Goal: Transaction & Acquisition: Purchase product/service

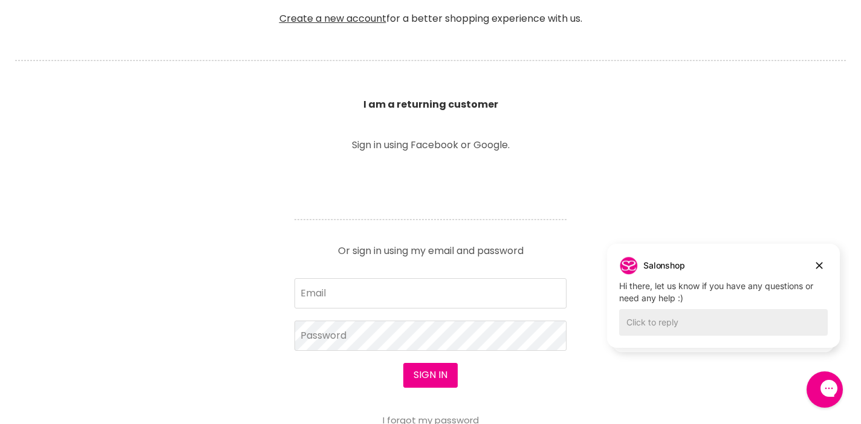
scroll to position [400, 0]
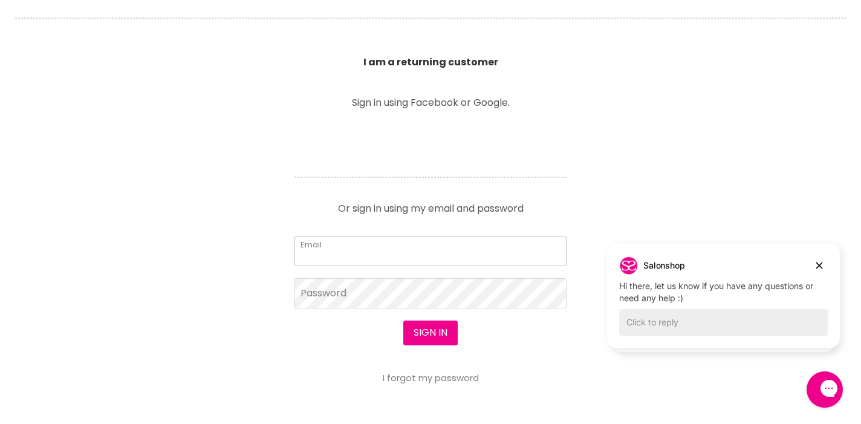
click at [457, 250] on input "Email" at bounding box center [430, 251] width 272 height 30
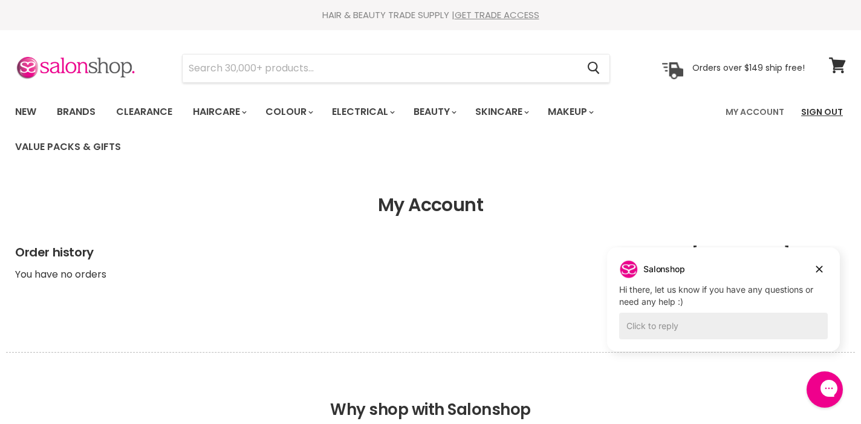
click at [817, 109] on link "Sign Out" at bounding box center [822, 111] width 56 height 25
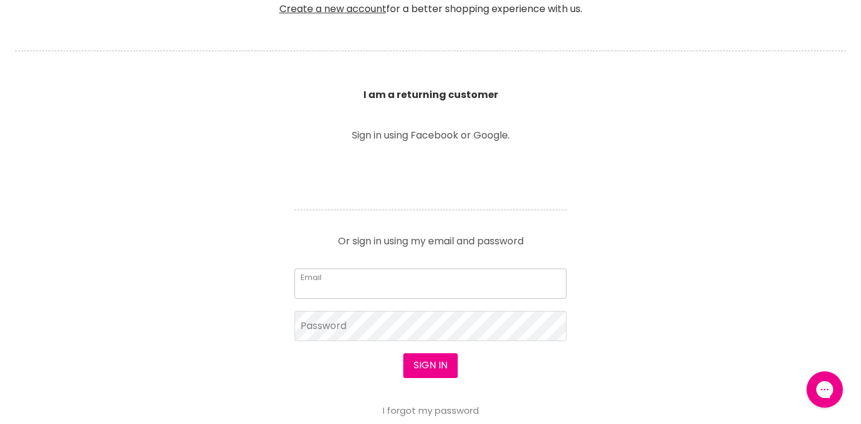
click at [481, 281] on input "Email" at bounding box center [430, 283] width 272 height 30
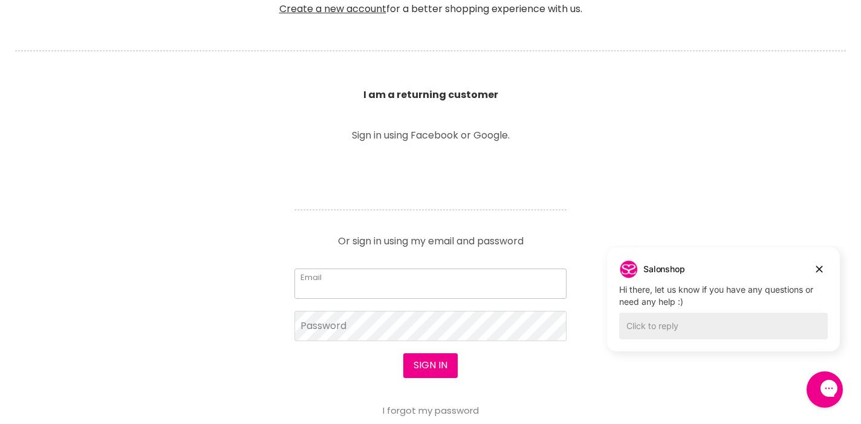
click at [481, 281] on input "Email" at bounding box center [430, 283] width 272 height 30
type input "[EMAIL_ADDRESS][DOMAIN_NAME]"
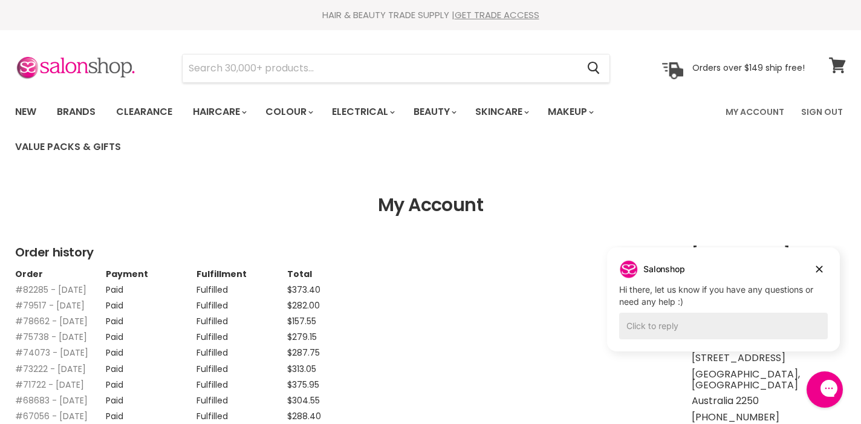
click at [837, 64] on icon at bounding box center [837, 65] width 16 height 16
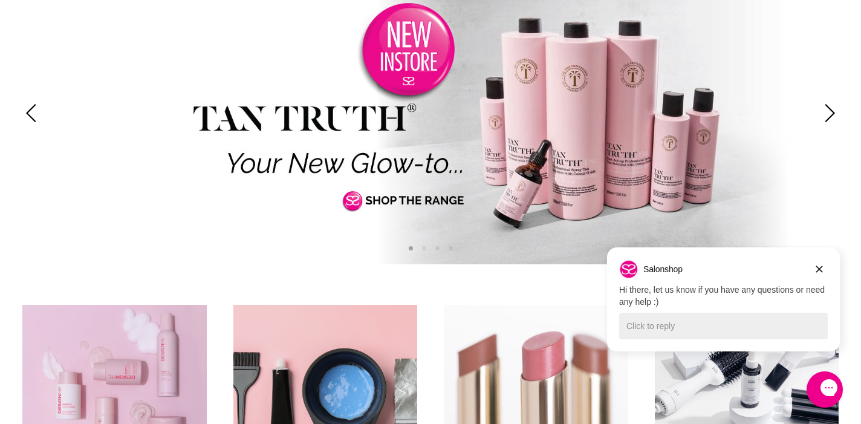
scroll to position [204, 0]
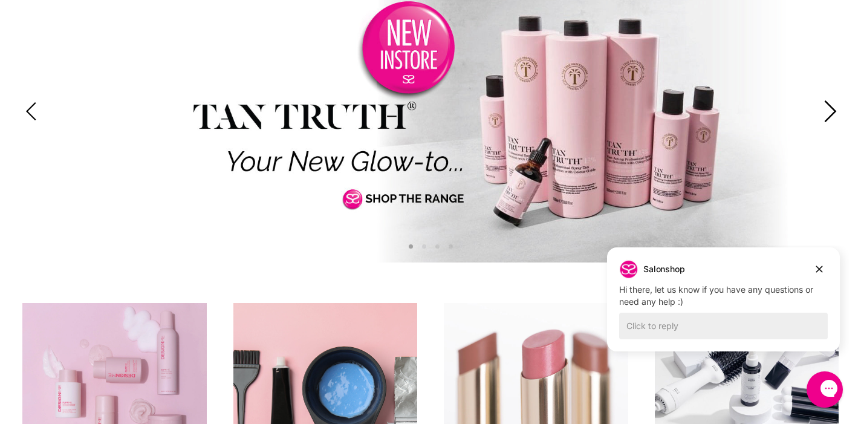
click at [832, 114] on icon "Next" at bounding box center [831, 111] width 12 height 22
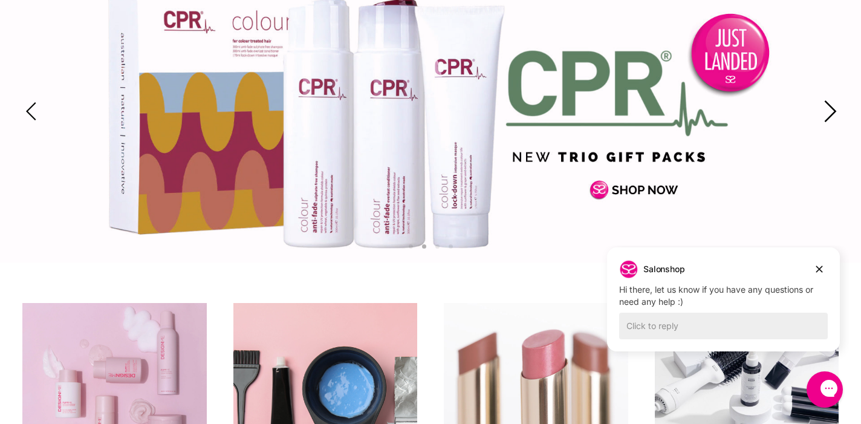
click at [832, 114] on icon "Next" at bounding box center [831, 111] width 12 height 22
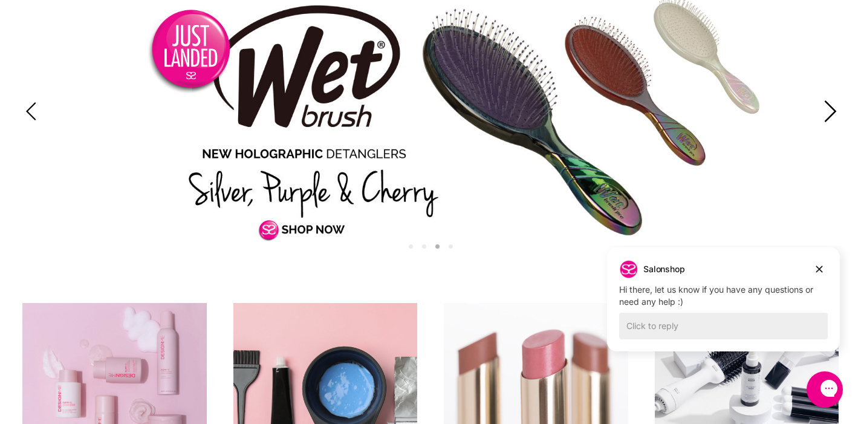
click at [833, 114] on icon "Next" at bounding box center [831, 111] width 12 height 22
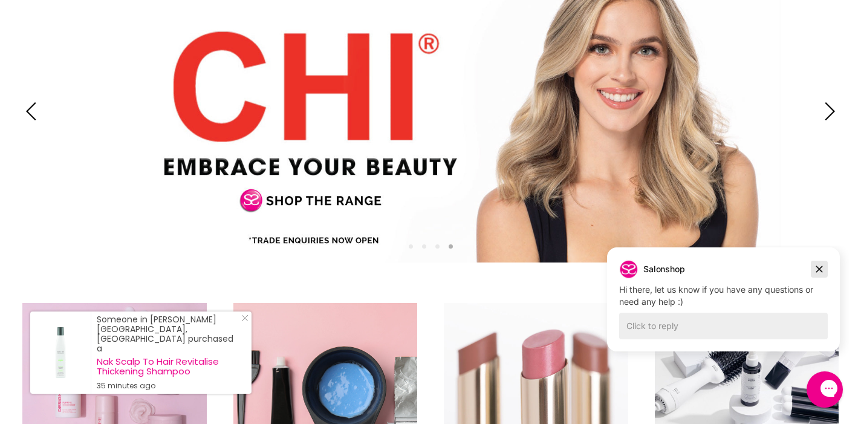
click at [817, 267] on icon "Dismiss campaign" at bounding box center [819, 269] width 7 height 7
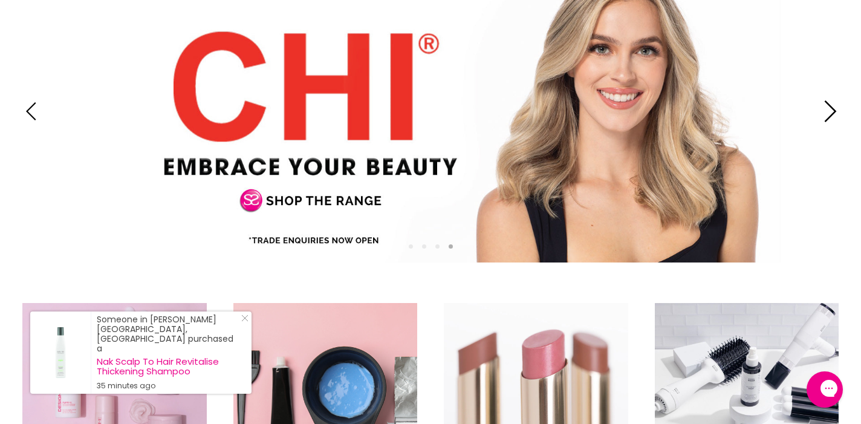
click at [831, 107] on icon "Next" at bounding box center [831, 111] width 12 height 22
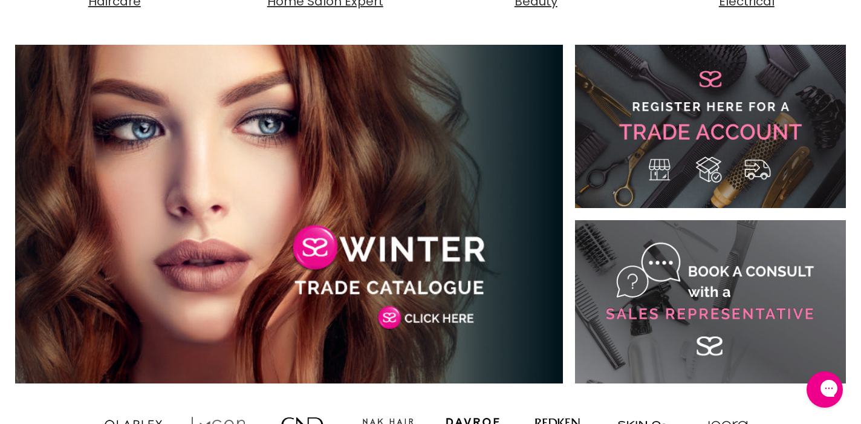
scroll to position [719, 0]
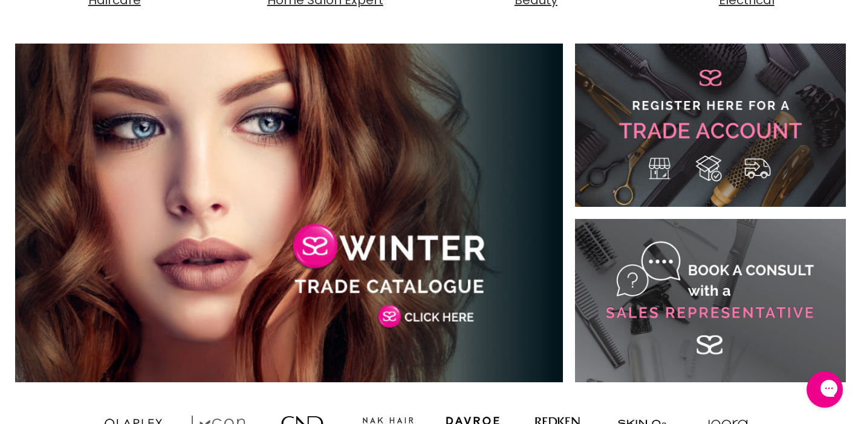
click at [443, 294] on link "Main content" at bounding box center [289, 213] width 548 height 339
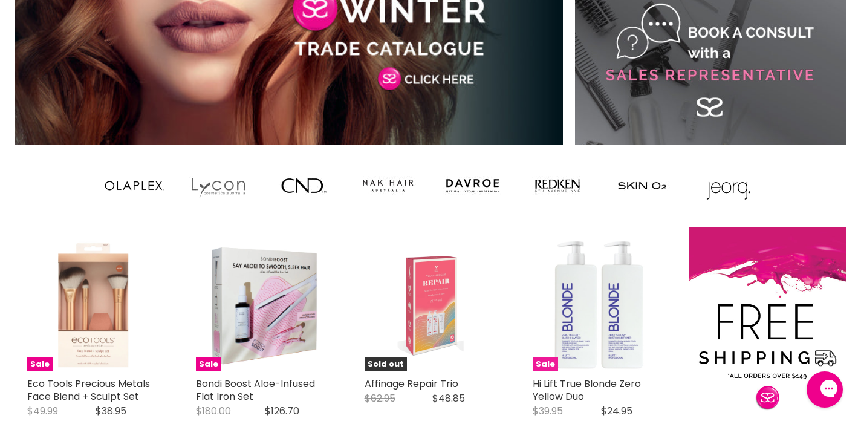
scroll to position [952, 0]
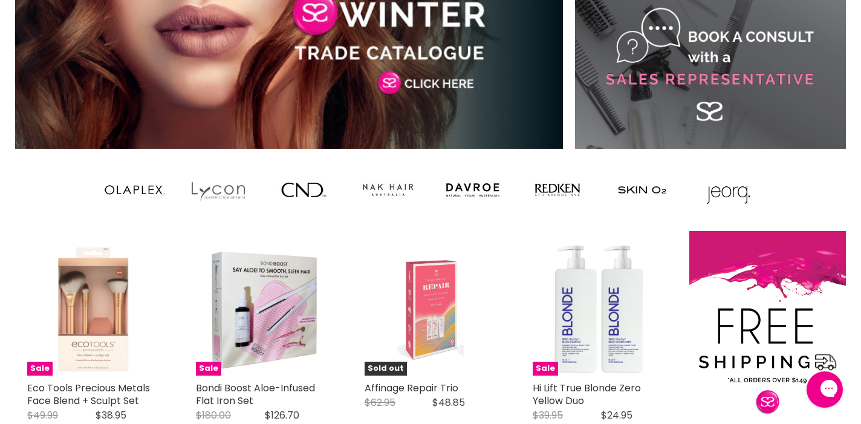
click at [386, 193] on img "Main content" at bounding box center [388, 190] width 60 height 48
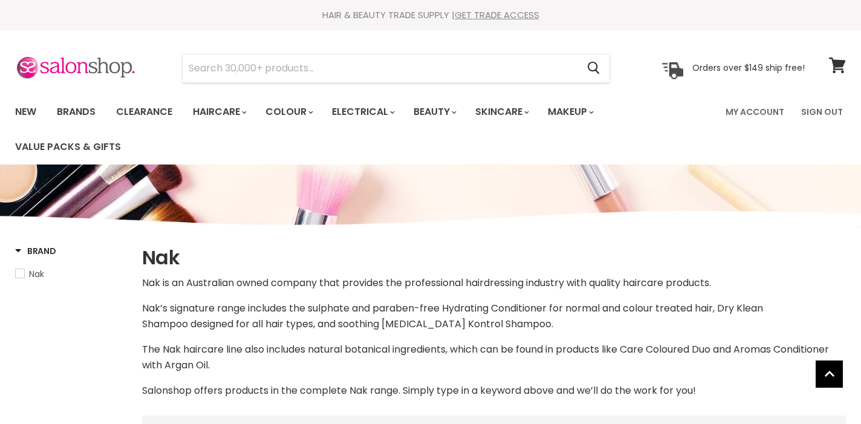
select select "manual"
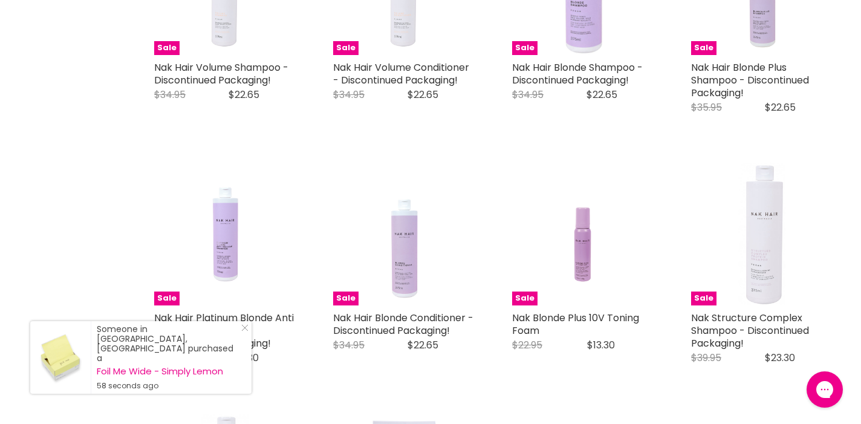
scroll to position [814, 0]
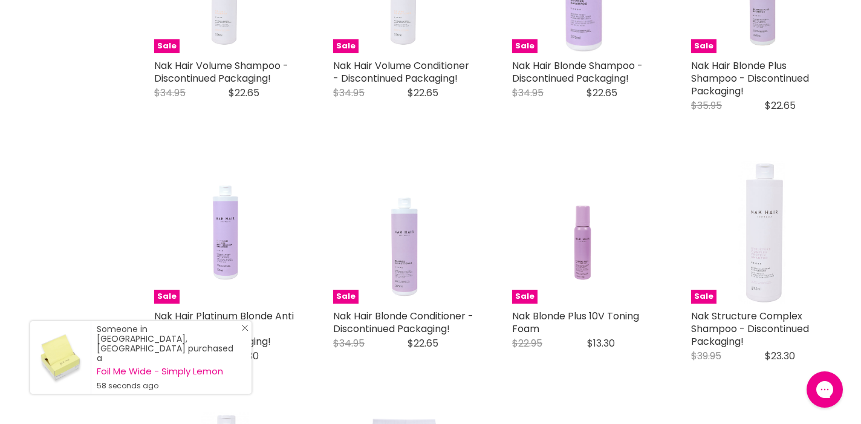
click at [246, 331] on icon "Close Icon" at bounding box center [244, 327] width 7 height 7
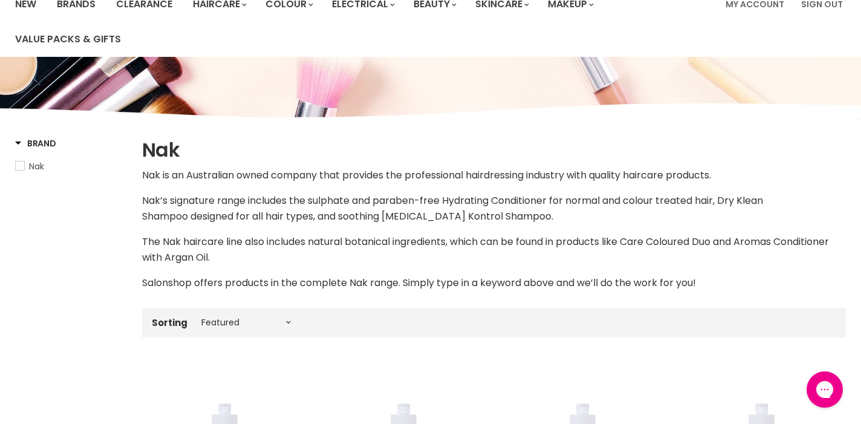
scroll to position [0, 0]
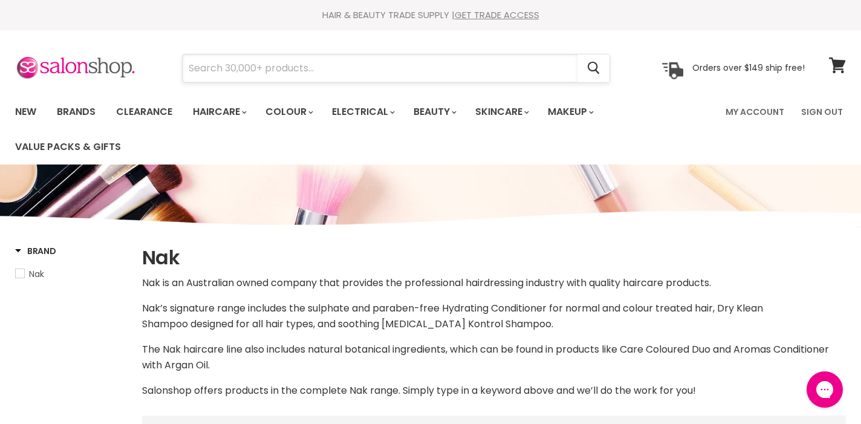
click at [306, 70] on input "Search" at bounding box center [380, 68] width 395 height 28
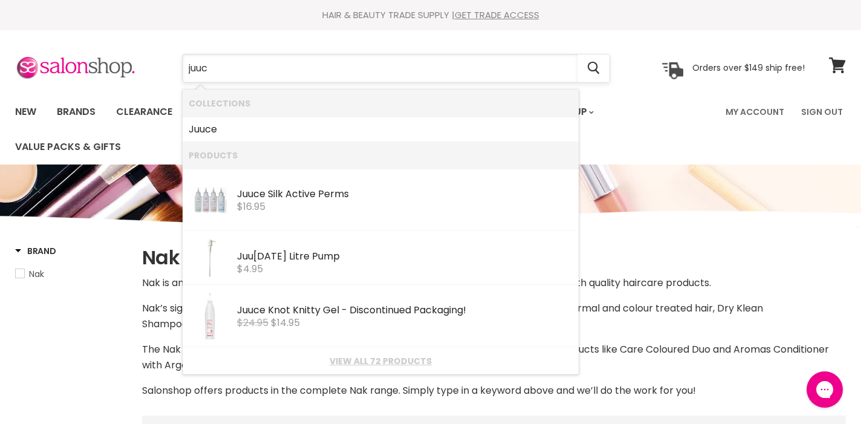
type input "juuce"
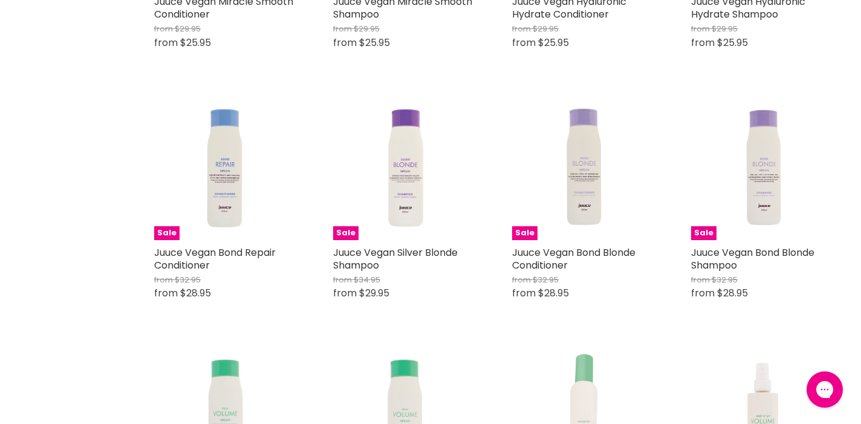
scroll to position [714, 0]
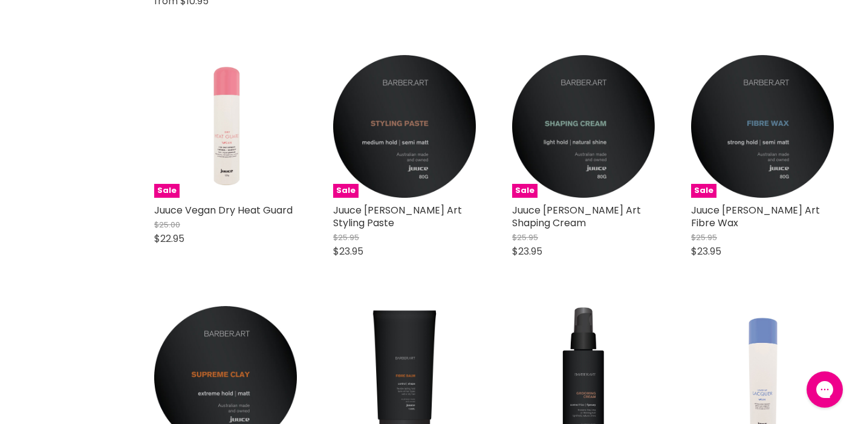
scroll to position [2037, 0]
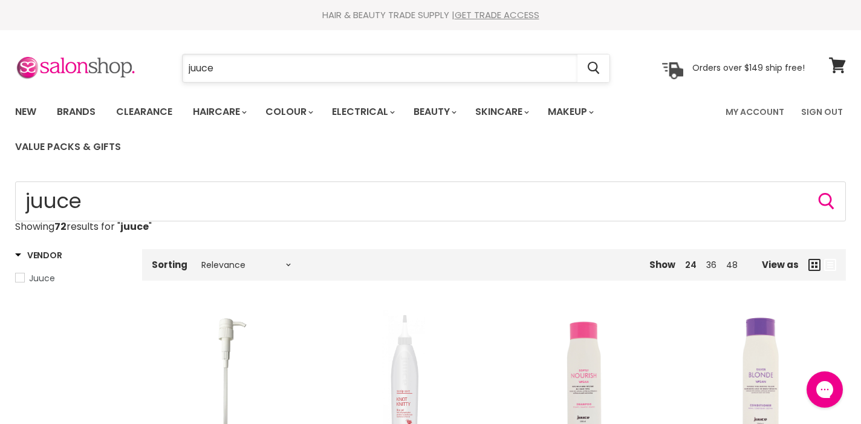
click at [241, 61] on input "juuce" at bounding box center [380, 68] width 395 height 28
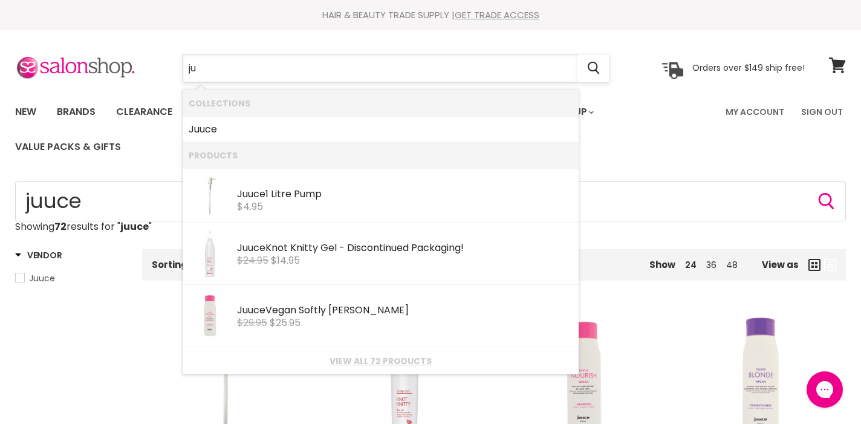
type input "j"
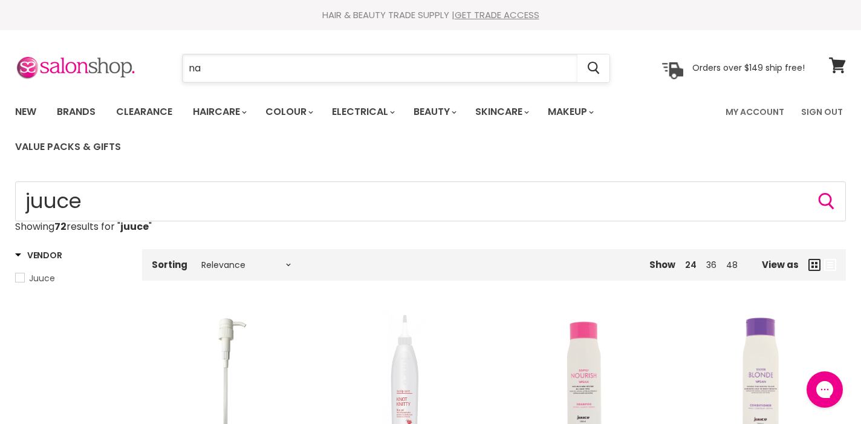
type input "nak"
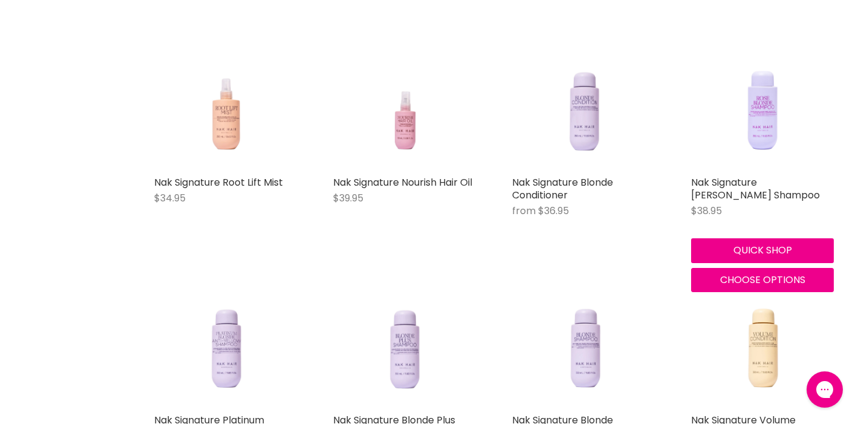
scroll to position [1008, 0]
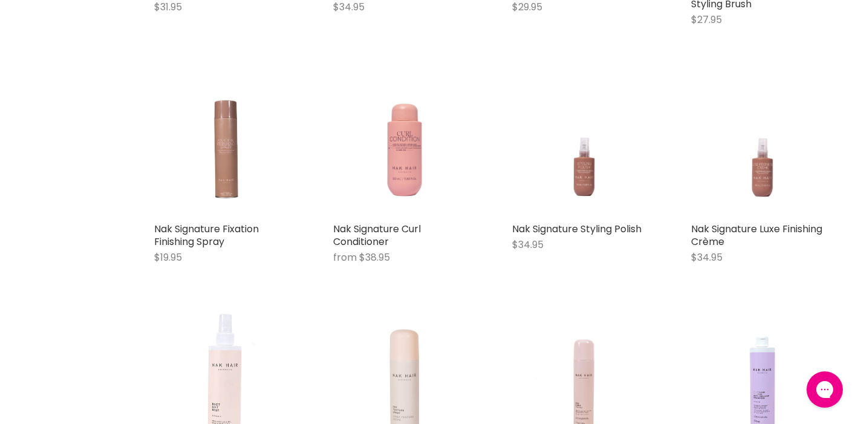
scroll to position [2402, 0]
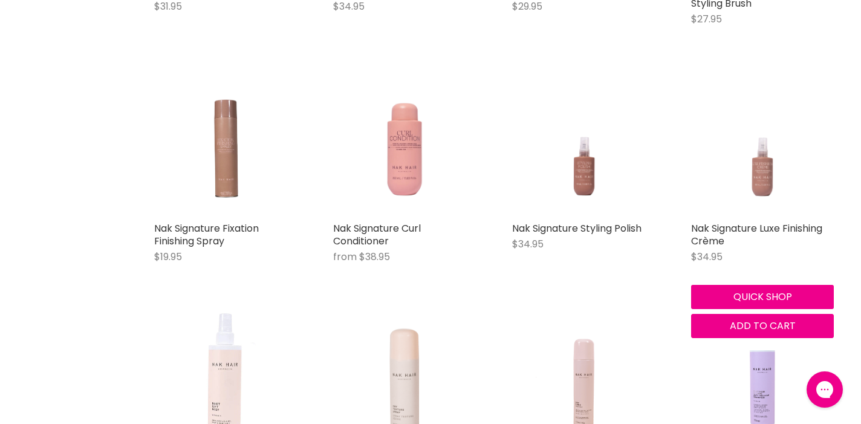
click at [764, 192] on img "Main content" at bounding box center [763, 144] width 114 height 143
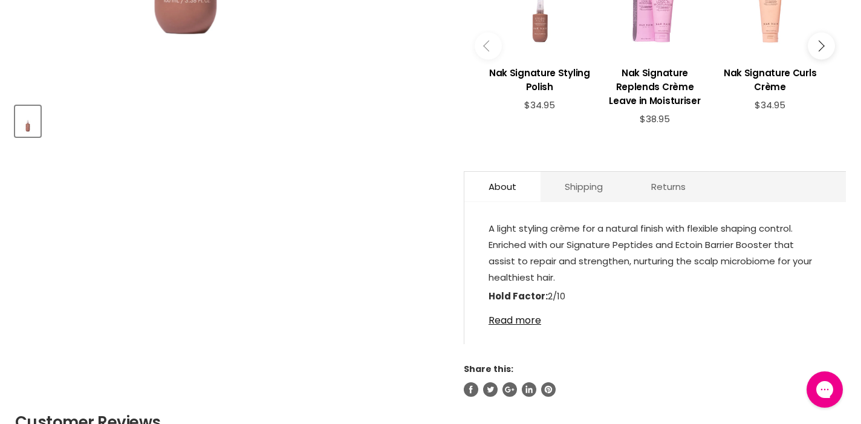
scroll to position [515, 0]
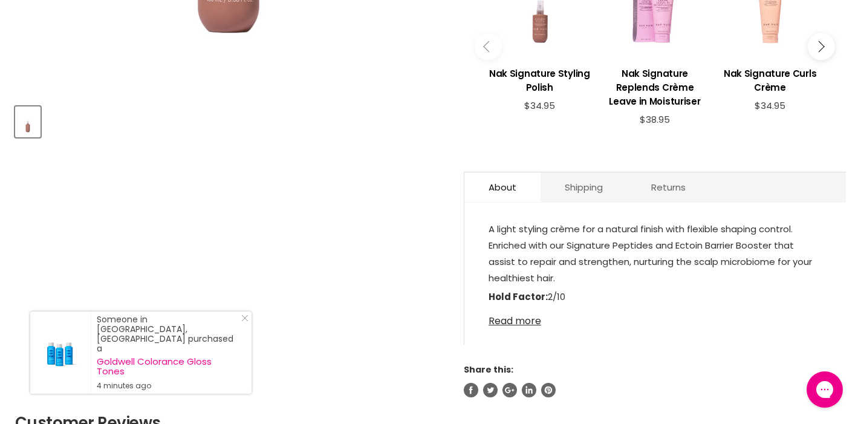
click at [534, 319] on link "Read more" at bounding box center [655, 317] width 333 height 18
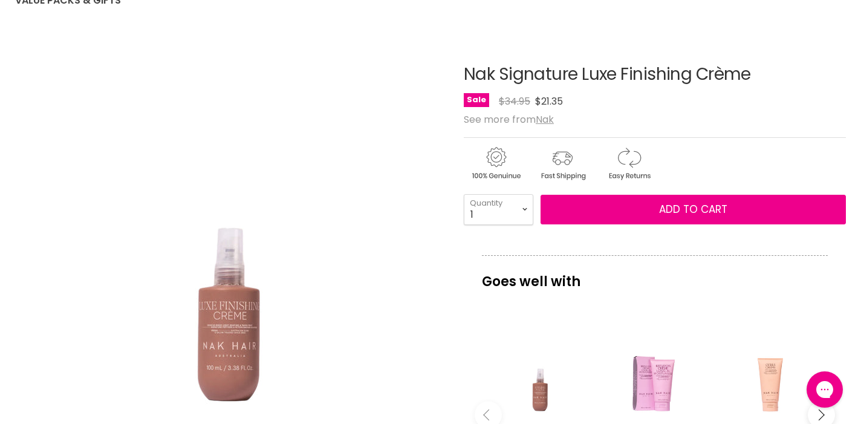
scroll to position [145, 0]
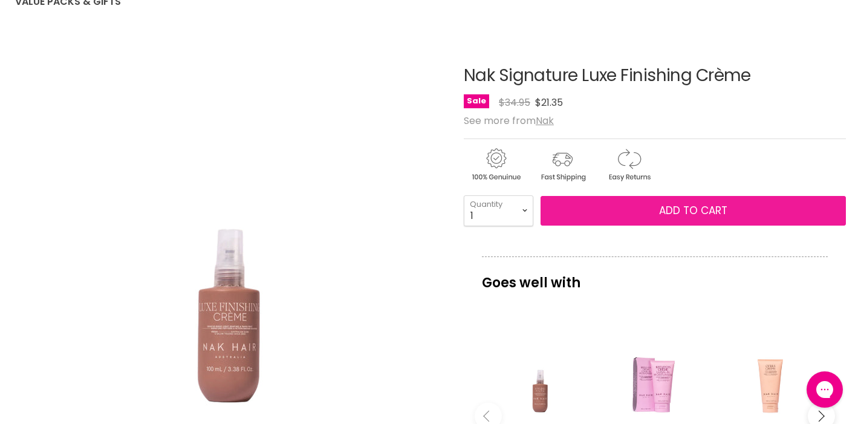
click at [680, 213] on span "Add to cart" at bounding box center [693, 210] width 68 height 15
click at [692, 215] on span "Add to cart" at bounding box center [693, 210] width 68 height 15
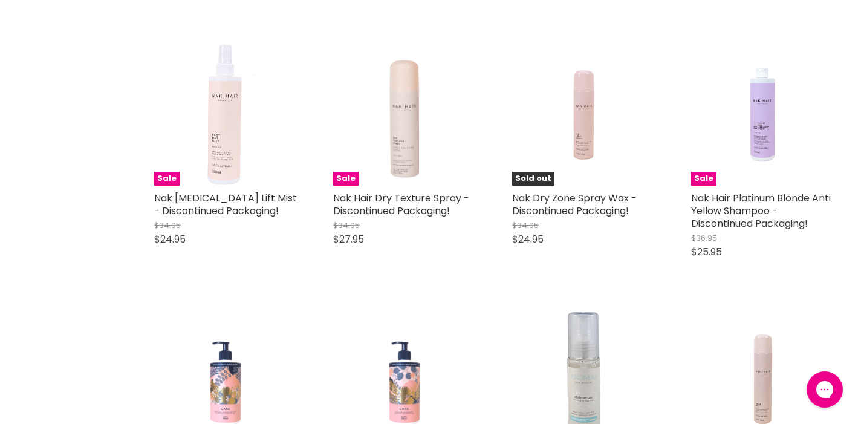
scroll to position [1232, 0]
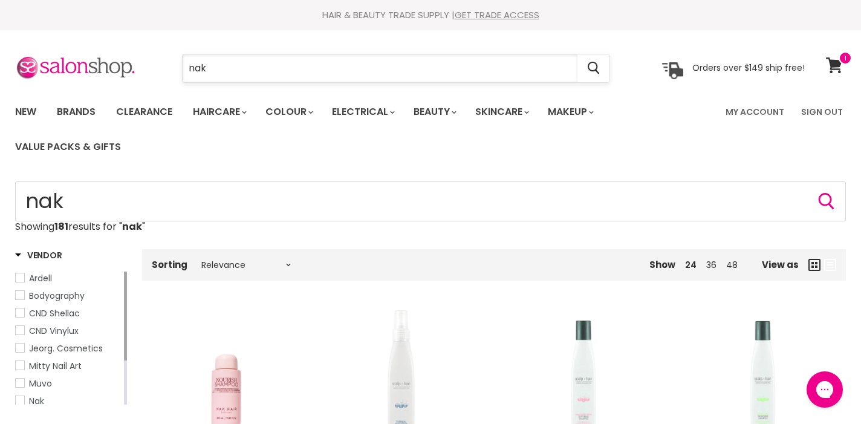
click at [218, 66] on input "nak" at bounding box center [380, 68] width 395 height 28
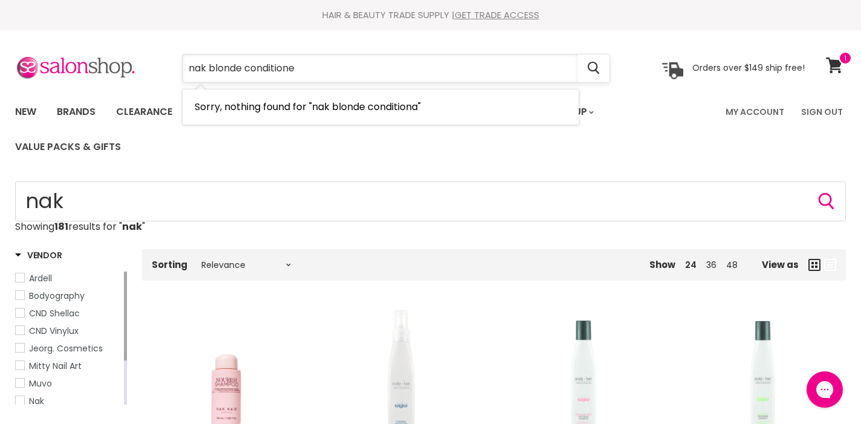
type input "nak blonde conditioner"
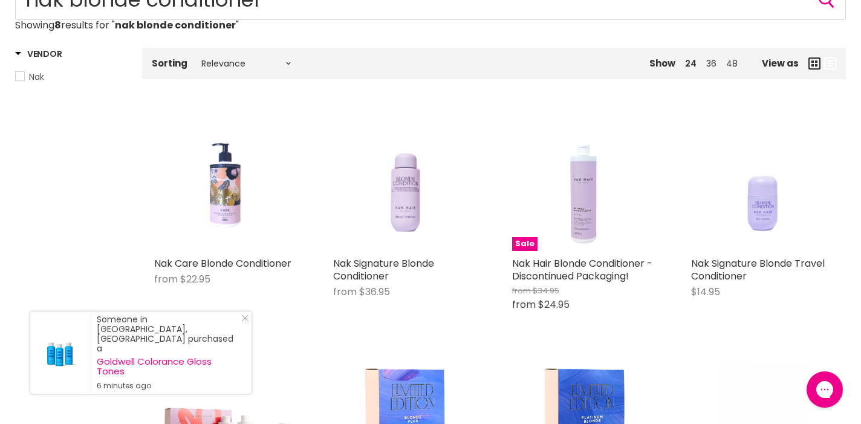
scroll to position [189, 0]
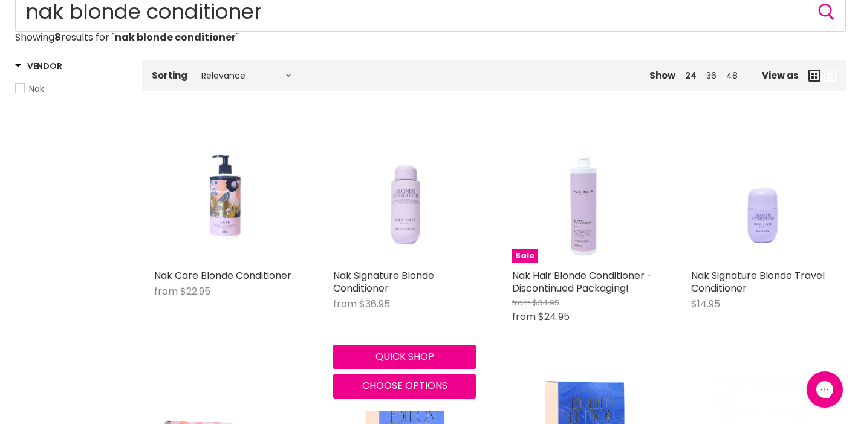
click at [403, 207] on img "Main content" at bounding box center [405, 191] width 114 height 143
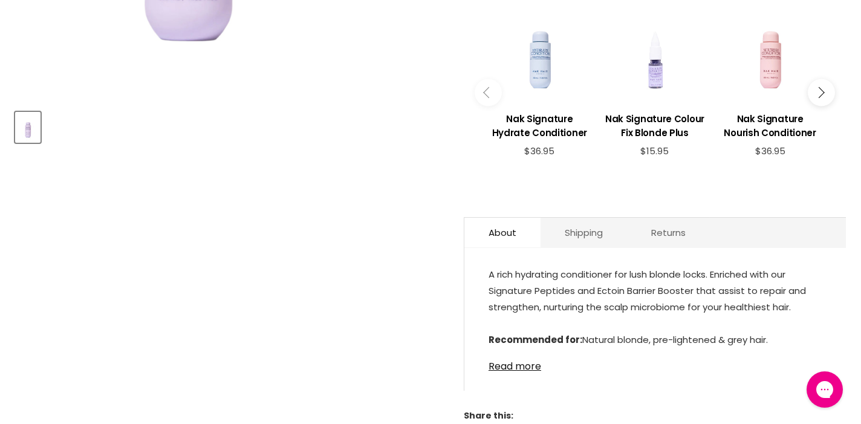
scroll to position [510, 0]
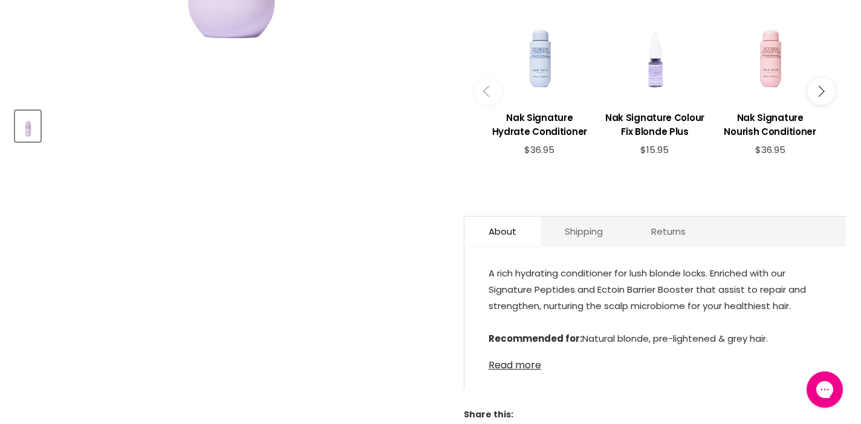
click at [522, 354] on link "Read more" at bounding box center [655, 361] width 333 height 18
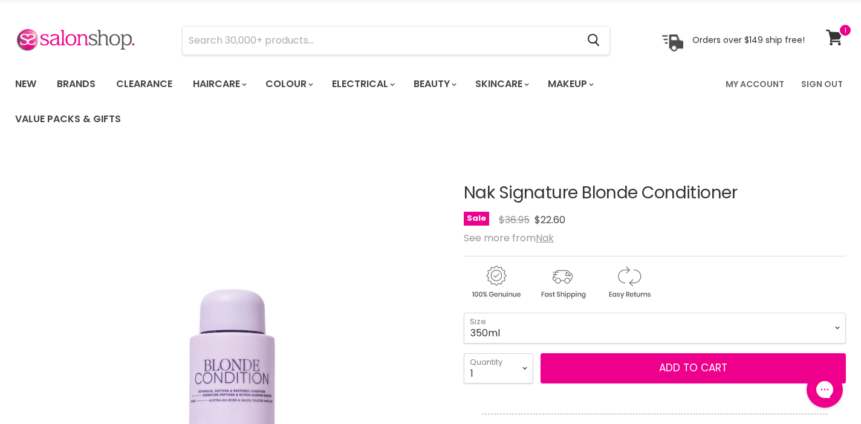
scroll to position [18, 0]
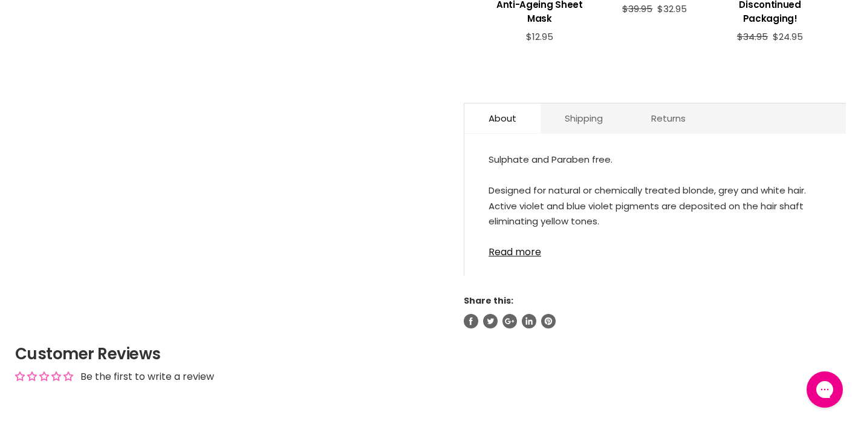
scroll to position [671, 0]
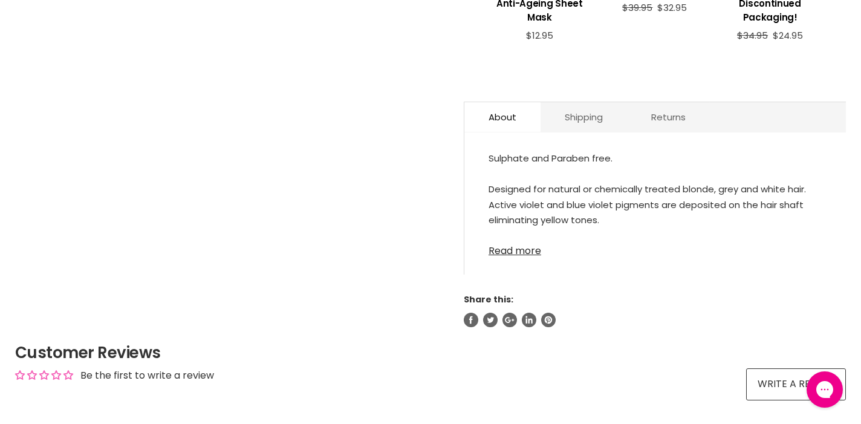
click at [519, 250] on link "Read more" at bounding box center [655, 247] width 333 height 18
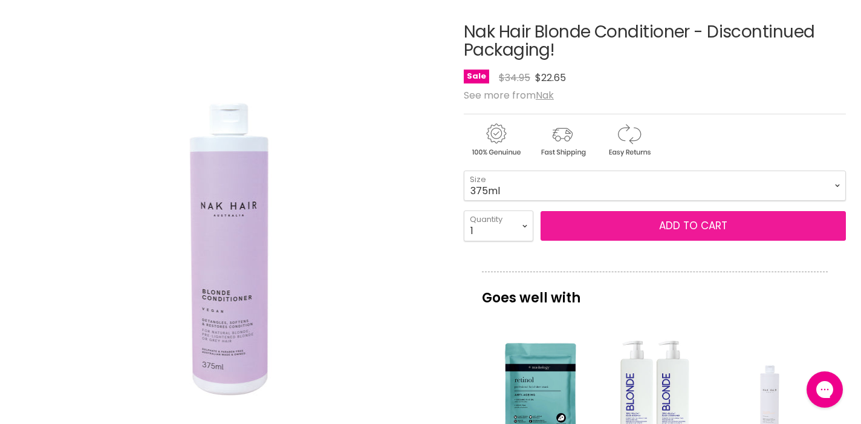
scroll to position [188, 0]
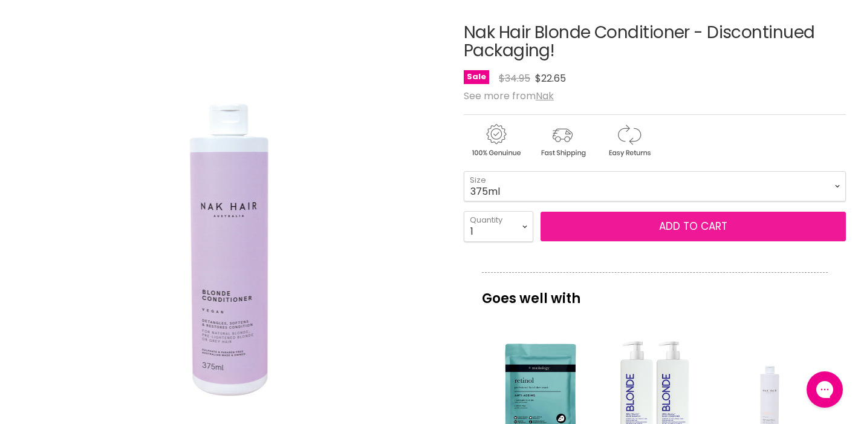
click at [642, 224] on button "Add to cart" at bounding box center [693, 227] width 305 height 30
click at [681, 224] on span "Add to cart" at bounding box center [693, 226] width 68 height 15
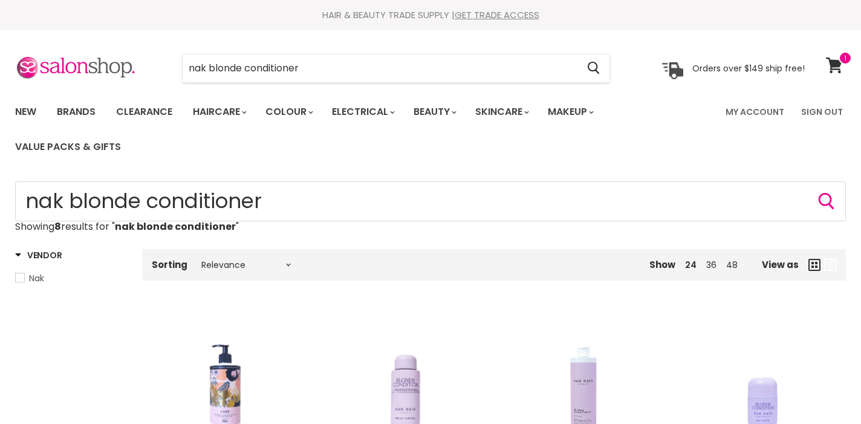
scroll to position [262, 0]
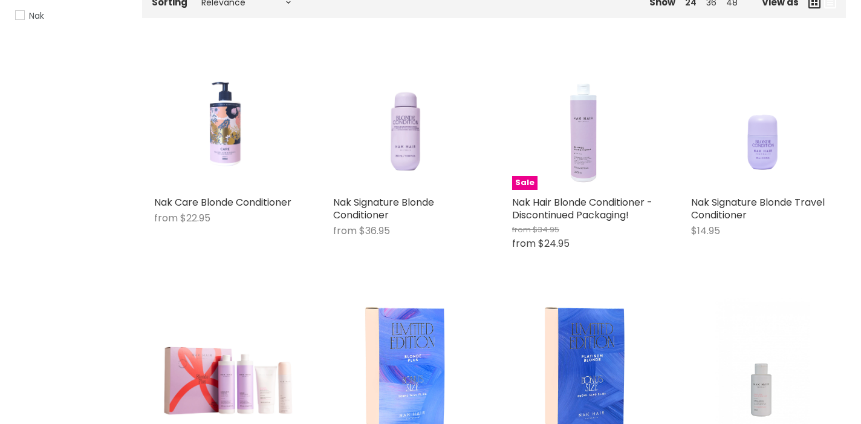
click at [232, 138] on div "Main content" at bounding box center [225, 118] width 143 height 143
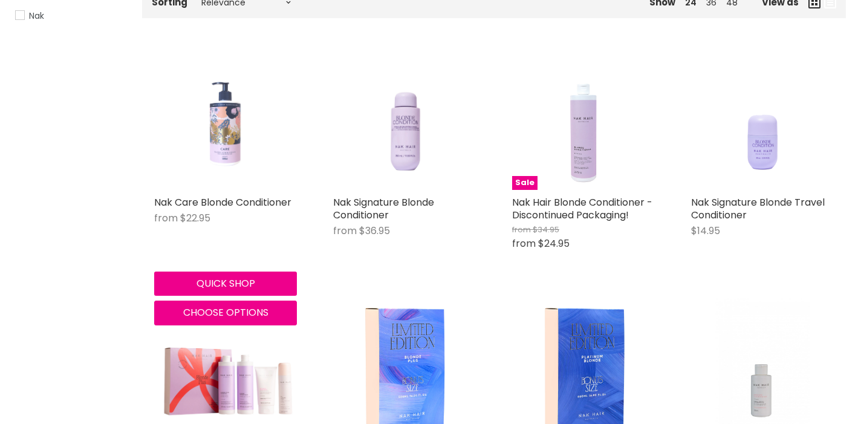
click at [224, 146] on img "Main content" at bounding box center [226, 118] width 34 height 143
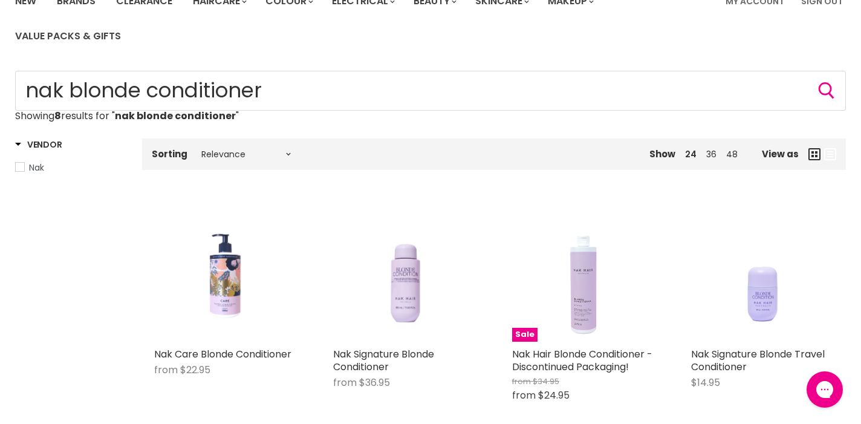
scroll to position [80, 0]
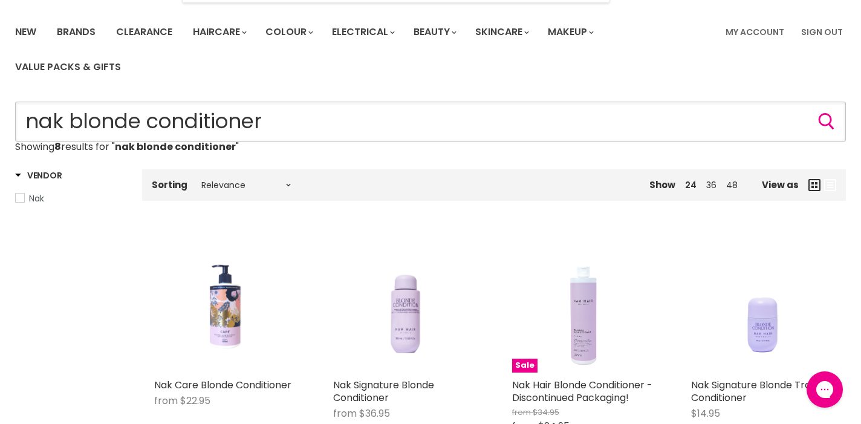
click at [267, 122] on input "nak blonde conditioner" at bounding box center [430, 122] width 831 height 40
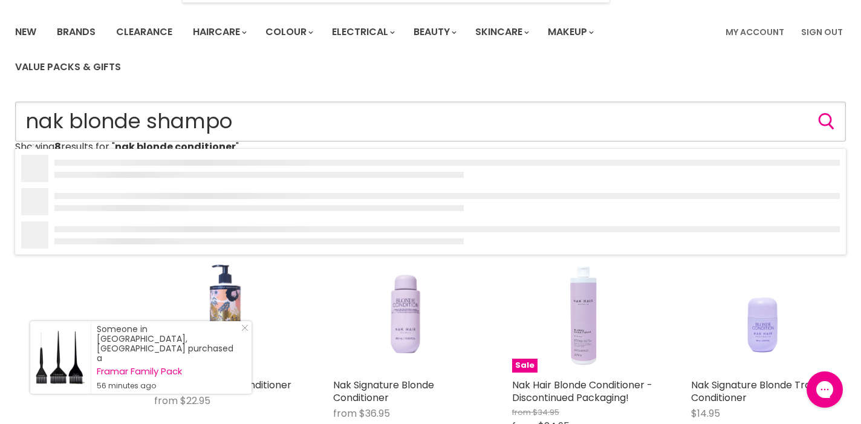
type input "nak blonde shampoo"
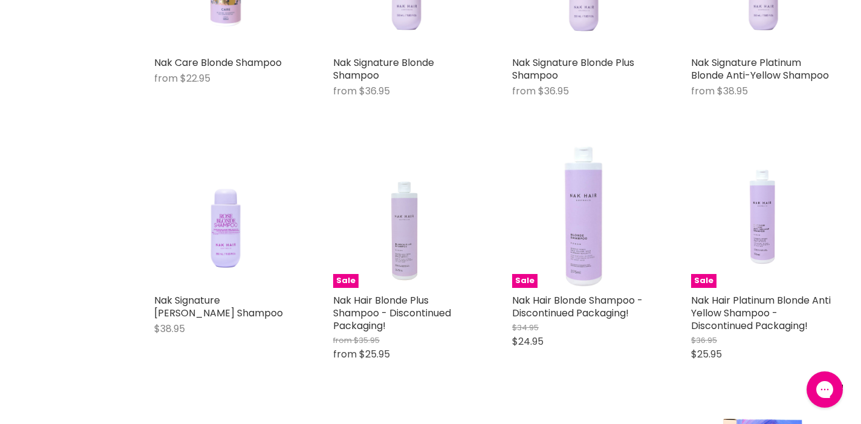
scroll to position [403, 0]
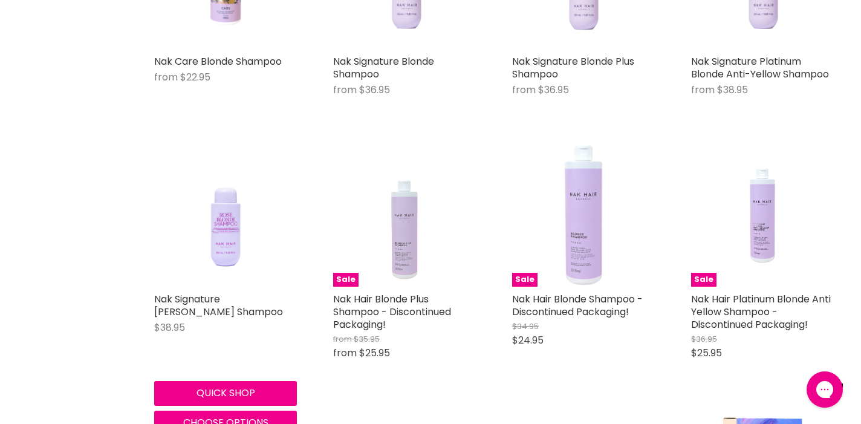
click at [230, 248] on img "Main content" at bounding box center [226, 215] width 114 height 143
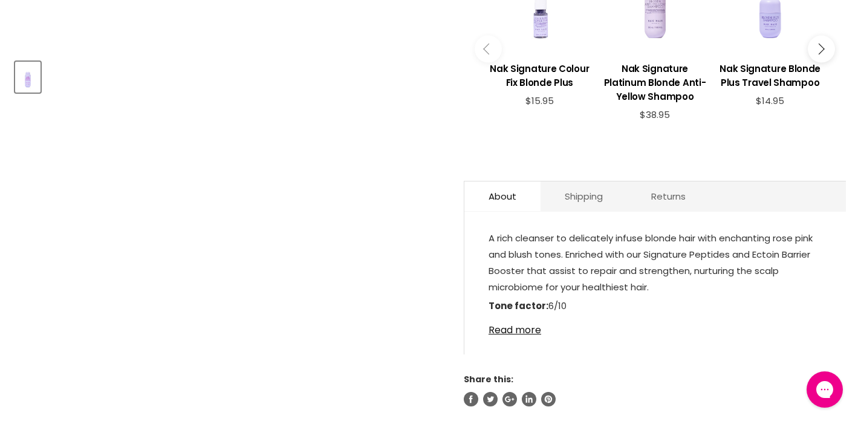
scroll to position [560, 0]
click at [503, 330] on link "Read more" at bounding box center [655, 326] width 333 height 18
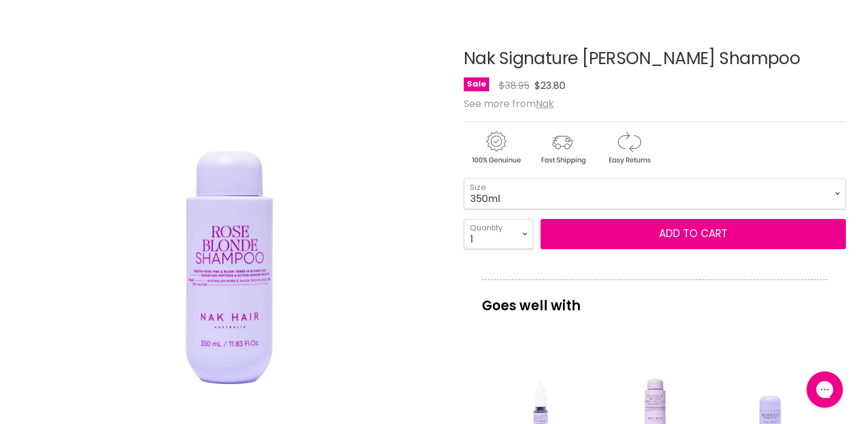
scroll to position [158, 0]
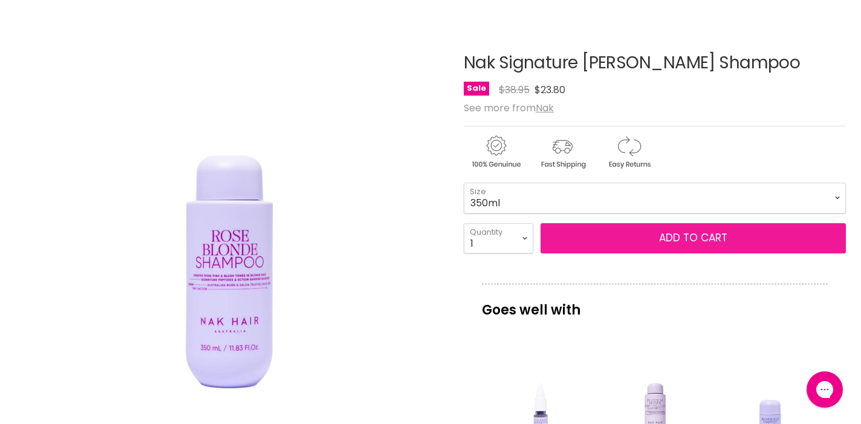
click at [679, 234] on span "Add to cart" at bounding box center [693, 237] width 68 height 15
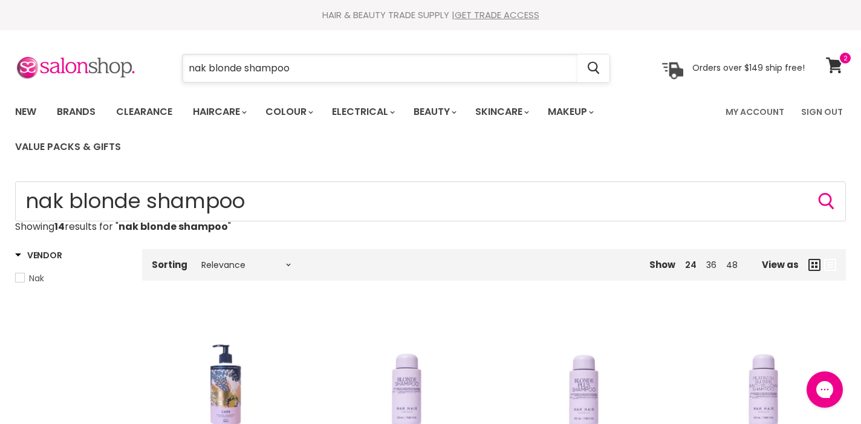
click at [293, 77] on input "nak blonde shampoo" at bounding box center [380, 68] width 395 height 28
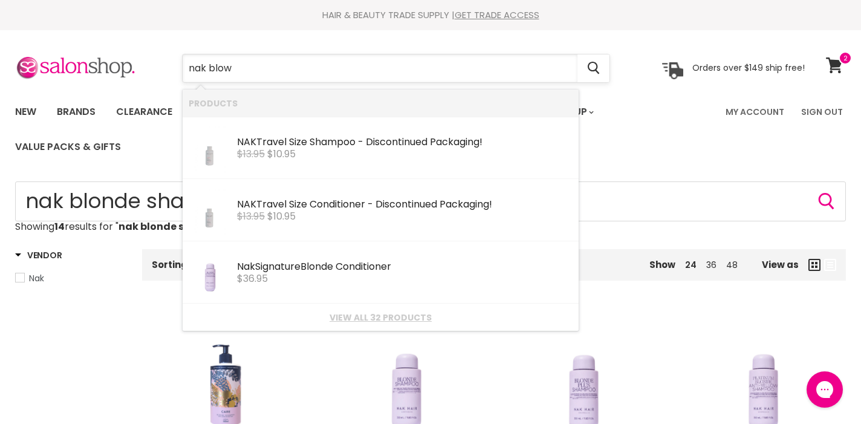
type input "nak blow"
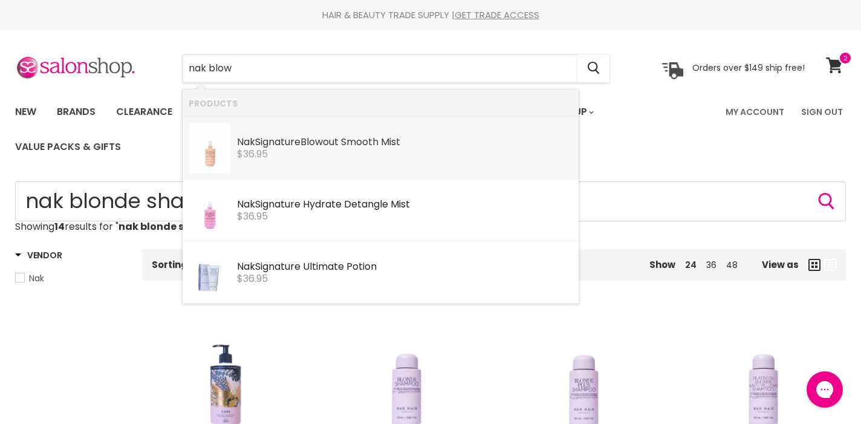
click at [262, 151] on span "$36.95" at bounding box center [252, 154] width 31 height 14
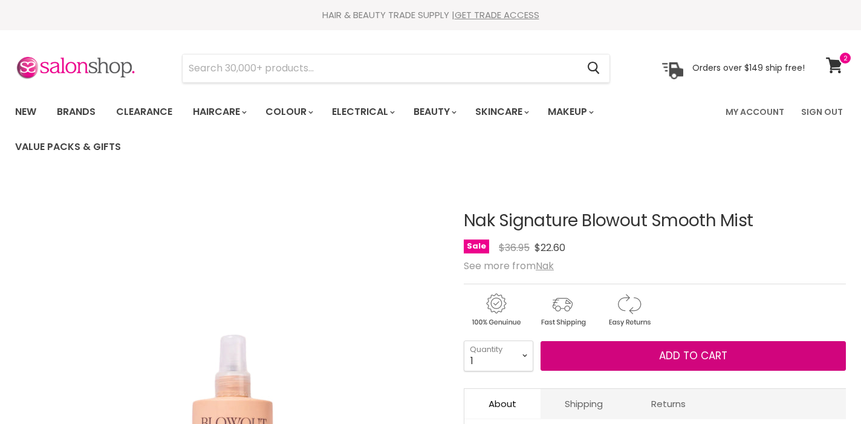
click at [615, 353] on button "Add to cart" at bounding box center [693, 356] width 305 height 30
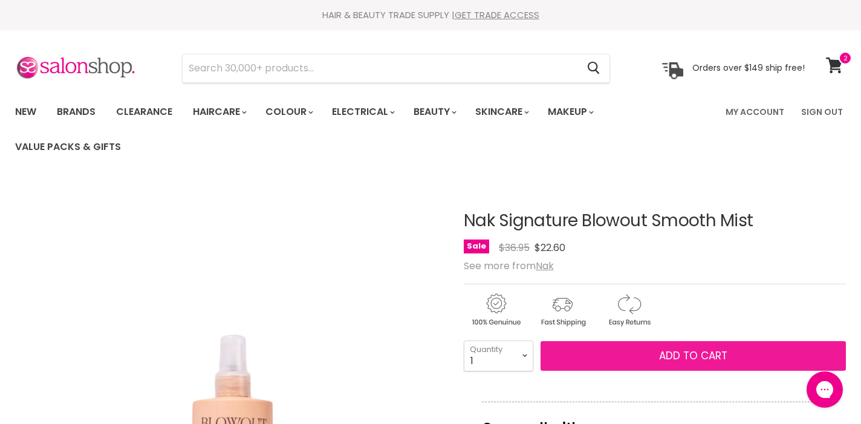
click at [652, 357] on button "Add to cart" at bounding box center [693, 356] width 305 height 30
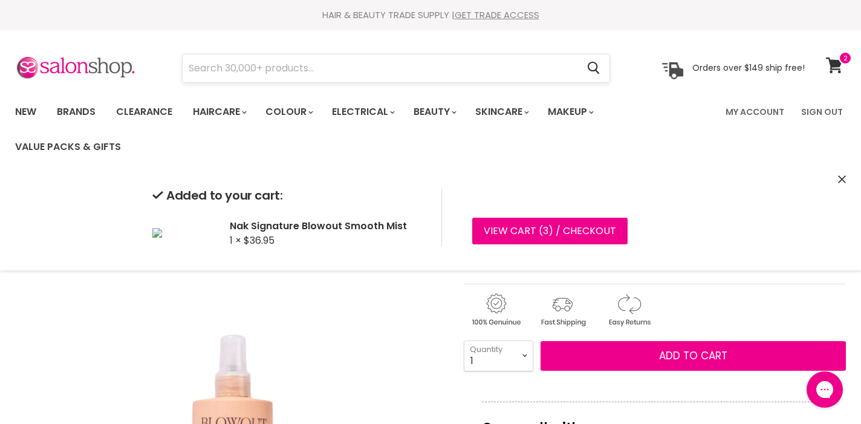
click at [253, 68] on input "Search" at bounding box center [380, 68] width 395 height 28
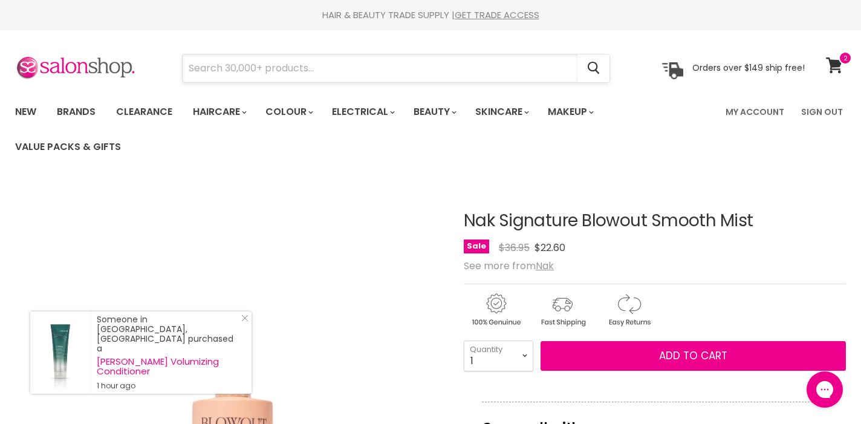
click at [208, 68] on input "Search" at bounding box center [380, 68] width 395 height 28
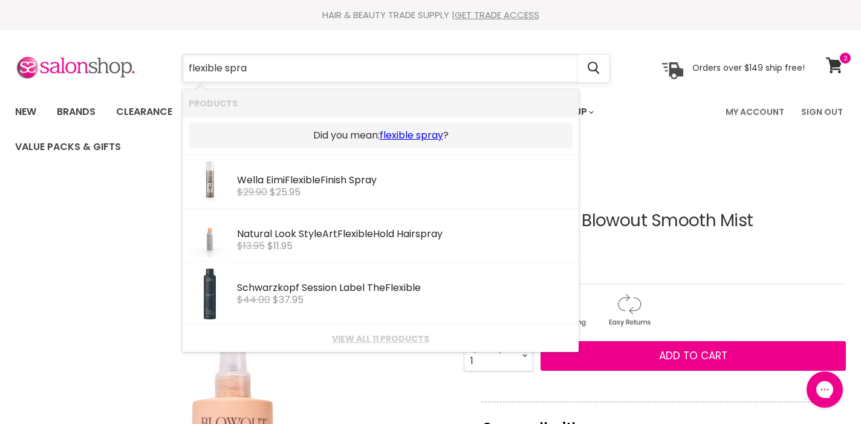
type input "flexible spray"
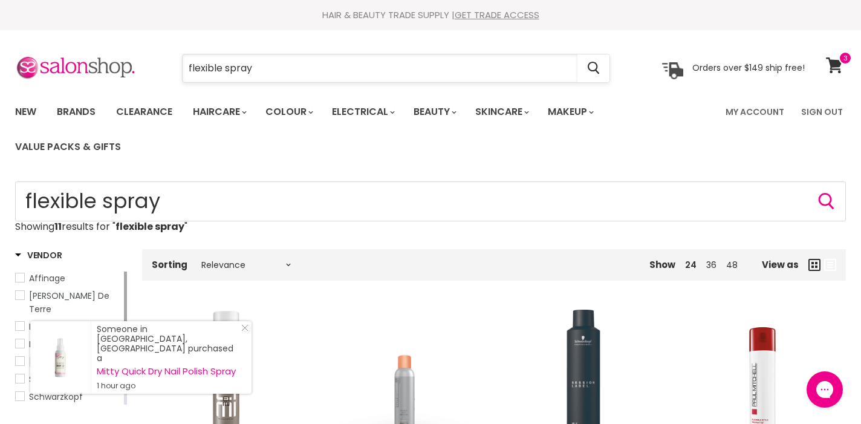
click at [189, 64] on input "flexible spray" at bounding box center [380, 68] width 395 height 28
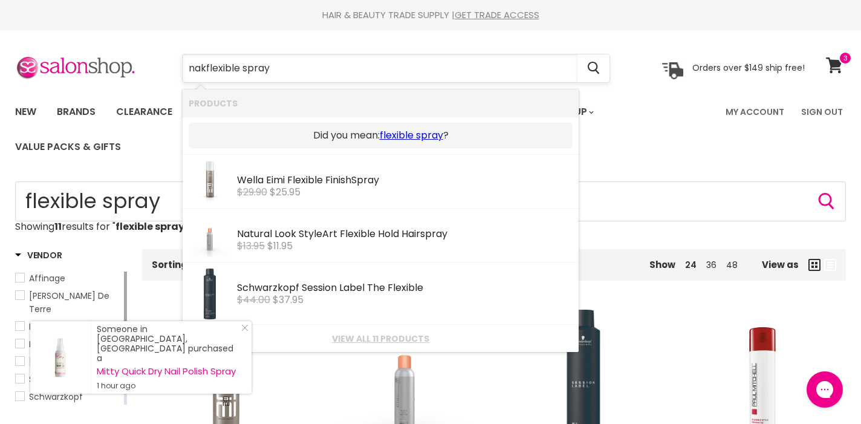
type input "nak flexible spray"
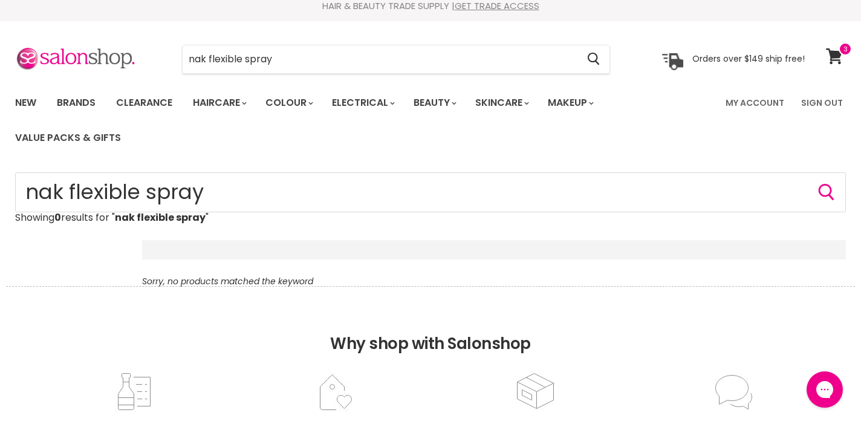
scroll to position [33, 0]
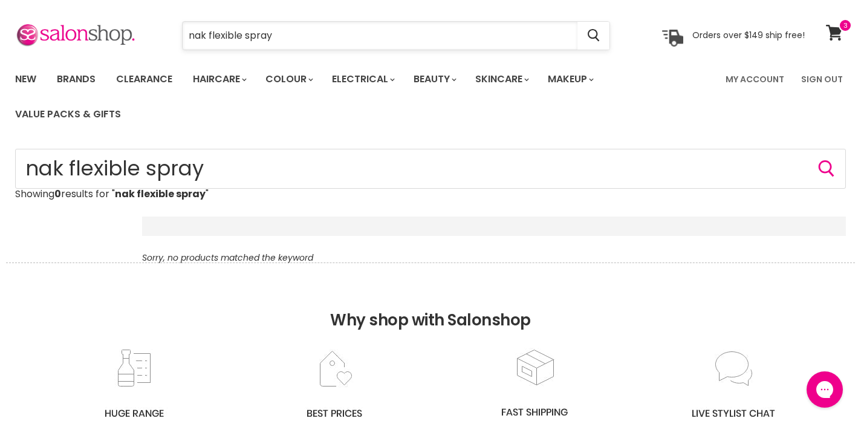
click at [245, 36] on input "nak flexible spray" at bounding box center [380, 36] width 395 height 28
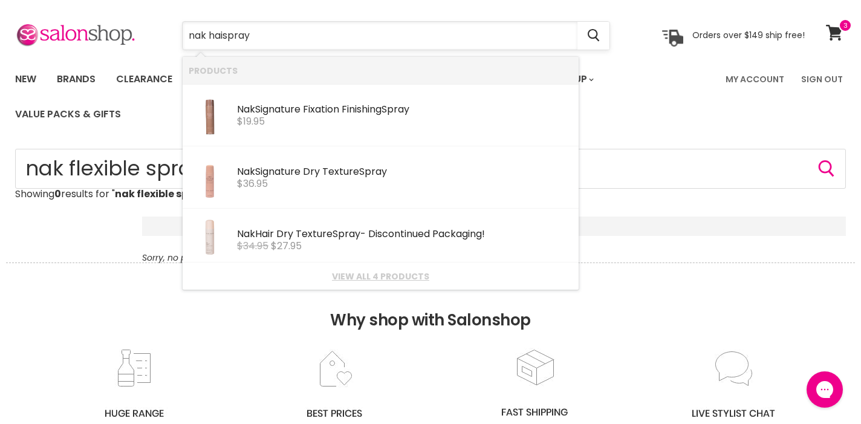
type input "nak hairspray"
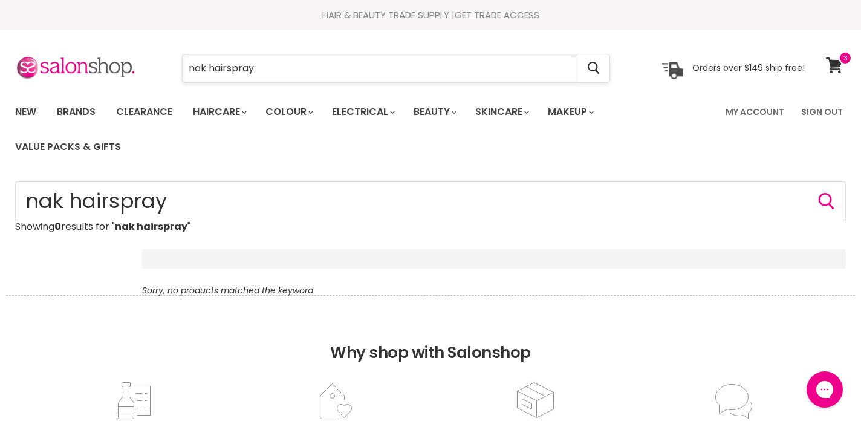
click at [208, 67] on input "nak hairspray" at bounding box center [380, 68] width 395 height 28
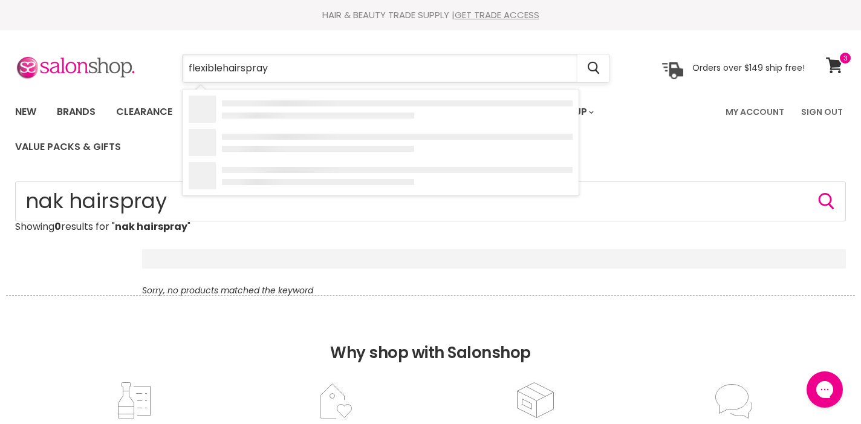
type input "flexible hairspray"
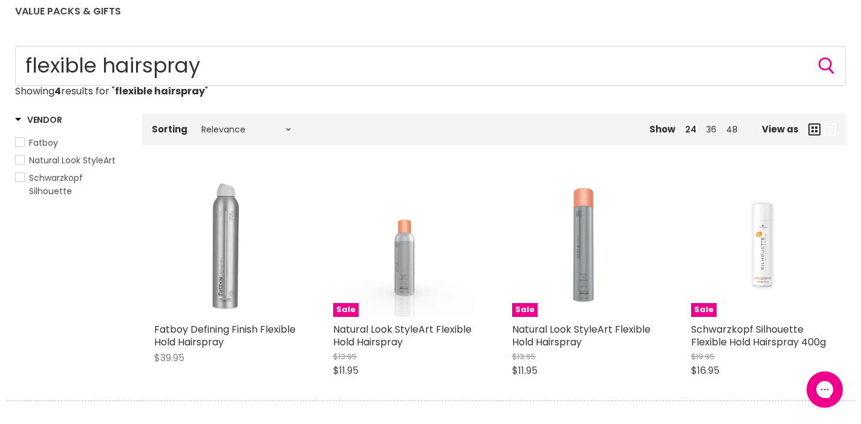
scroll to position [125, 0]
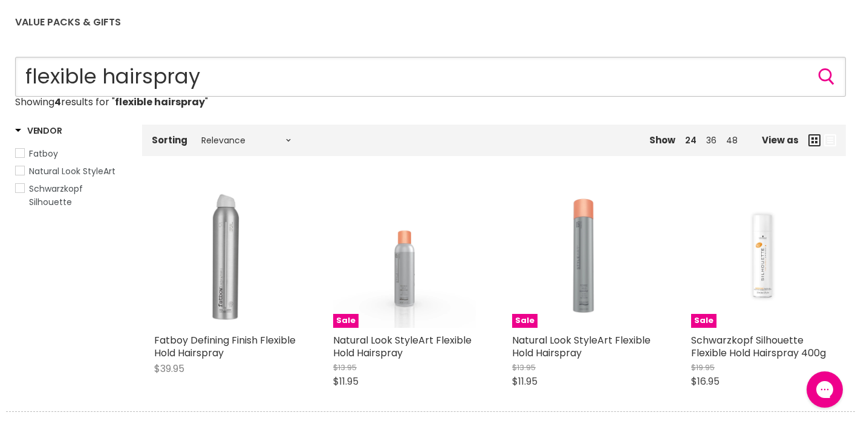
click at [143, 73] on input "flexible hairspray" at bounding box center [430, 77] width 831 height 40
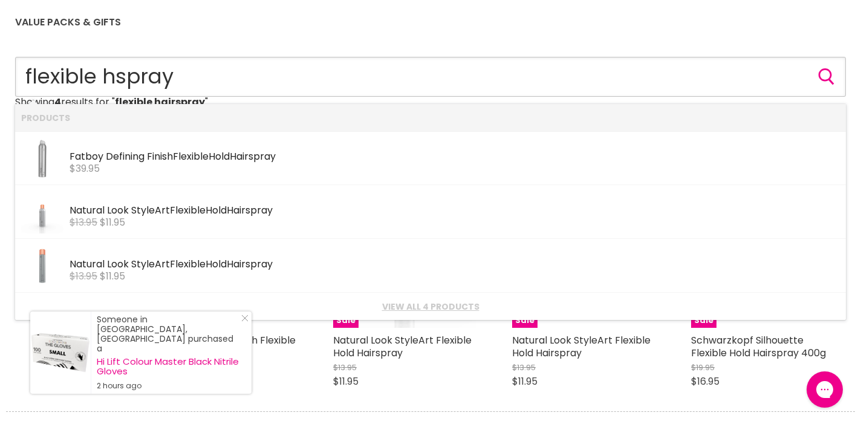
type input "flexible spray"
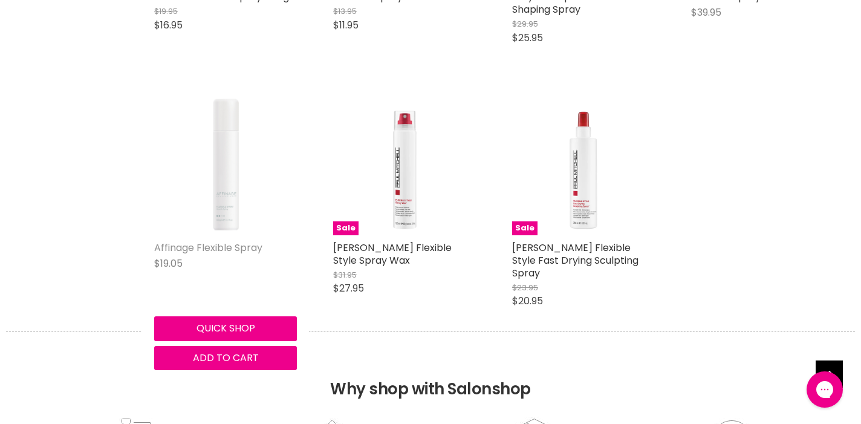
scroll to position [733, 0]
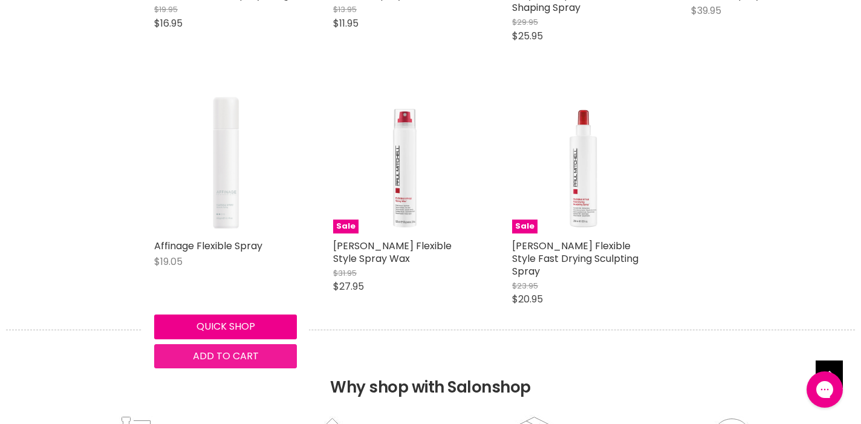
click at [226, 349] on span "Add to cart" at bounding box center [226, 356] width 66 height 14
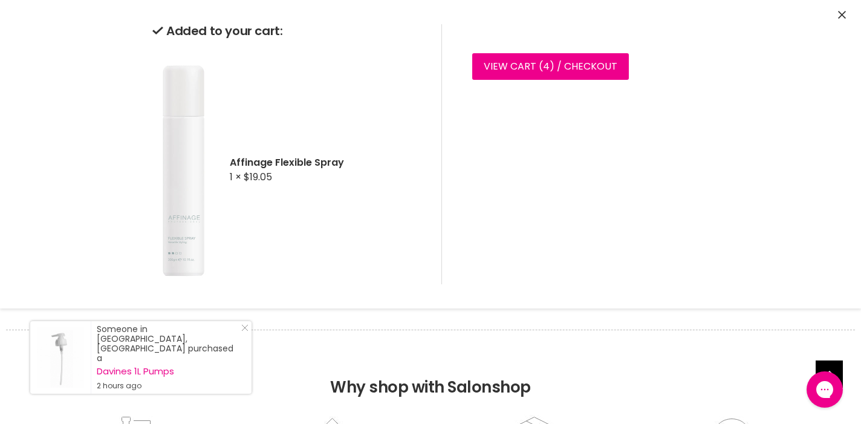
click at [842, 11] on icon "Close" at bounding box center [842, 15] width 8 height 8
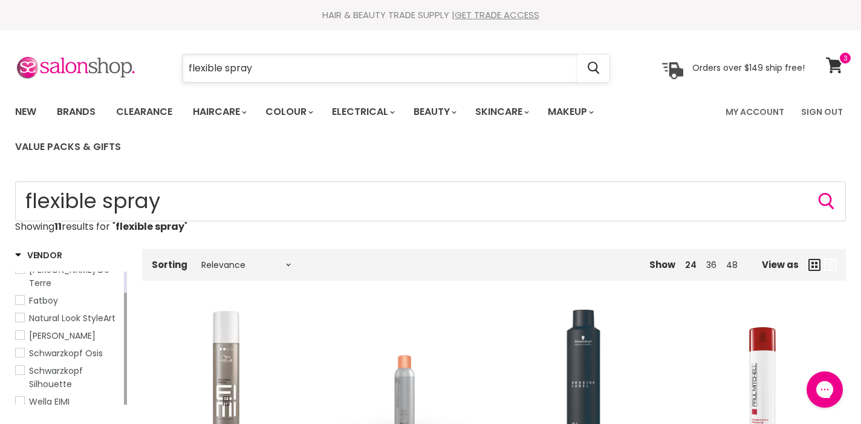
click at [255, 66] on input "flexible spray" at bounding box center [380, 68] width 395 height 28
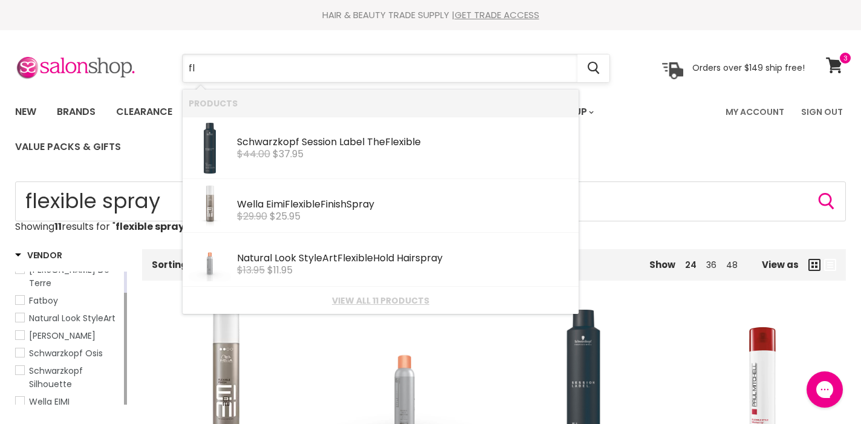
type input "f"
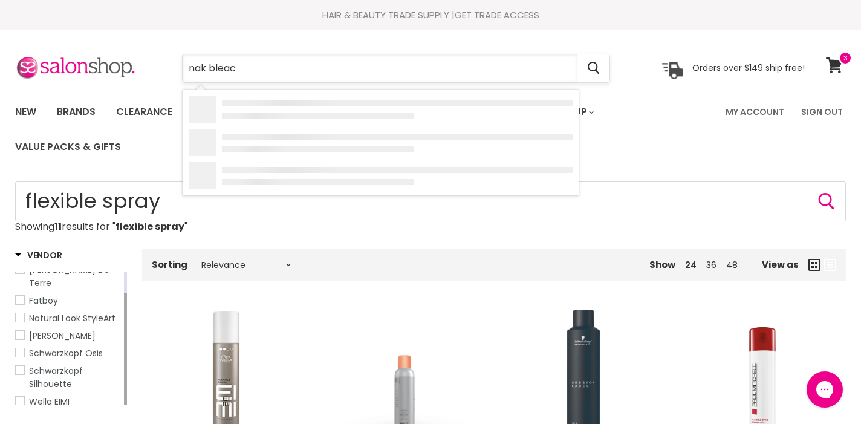
type input "nak bleach"
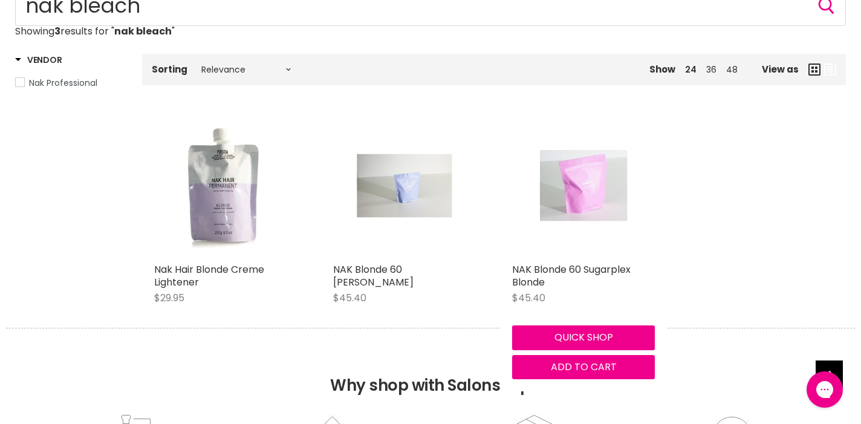
click at [577, 190] on img "Main content" at bounding box center [583, 185] width 95 height 143
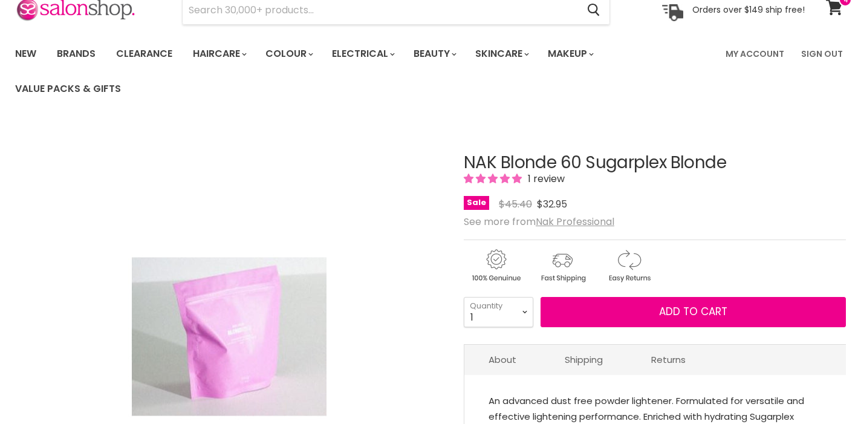
scroll to position [60, 0]
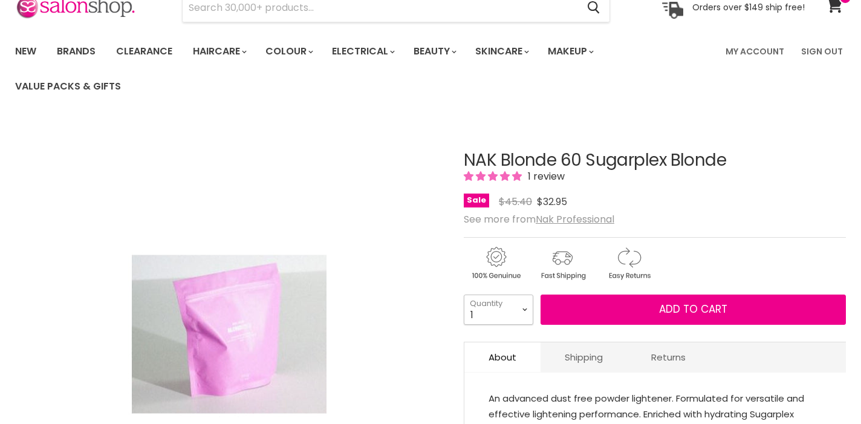
click at [519, 309] on select "1 2 3 4 5 6 7 8 9 10+" at bounding box center [499, 309] width 70 height 30
select select "2"
type input "2"
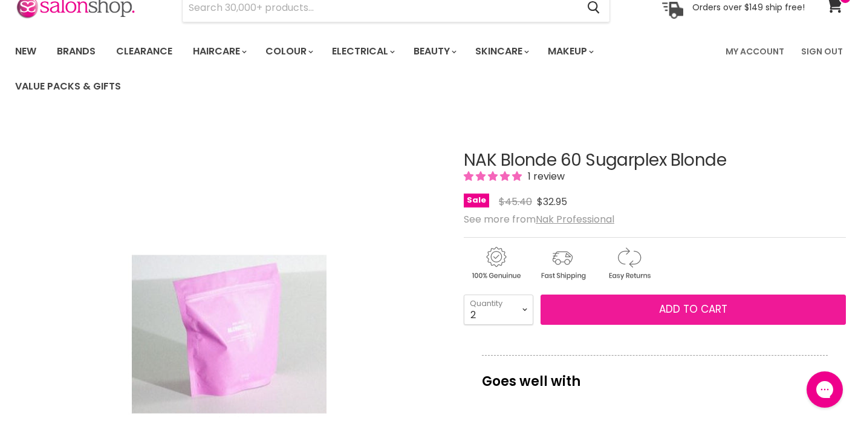
click at [587, 310] on button "Add to cart" at bounding box center [693, 309] width 305 height 30
click at [602, 311] on button "Add to cart" at bounding box center [693, 309] width 305 height 30
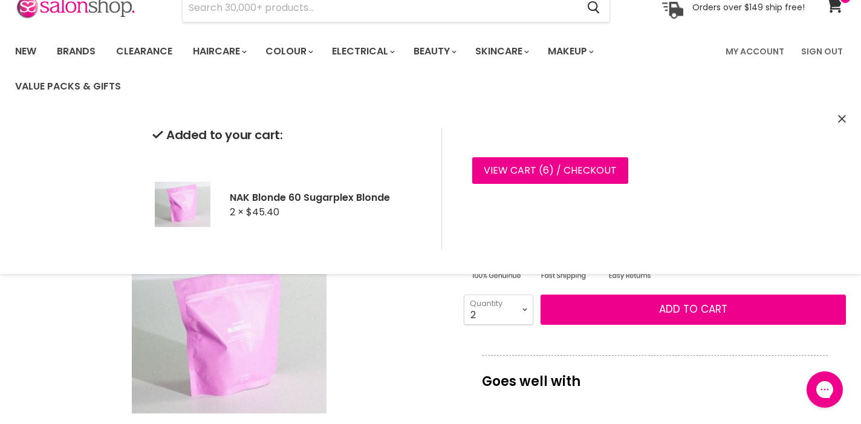
click at [839, 117] on icon "Close" at bounding box center [842, 119] width 8 height 8
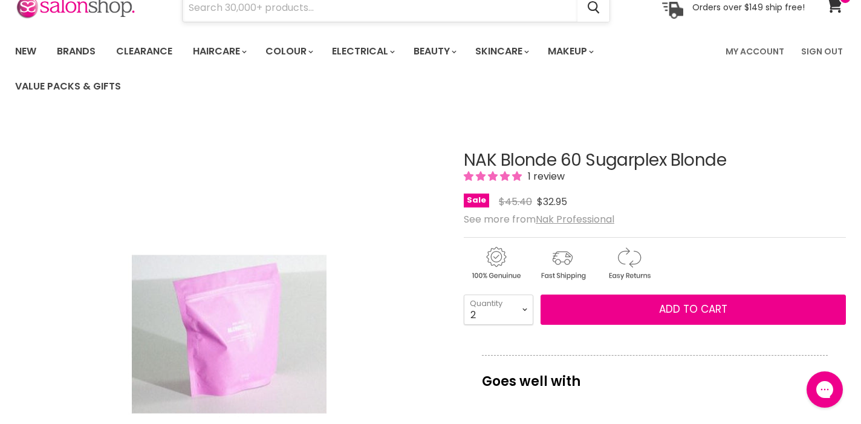
click at [204, 7] on input "Search" at bounding box center [380, 8] width 395 height 28
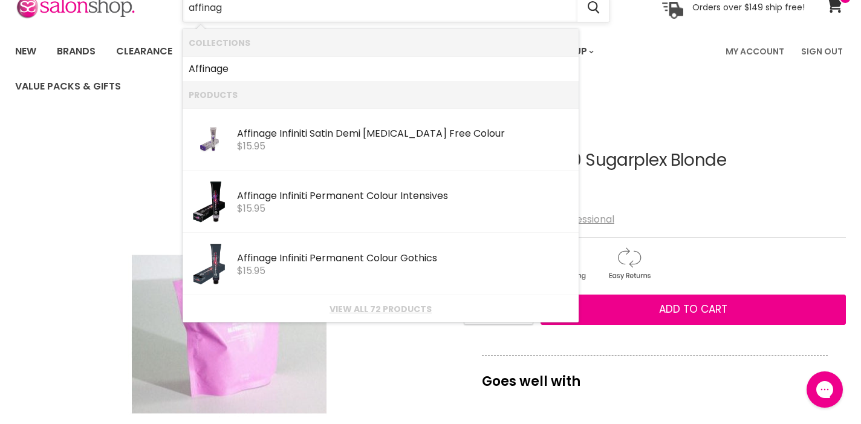
type input "affinage"
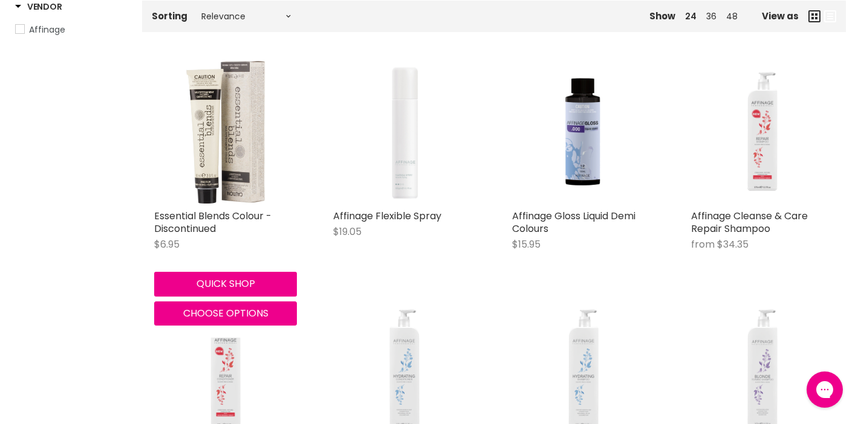
scroll to position [254, 0]
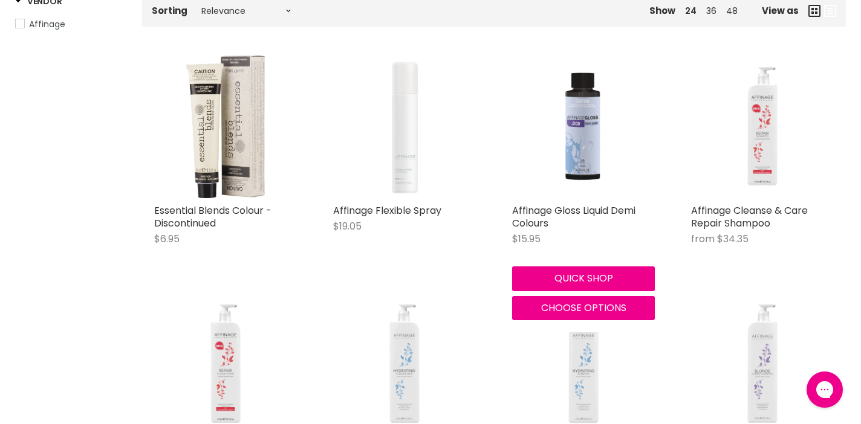
click at [584, 142] on img "Main content" at bounding box center [583, 127] width 143 height 143
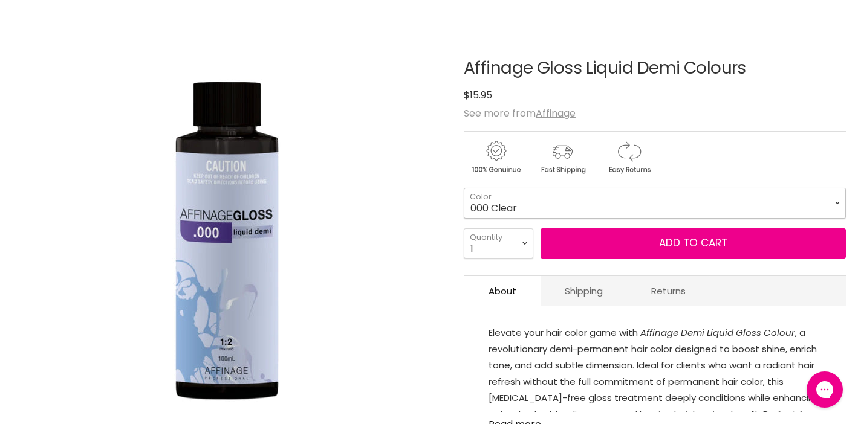
click at [836, 202] on select "000 Clear 4.0 Medium Brown 6.0 Dark Blonde 8.0 Light Blonde 5.023 Light Toffee …" at bounding box center [655, 203] width 382 height 30
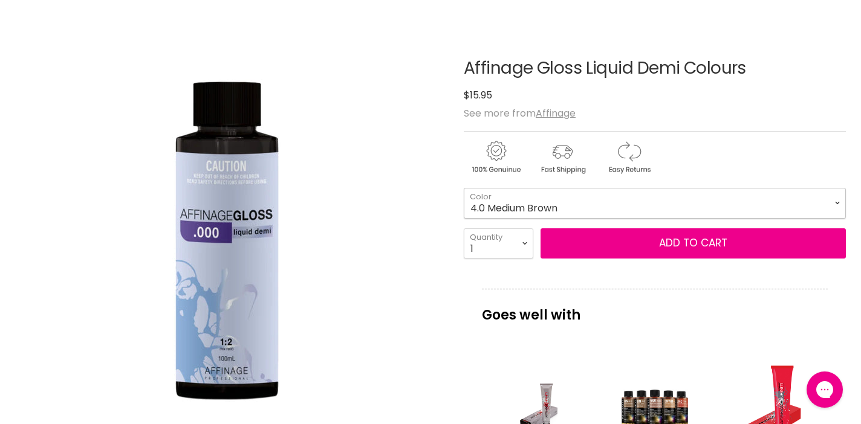
select select "4.0 Medium Brown"
click at [527, 241] on select "1 2 3 4 5 6 7 8 9 10+" at bounding box center [499, 244] width 70 height 30
select select "2"
type input "2"
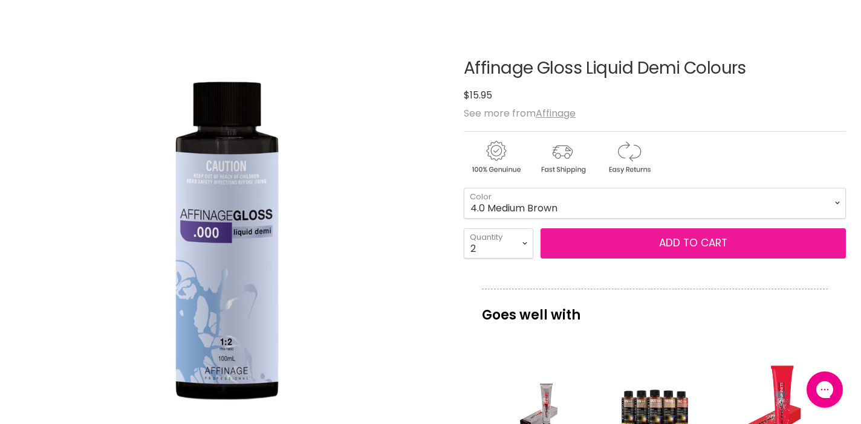
click at [604, 248] on button "Add to cart" at bounding box center [693, 244] width 305 height 30
click at [617, 245] on button "Add to cart" at bounding box center [693, 244] width 305 height 30
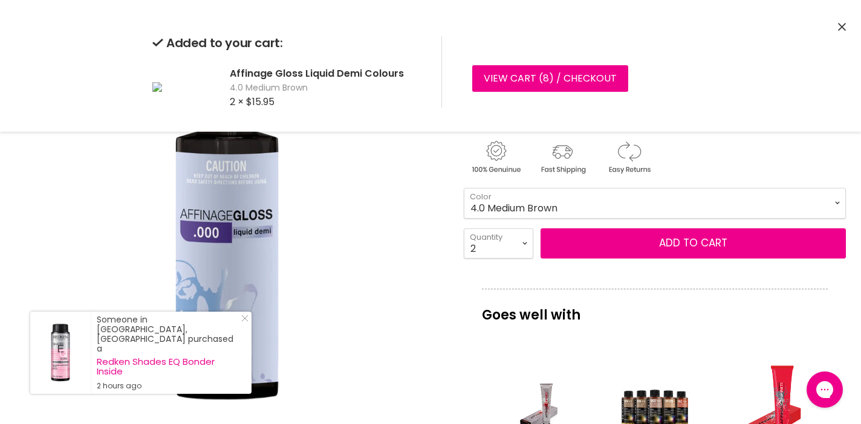
click at [845, 29] on icon "Close" at bounding box center [842, 27] width 8 height 8
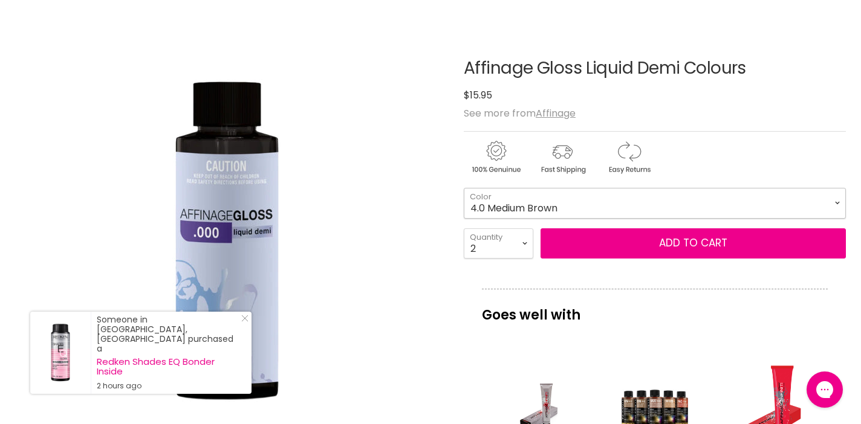
click at [831, 204] on select "000 Clear 4.0 Medium Brown 6.0 Dark Blonde 8.0 Light Blonde 5.023 Light Toffee …" at bounding box center [655, 203] width 382 height 30
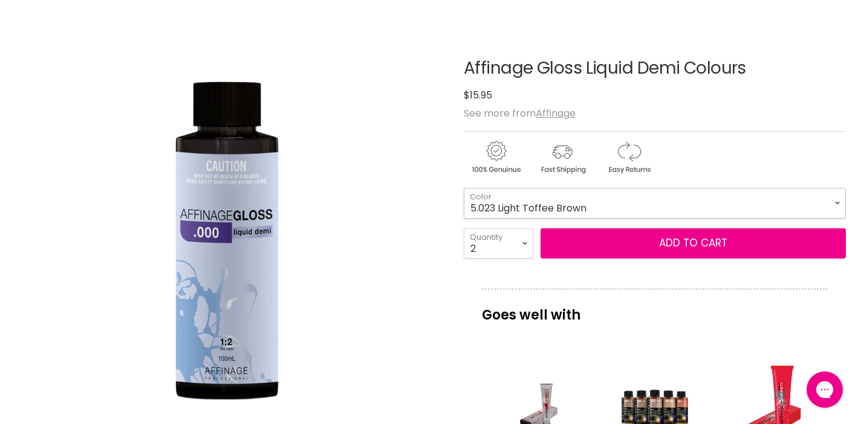
select select "5.023 Light Toffee Brown"
click at [522, 246] on select "1 2 3 4 5 6 7 8 9 10+" at bounding box center [499, 244] width 70 height 30
select select "1"
type input "1"
click at [527, 243] on select "1 2 3 4 5 6 7 8 9 10+" at bounding box center [499, 244] width 70 height 30
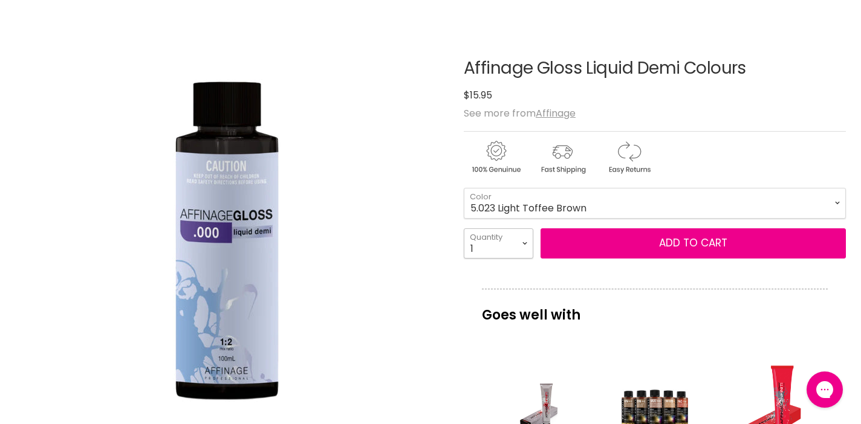
select select "2"
type input "2"
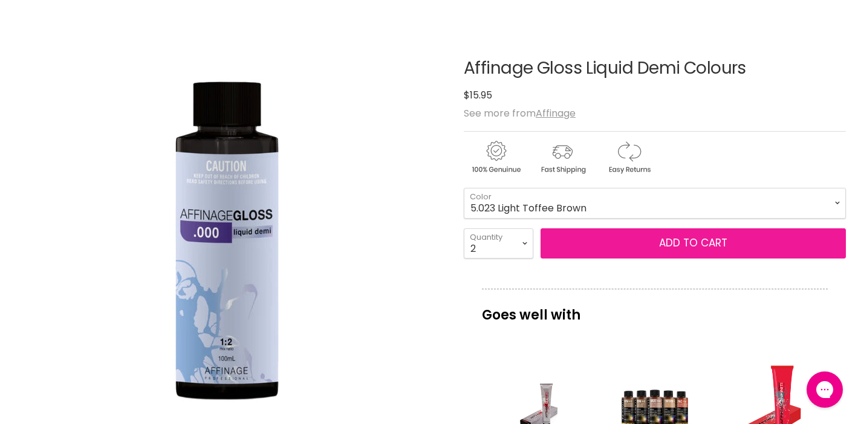
click at [655, 248] on button "Add to cart" at bounding box center [693, 244] width 305 height 30
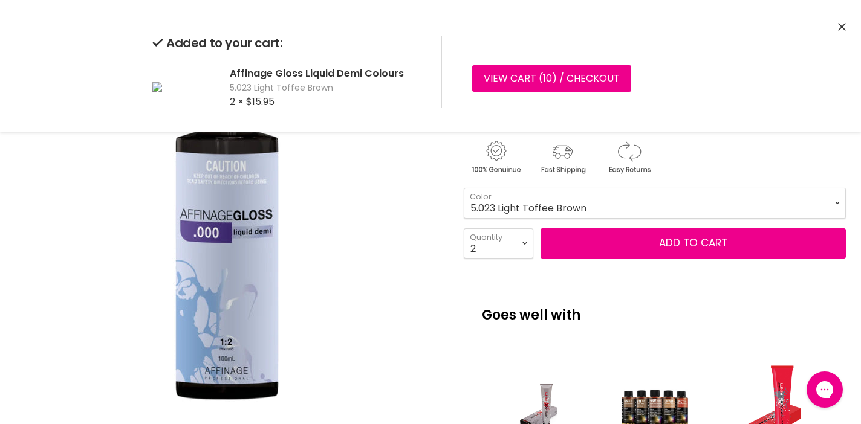
click at [844, 22] on button "Close" at bounding box center [842, 27] width 8 height 13
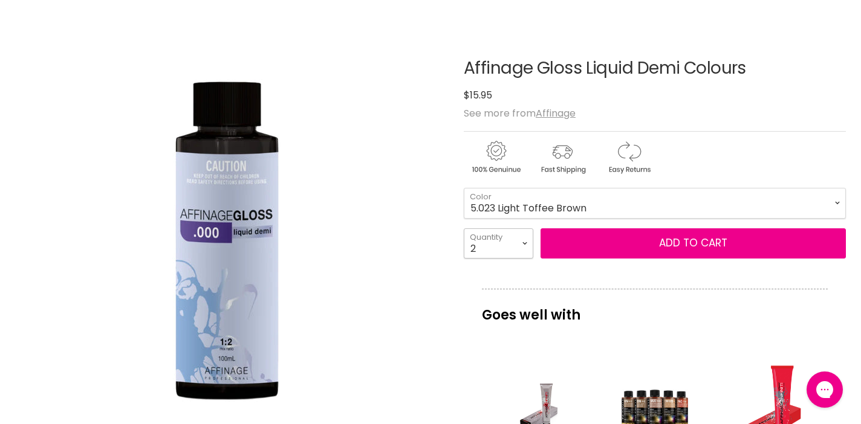
click at [525, 241] on select "1 2 3 4 5 6 7 8 9 10+" at bounding box center [499, 244] width 70 height 30
select select "1"
type input "1"
click at [825, 195] on select "000 Clear 4.0 Medium Brown 6.0 Dark Blonde 8.0 Light Blonde 5.023 Light Toffee …" at bounding box center [655, 203] width 382 height 30
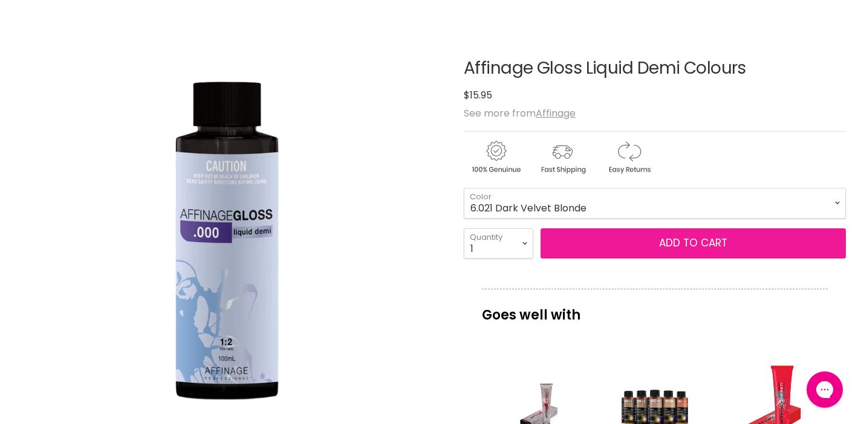
click at [713, 241] on button "Add to cart" at bounding box center [693, 244] width 305 height 30
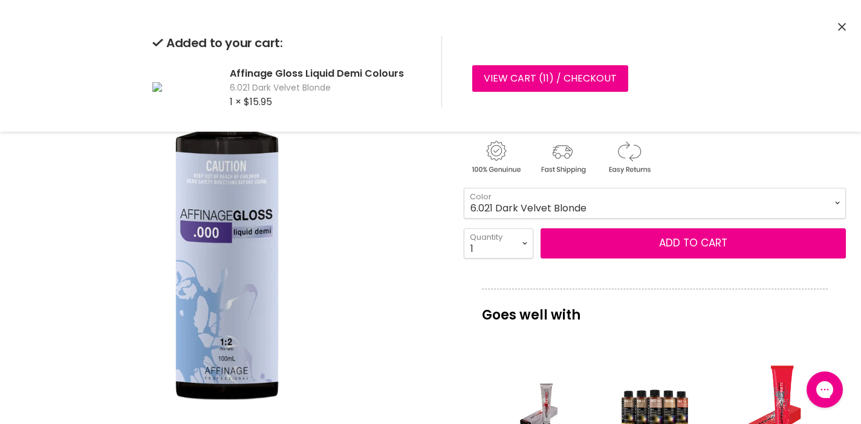
click at [765, 205] on select "000 Clear 4.0 Medium Brown 6.0 Dark Blonde 8.0 Light Blonde 5.023 Light Toffee …" at bounding box center [655, 203] width 382 height 30
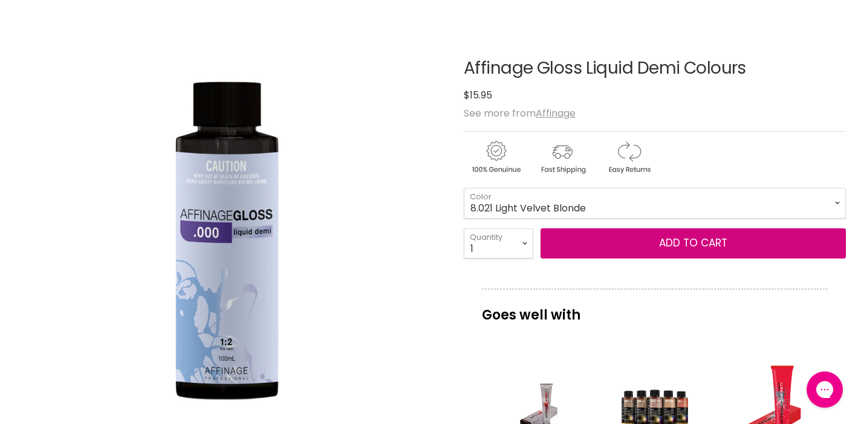
select select "8.021 Light Velvet Blonde"
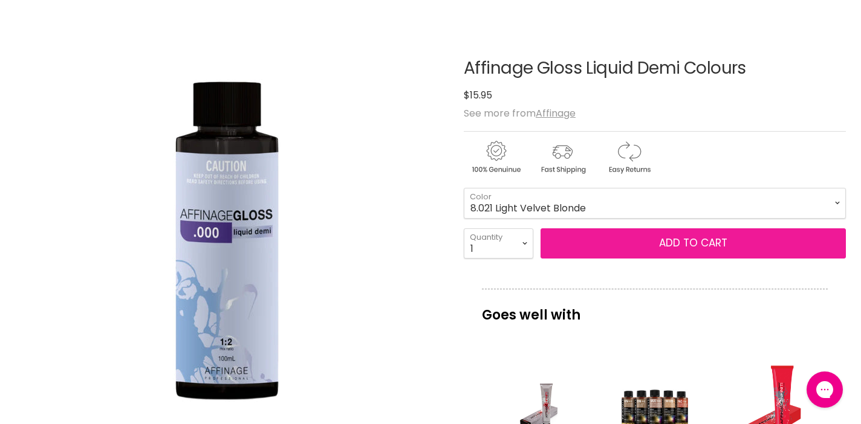
click at [715, 240] on button "Add to cart" at bounding box center [693, 244] width 305 height 30
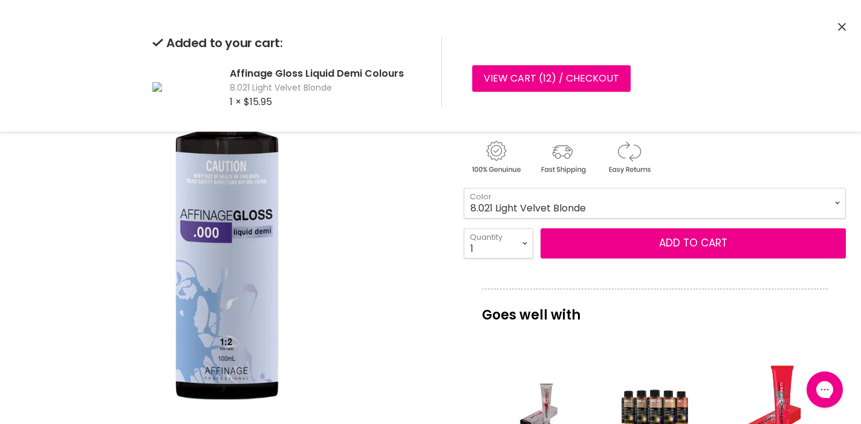
click at [841, 28] on icon "Close" at bounding box center [842, 27] width 8 height 8
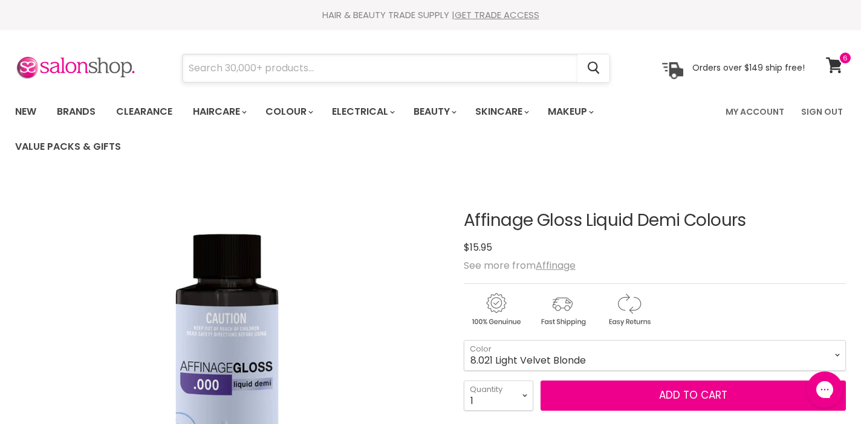
click at [343, 68] on input "Search" at bounding box center [380, 68] width 395 height 28
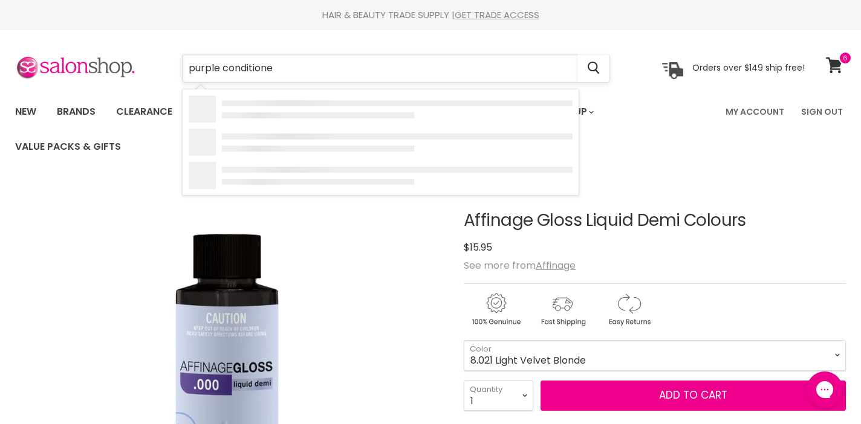
type input "purple conditioner"
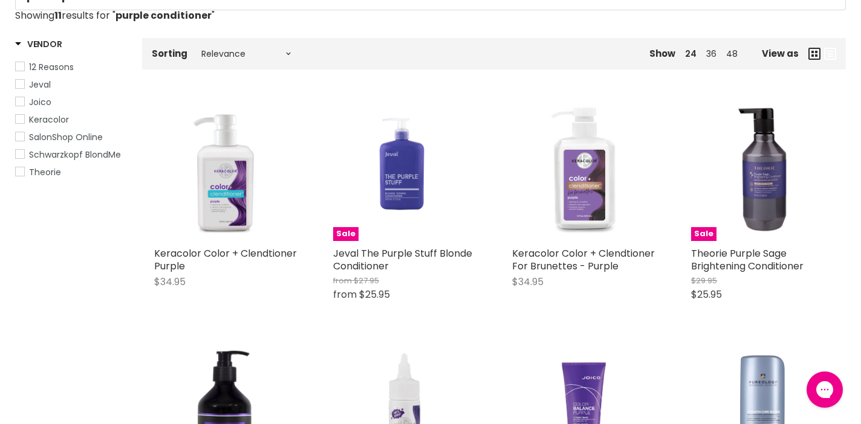
scroll to position [219, 0]
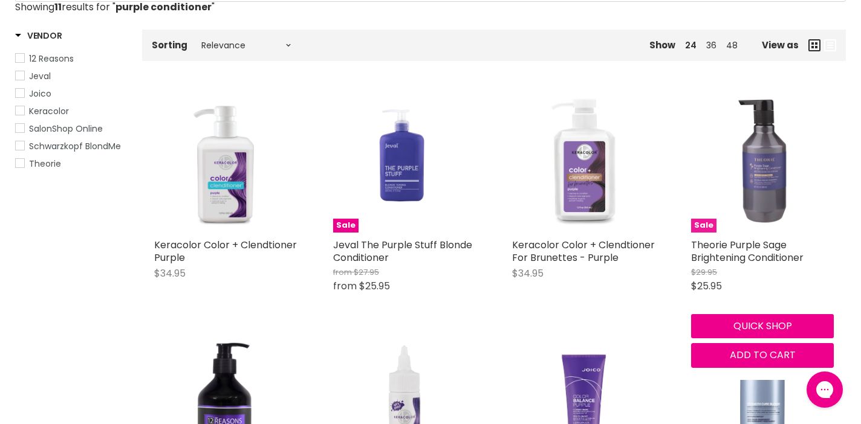
click at [764, 183] on img "Main content" at bounding box center [762, 161] width 143 height 143
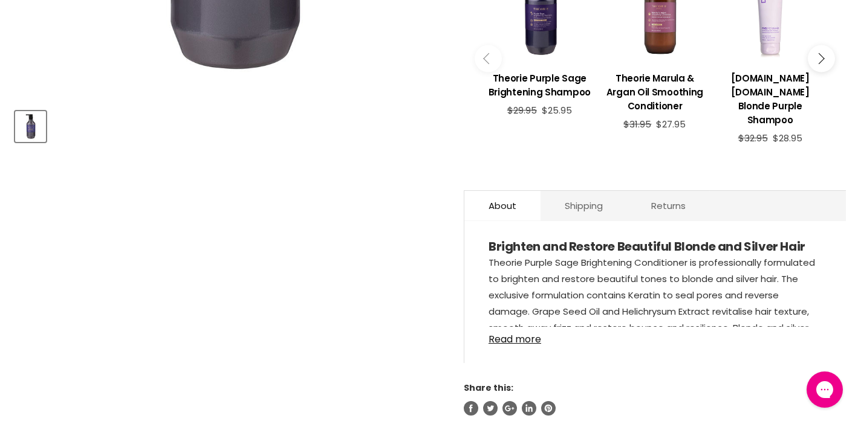
scroll to position [518, 0]
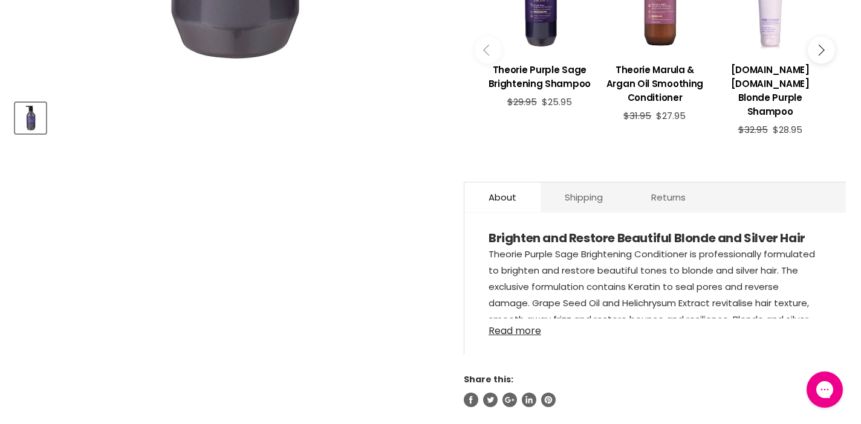
click at [504, 319] on link "Read more" at bounding box center [655, 328] width 333 height 18
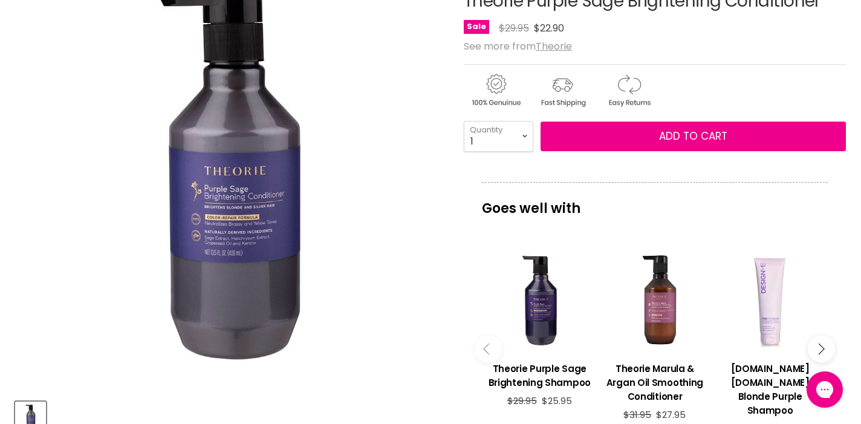
scroll to position [148, 0]
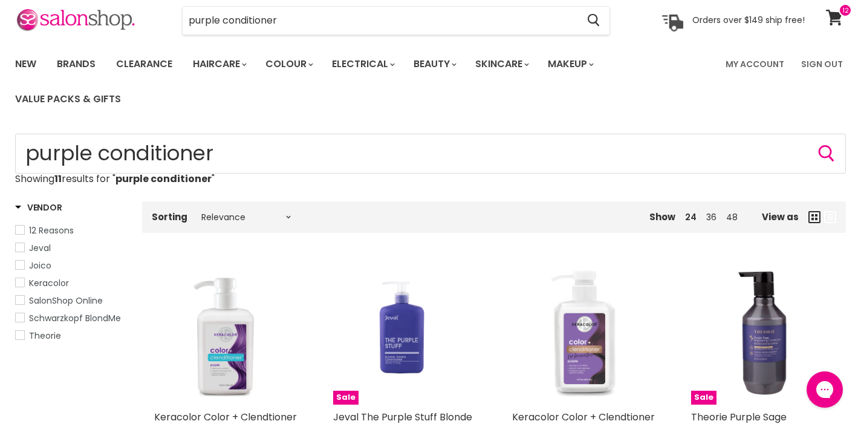
scroll to position [51, 0]
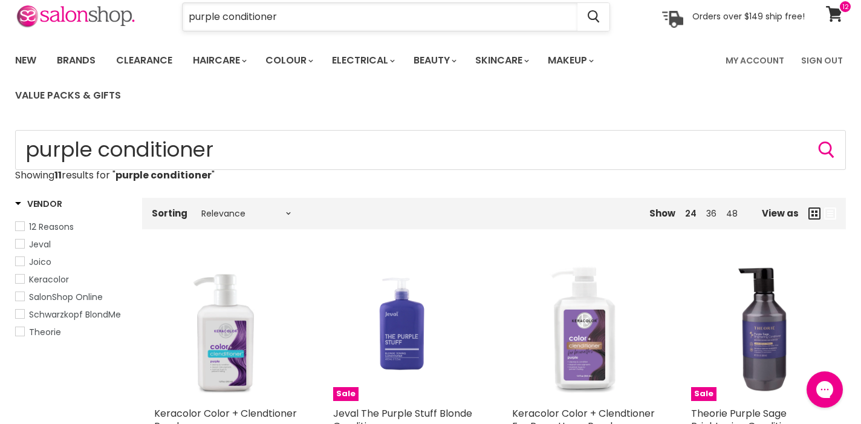
click at [218, 14] on input "purple conditioner" at bounding box center [380, 17] width 395 height 28
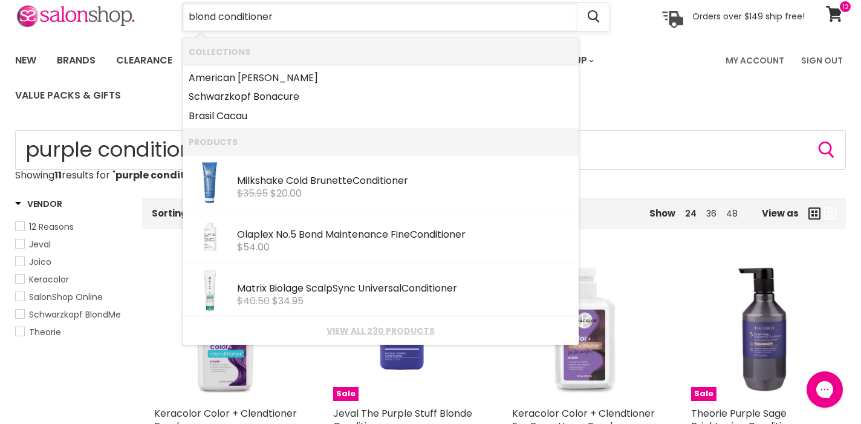
type input "blonde conditioner"
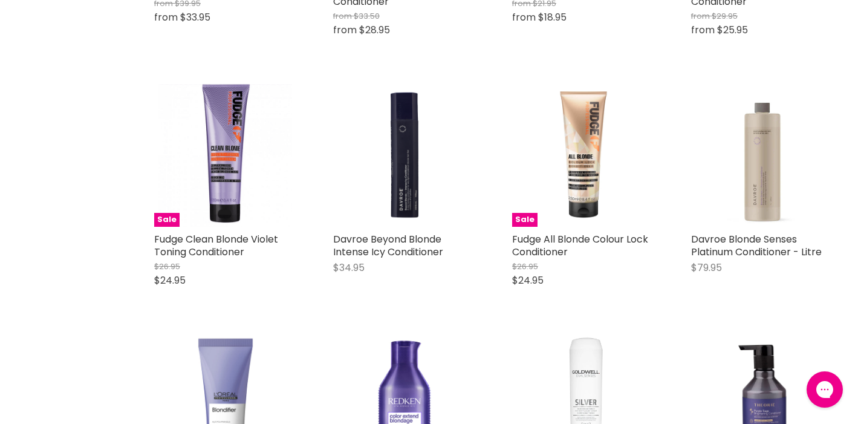
scroll to position [1241, 0]
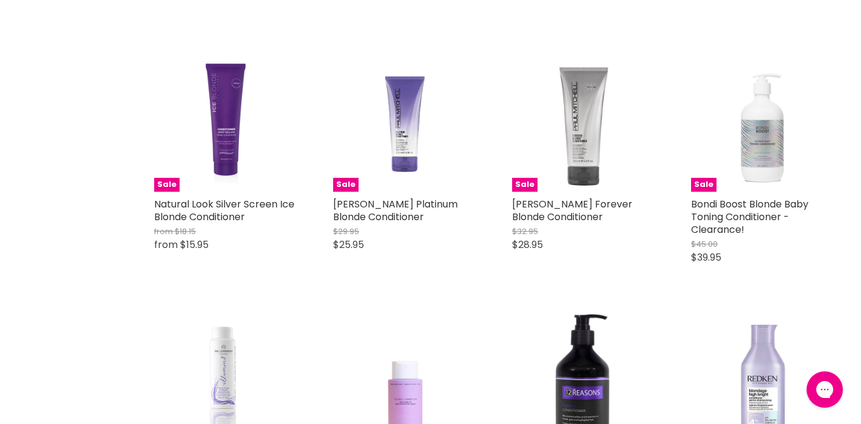
scroll to position [2292, 0]
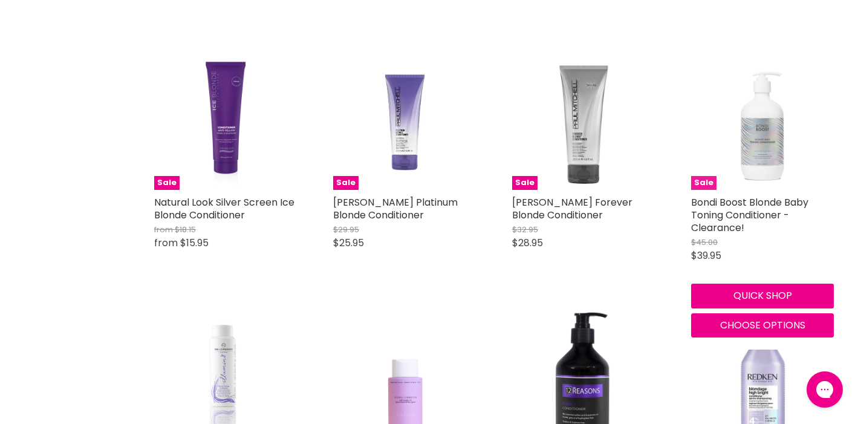
click at [766, 147] on img "Main content" at bounding box center [762, 118] width 143 height 143
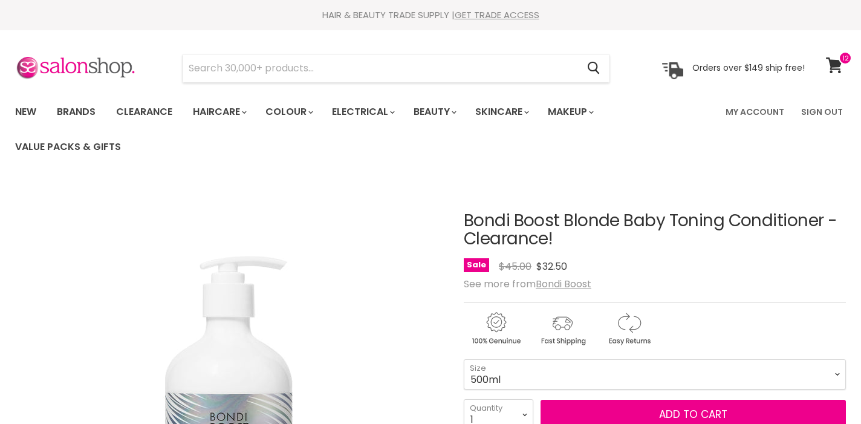
scroll to position [282, 0]
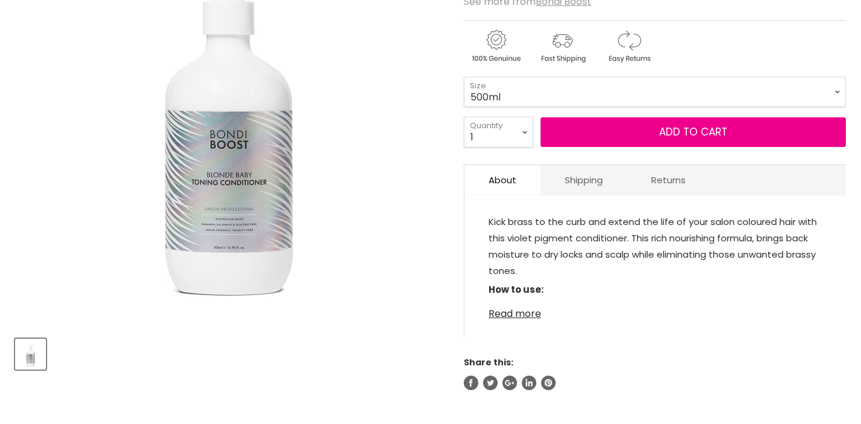
click at [508, 314] on div "Kick brass to the curb and extend the life of your salon coloured hair with thi…" at bounding box center [655, 272] width 382 height 130
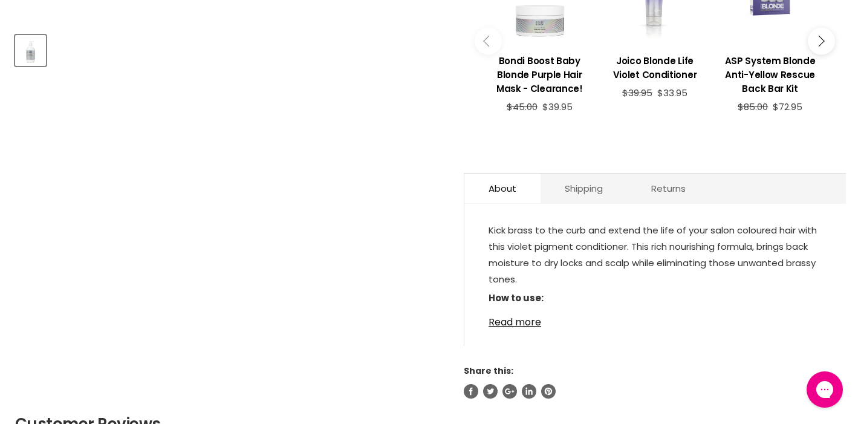
scroll to position [607, 0]
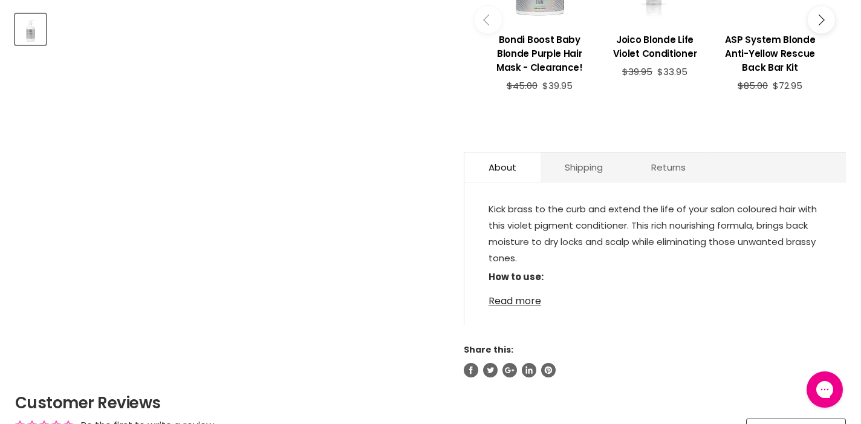
click at [514, 288] on link "Read more" at bounding box center [655, 297] width 333 height 18
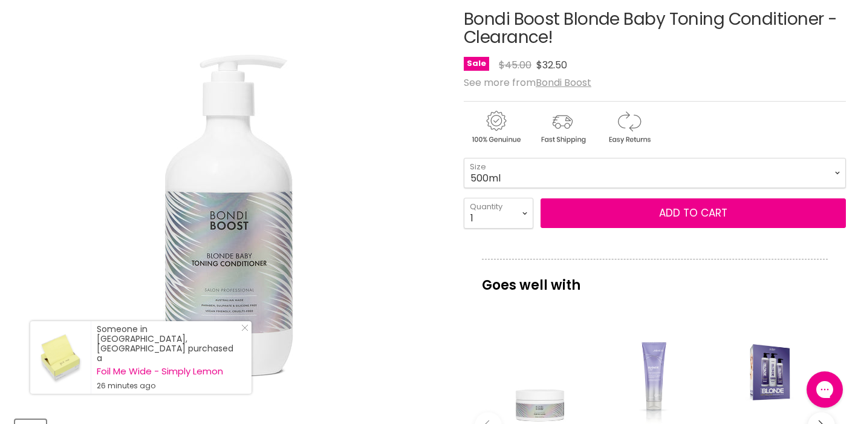
scroll to position [203, 0]
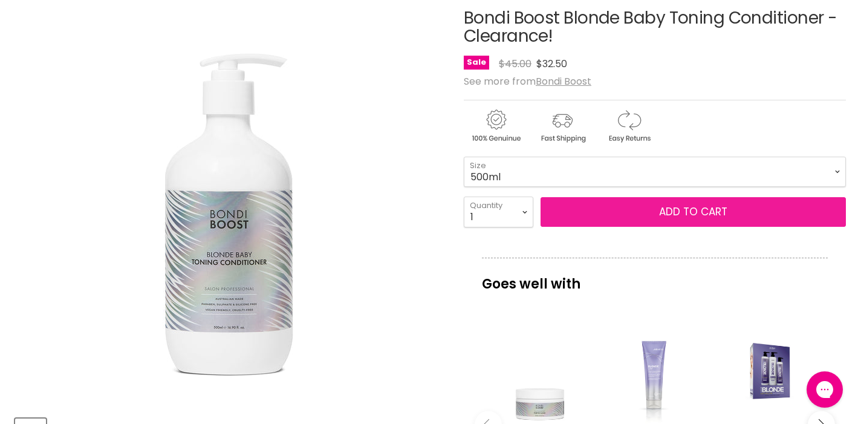
click at [670, 208] on span "Add to cart" at bounding box center [693, 211] width 68 height 15
click at [697, 215] on span "Add to cart" at bounding box center [693, 211] width 68 height 15
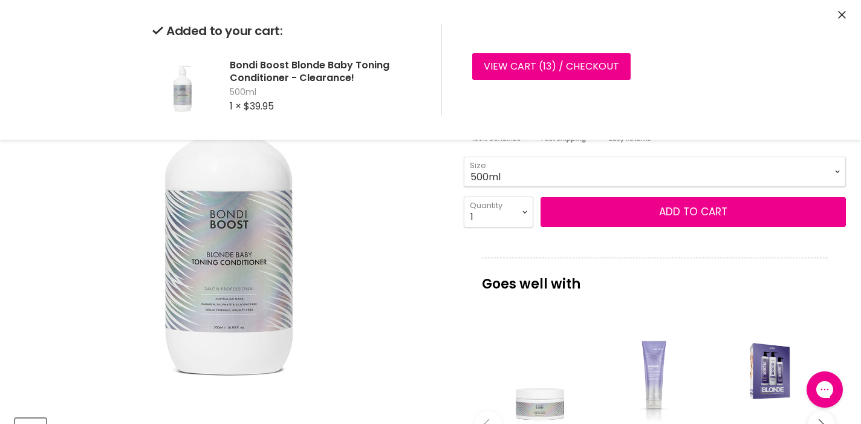
click at [841, 13] on icon "Close" at bounding box center [842, 15] width 8 height 8
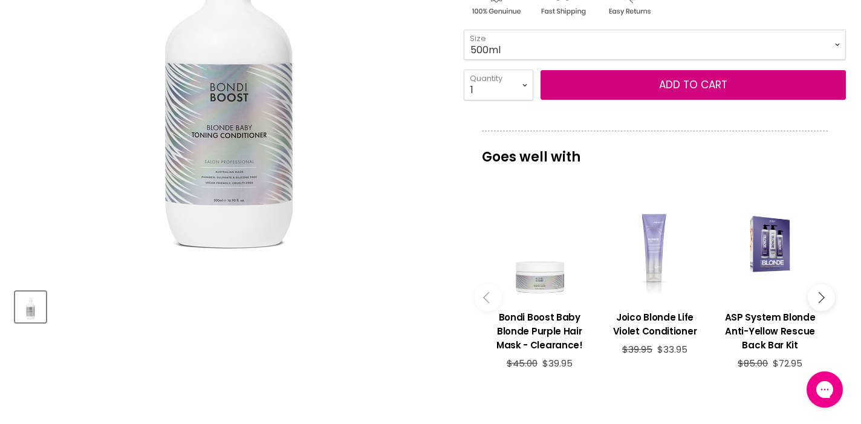
scroll to position [334, 0]
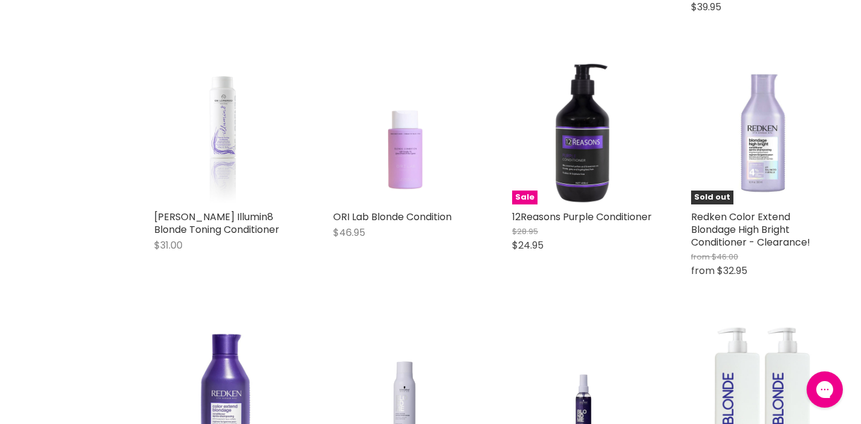
scroll to position [1026, 0]
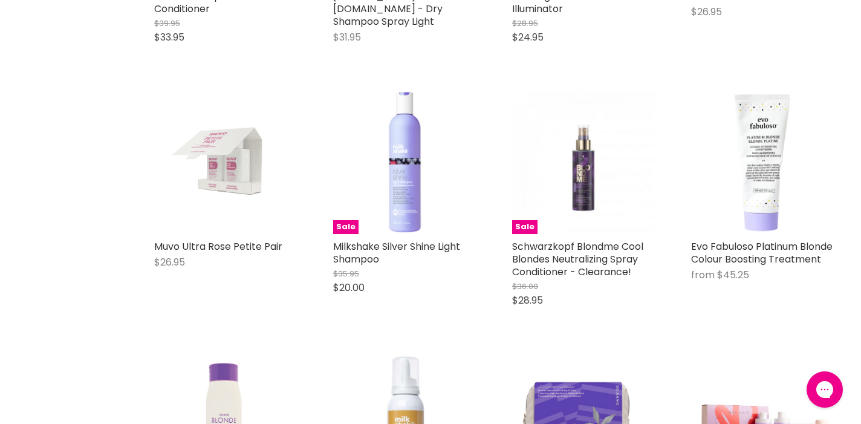
scroll to position [2830, 0]
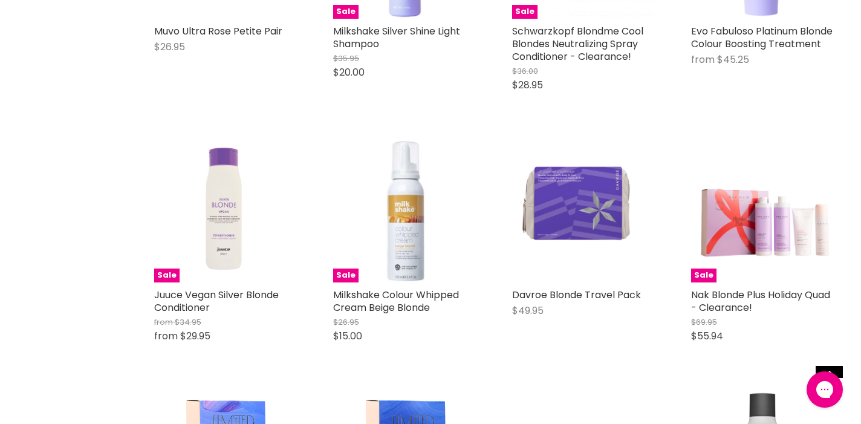
scroll to position [3042, 0]
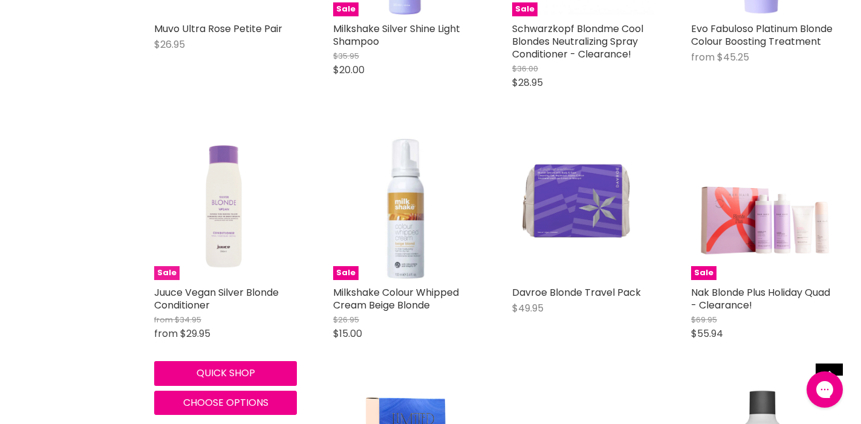
click at [212, 206] on img "Main content" at bounding box center [224, 208] width 63 height 143
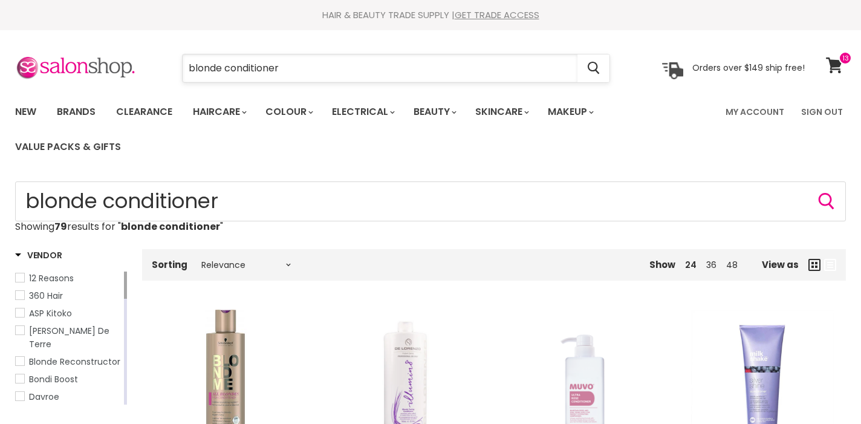
click at [296, 67] on input "blonde conditioner" at bounding box center [380, 68] width 395 height 28
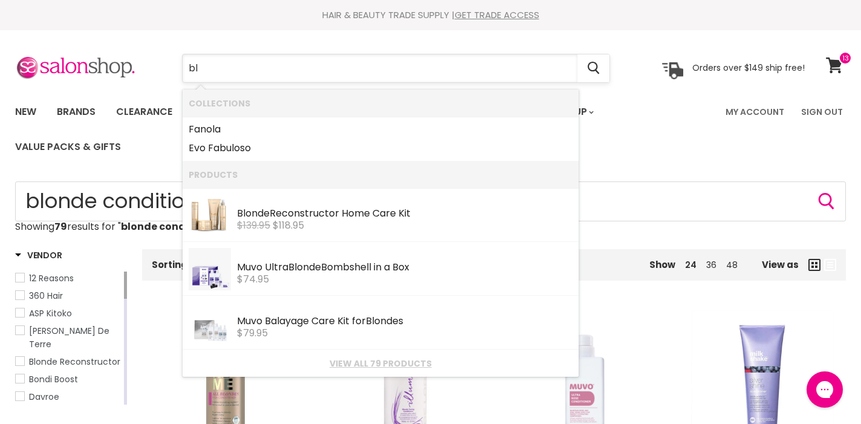
type input "b"
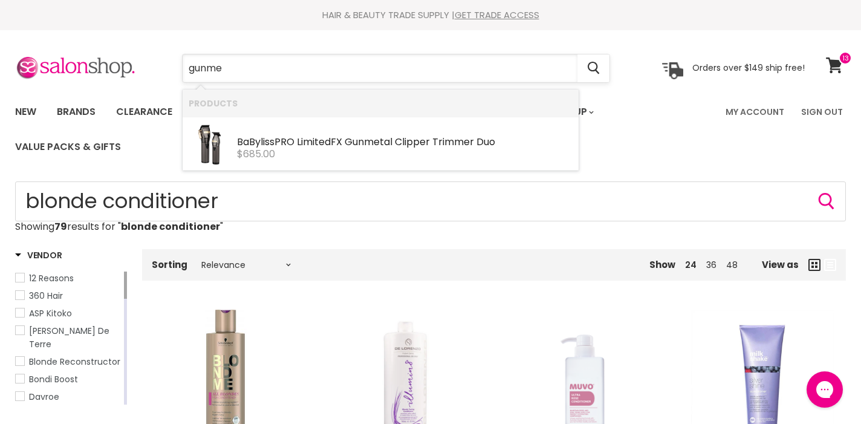
type input "gunmet"
click at [348, 154] on div "$685.00" at bounding box center [405, 154] width 336 height 11
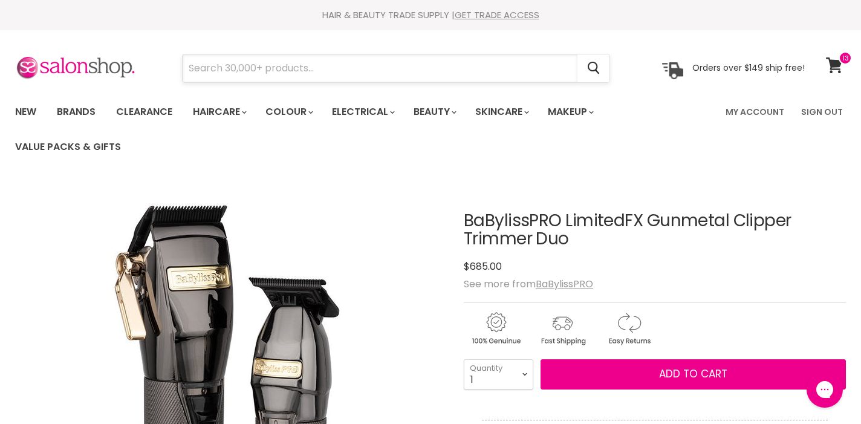
click at [300, 69] on input "Search" at bounding box center [380, 68] width 395 height 28
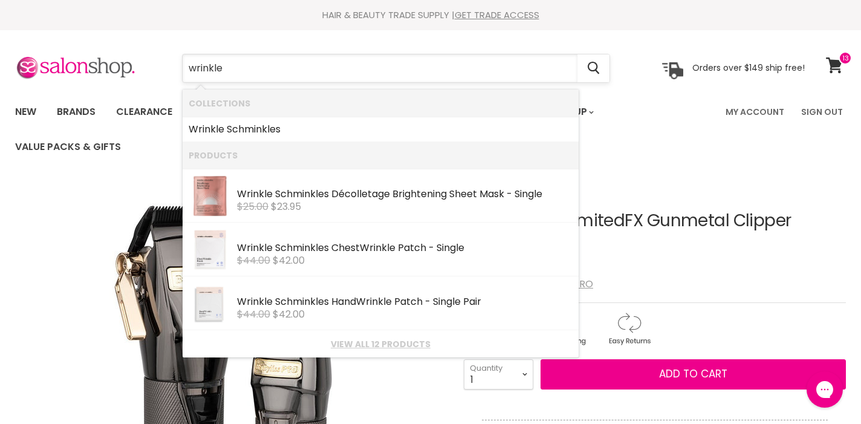
type input "wrinkles"
click at [258, 128] on link "Wrinkle Schminkles" at bounding box center [381, 129] width 384 height 19
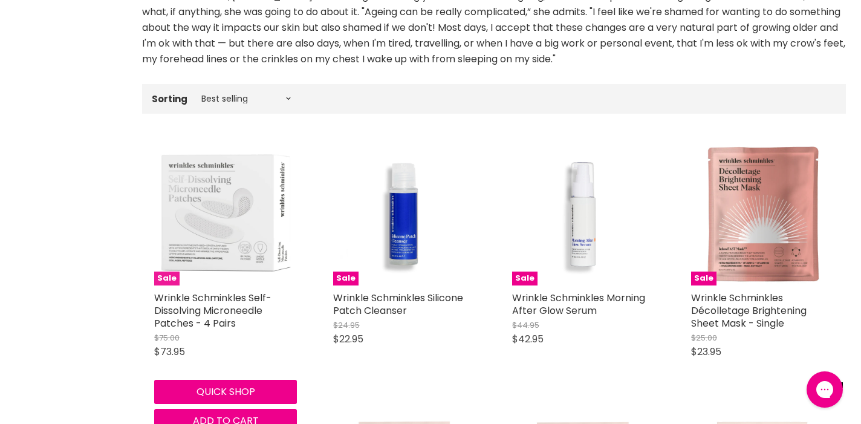
click at [259, 232] on img "Main content" at bounding box center [225, 214] width 143 height 143
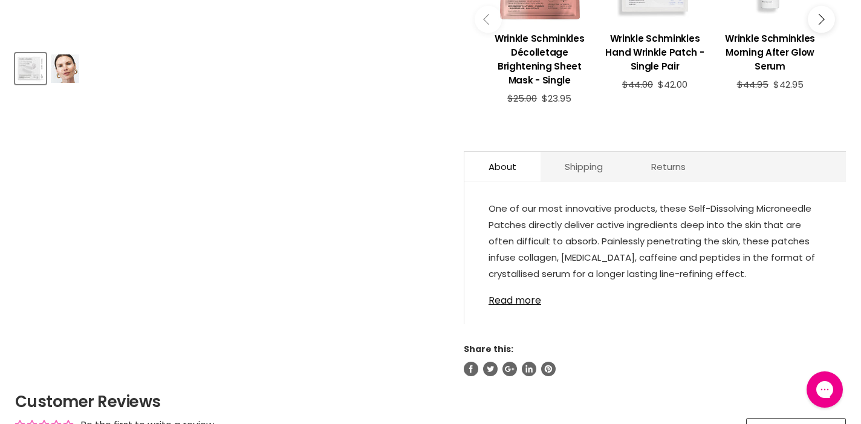
scroll to position [576, 0]
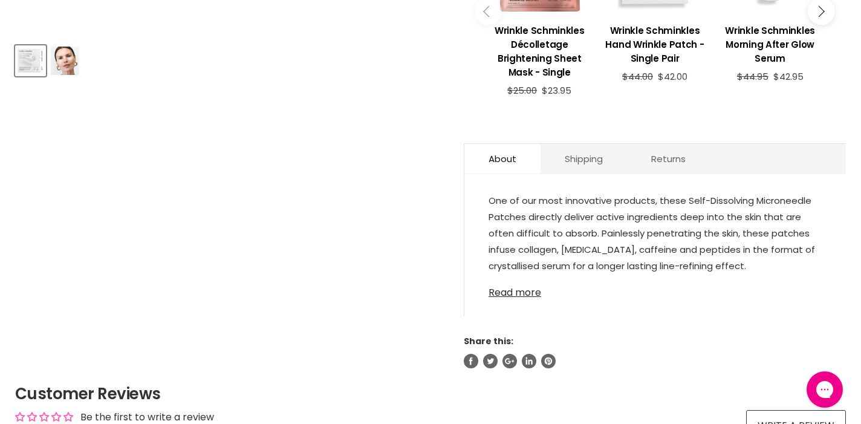
click at [521, 292] on link "Read more" at bounding box center [655, 289] width 333 height 18
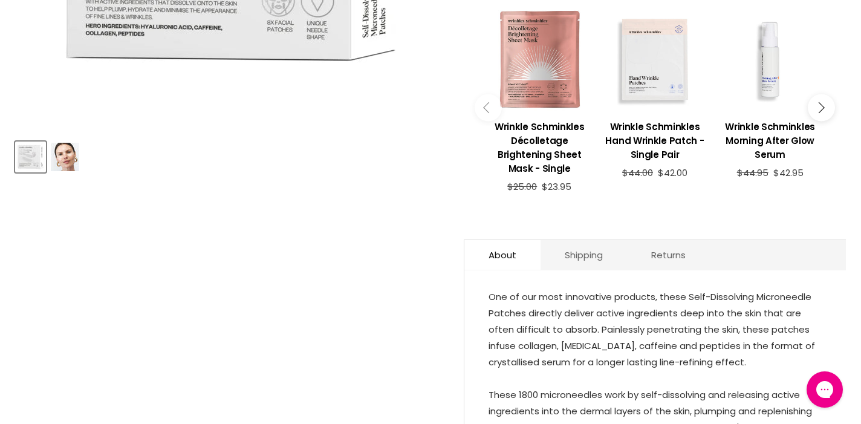
scroll to position [498, 0]
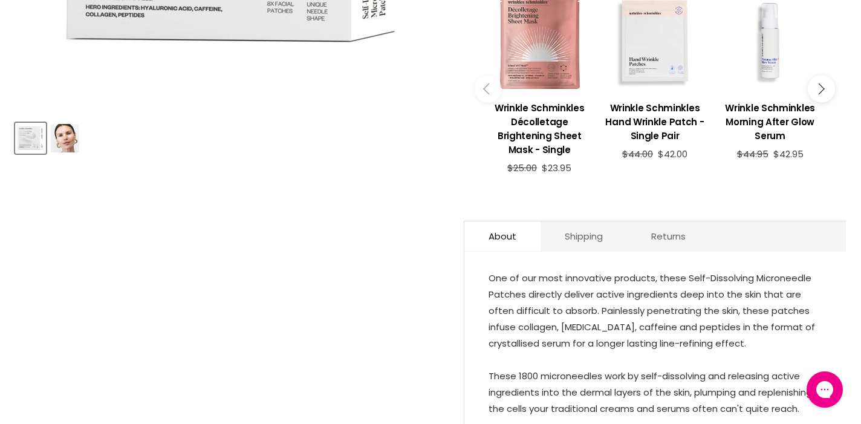
click at [62, 145] on img "Product thumbnails" at bounding box center [65, 138] width 28 height 28
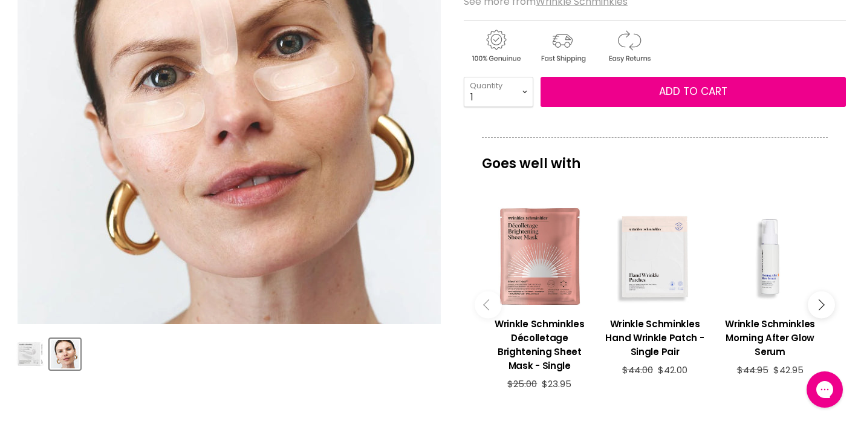
scroll to position [397, 0]
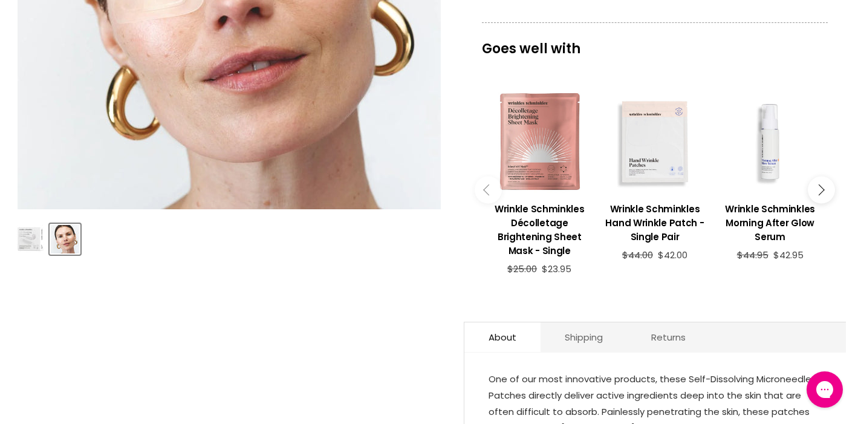
click at [31, 239] on img "Product thumbnails" at bounding box center [30, 239] width 28 height 28
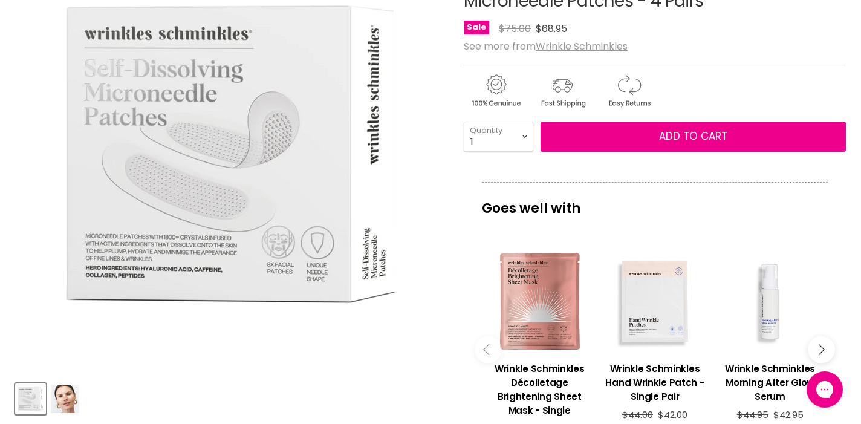
scroll to position [282, 0]
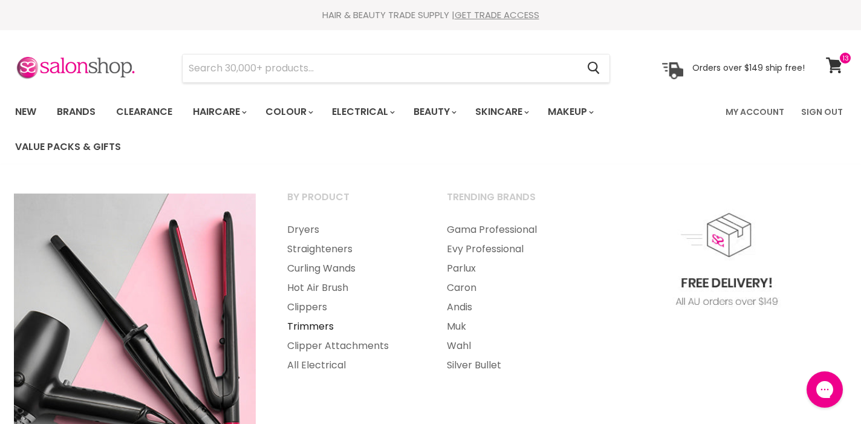
click at [323, 326] on link "Trimmers" at bounding box center [350, 326] width 157 height 19
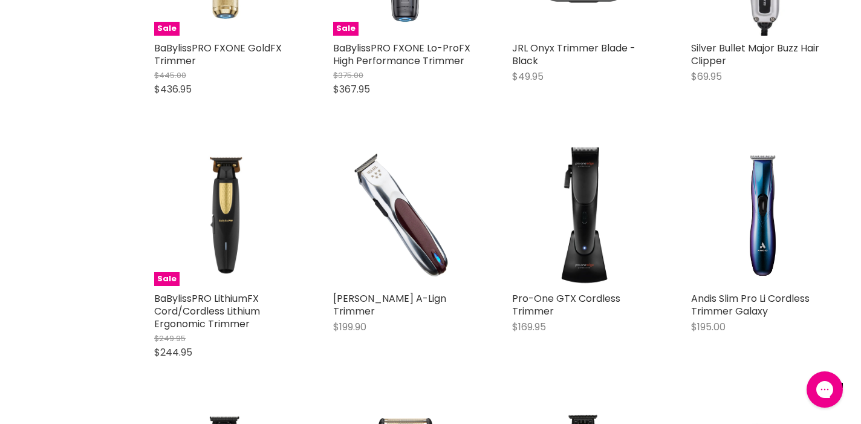
scroll to position [1969, 0]
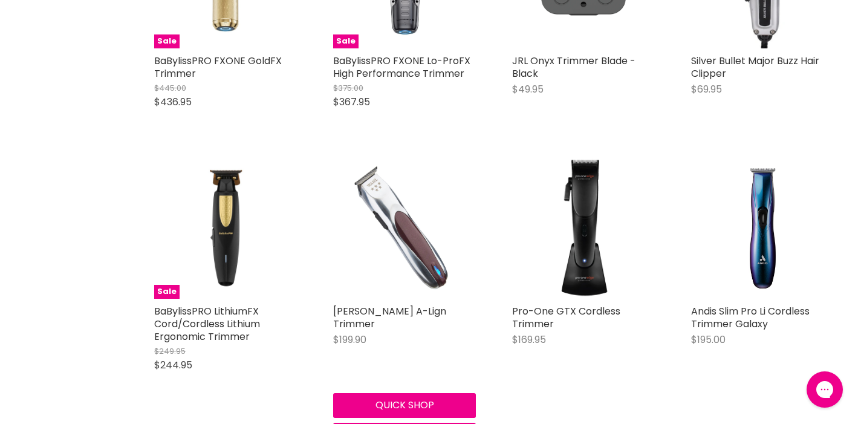
click at [404, 190] on img "Main content" at bounding box center [404, 227] width 143 height 143
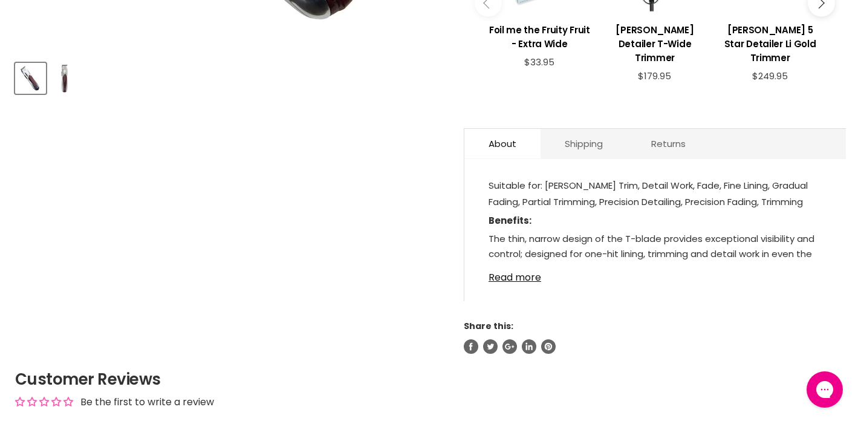
scroll to position [571, 0]
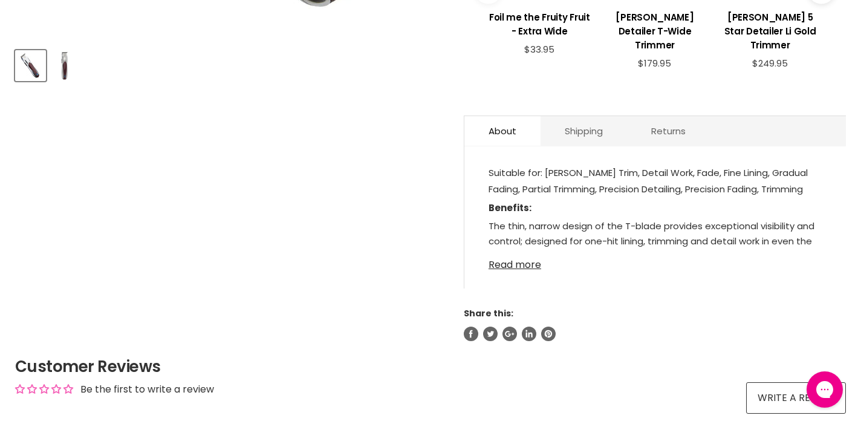
click at [525, 264] on link "Read more" at bounding box center [655, 261] width 333 height 18
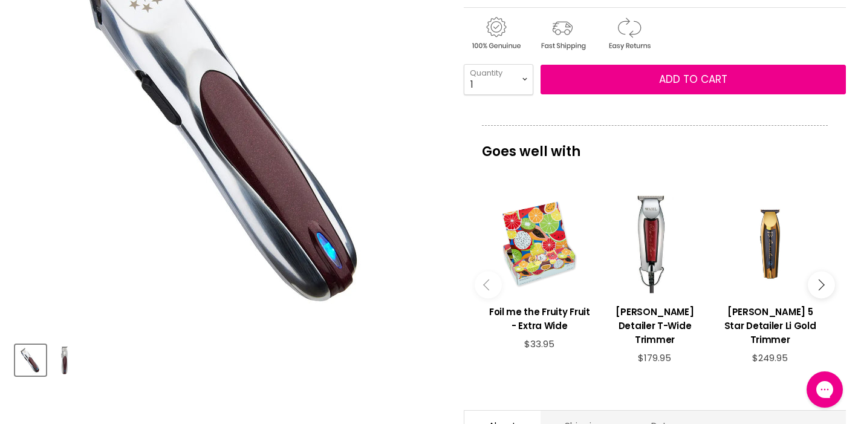
scroll to position [281, 0]
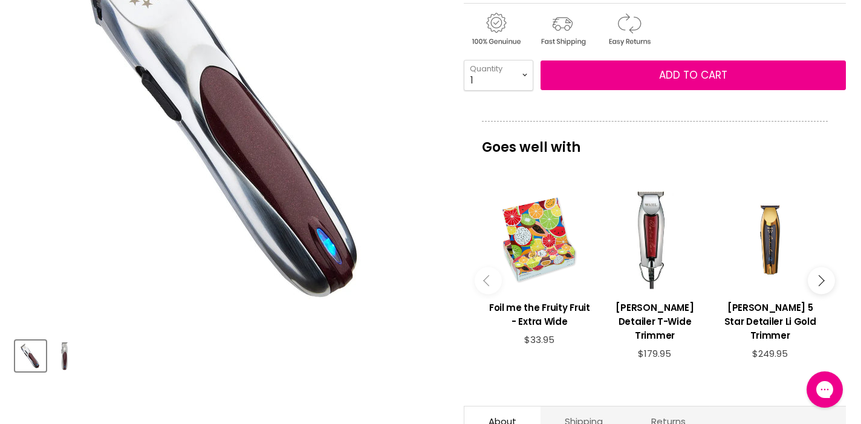
click at [71, 360] on img "Product thumbnails" at bounding box center [65, 356] width 28 height 28
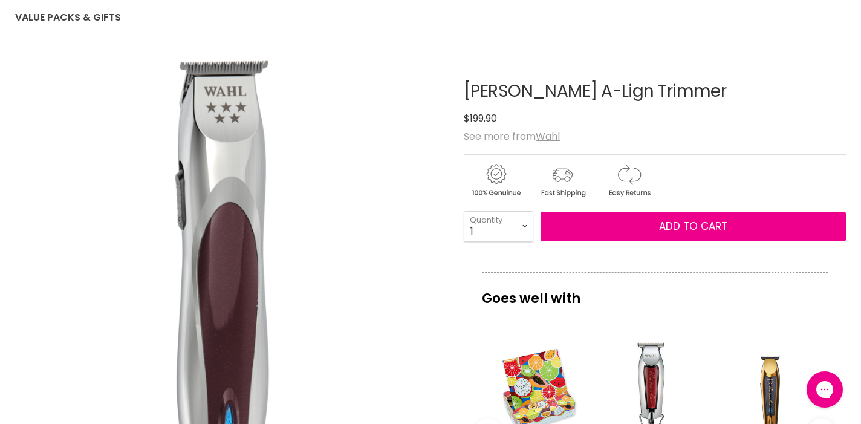
scroll to position [129, 0]
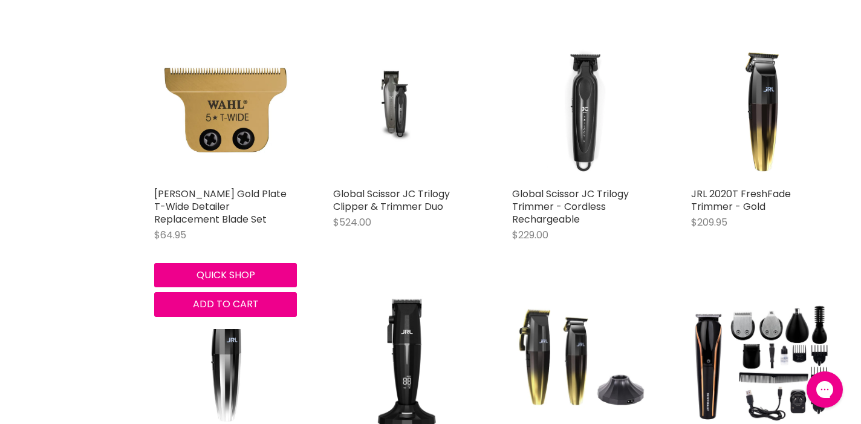
scroll to position [2865, 0]
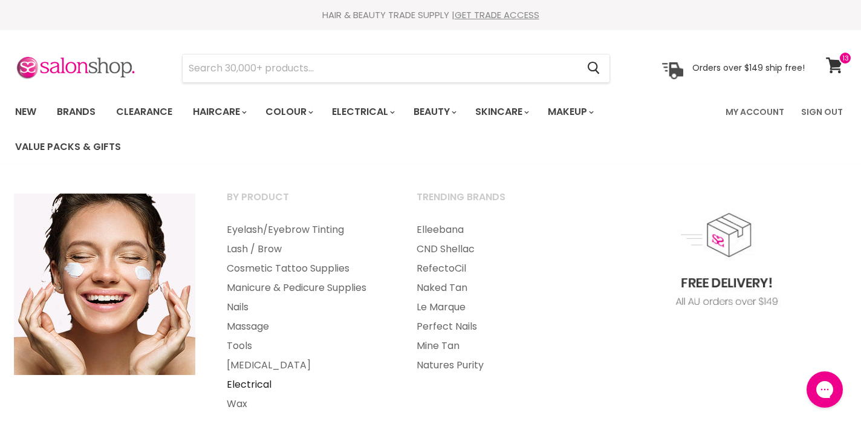
click at [250, 384] on link "Electrical" at bounding box center [305, 384] width 187 height 19
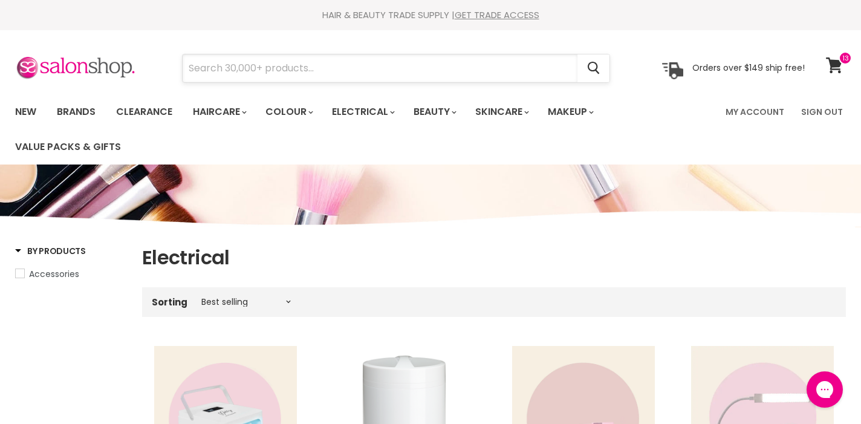
click at [258, 70] on input "Search" at bounding box center [380, 68] width 395 height 28
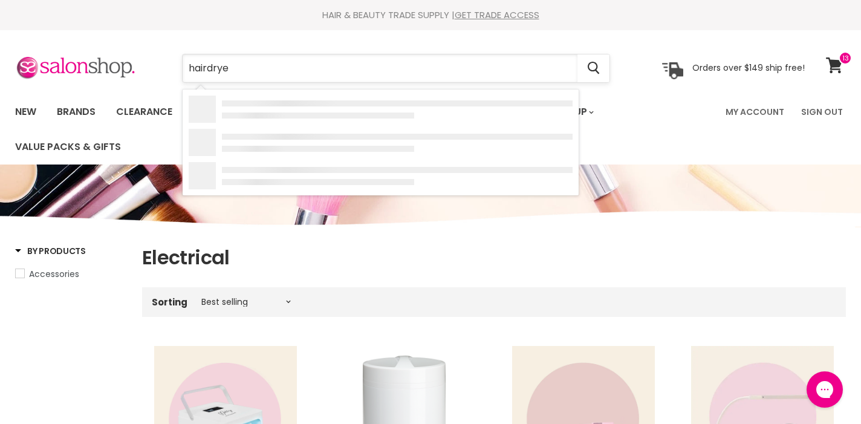
type input "hairdryer"
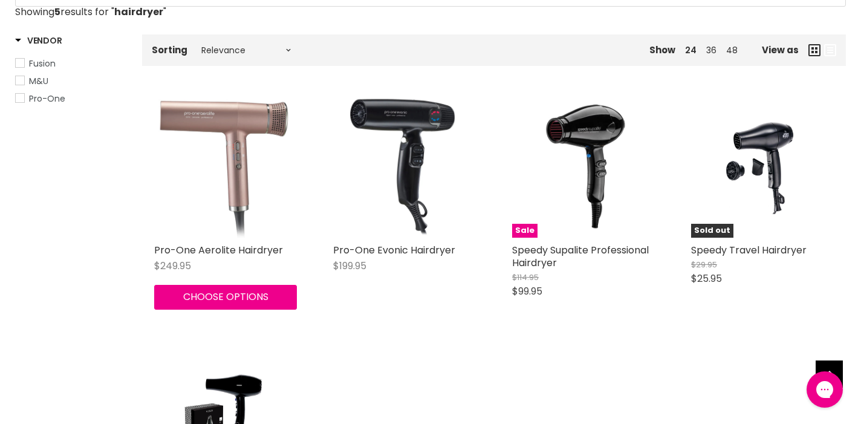
click at [249, 224] on img "Main content" at bounding box center [226, 166] width 138 height 143
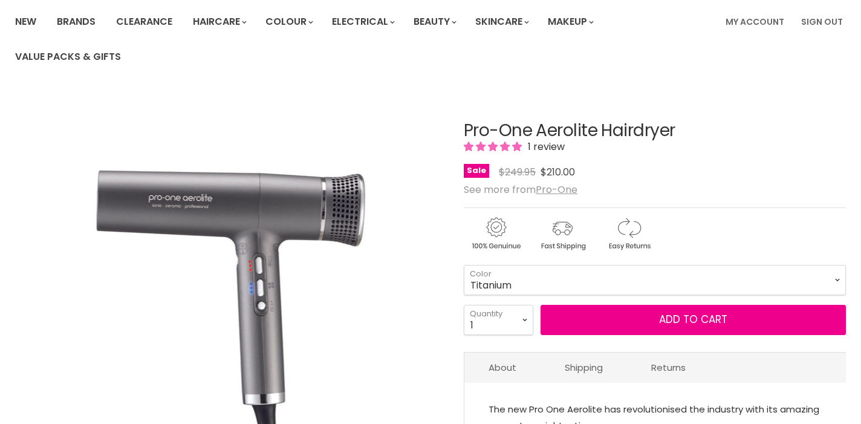
scroll to position [97, 0]
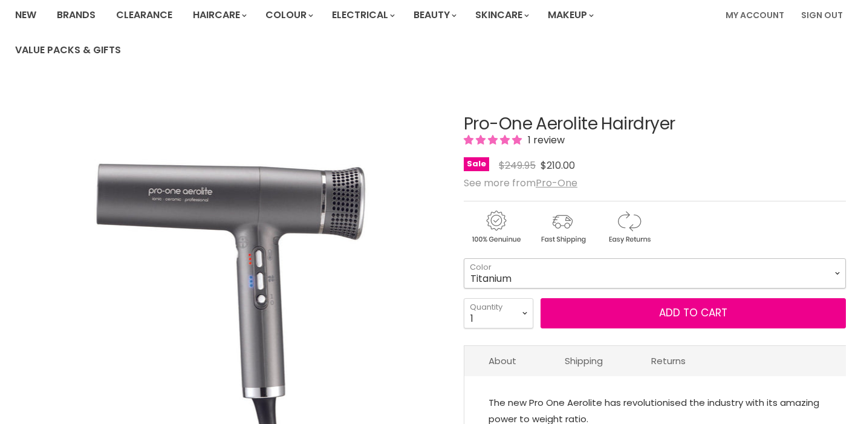
click at [842, 270] on select "Titanium Black Rose Gold Green Emerald Pink Diamond Blue Sapphire Pearl White -…" at bounding box center [655, 273] width 382 height 30
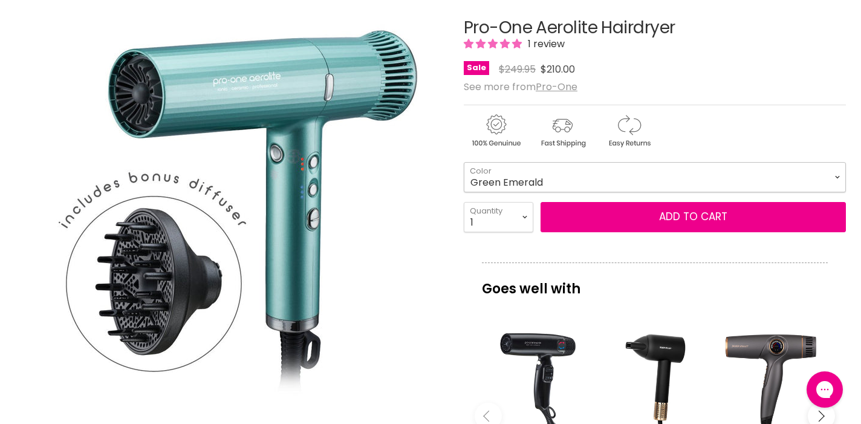
click at [838, 171] on select "Titanium Black Rose Gold Green Emerald Pink Diamond Blue Sapphire Pearl White -…" at bounding box center [655, 177] width 382 height 30
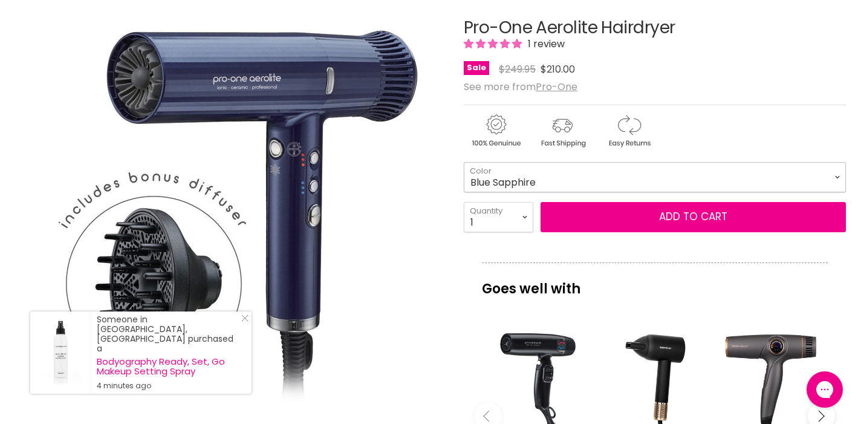
click at [834, 175] on select "Titanium Black Rose Gold Green Emerald Pink Diamond Blue Sapphire Pearl White -…" at bounding box center [655, 177] width 382 height 30
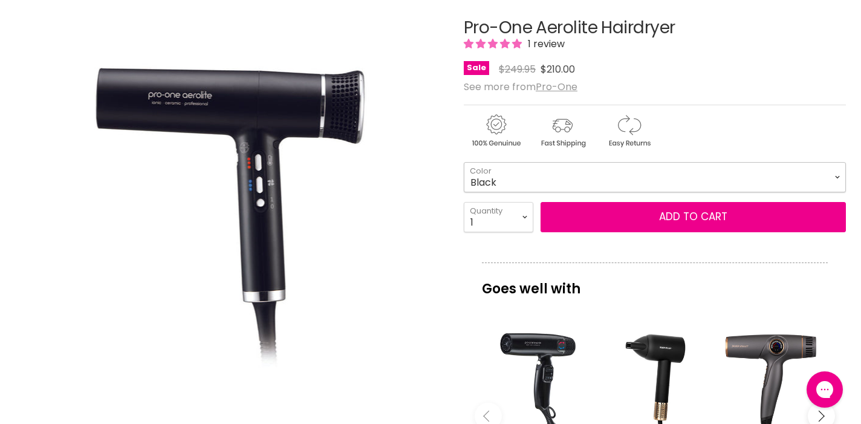
click at [835, 174] on select "Titanium Black Rose Gold Green Emerald Pink Diamond Blue Sapphire Pearl White -…" at bounding box center [655, 177] width 382 height 30
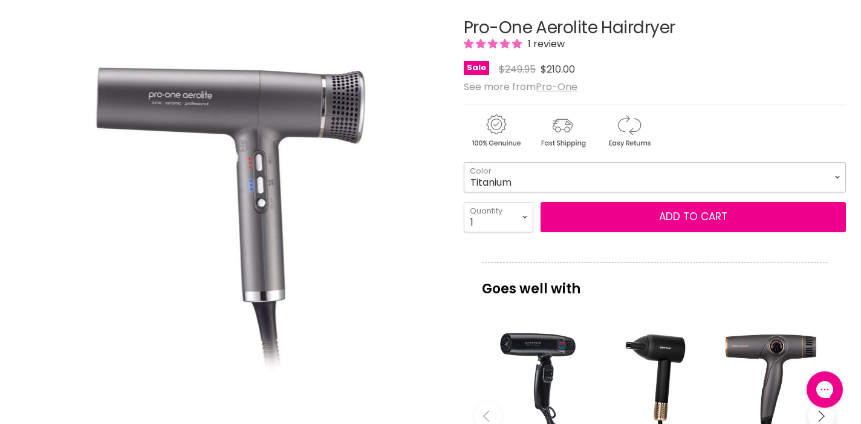
click at [836, 178] on select "Titanium Black Rose Gold Green Emerald Pink Diamond Blue Sapphire Pearl White -…" at bounding box center [655, 177] width 382 height 30
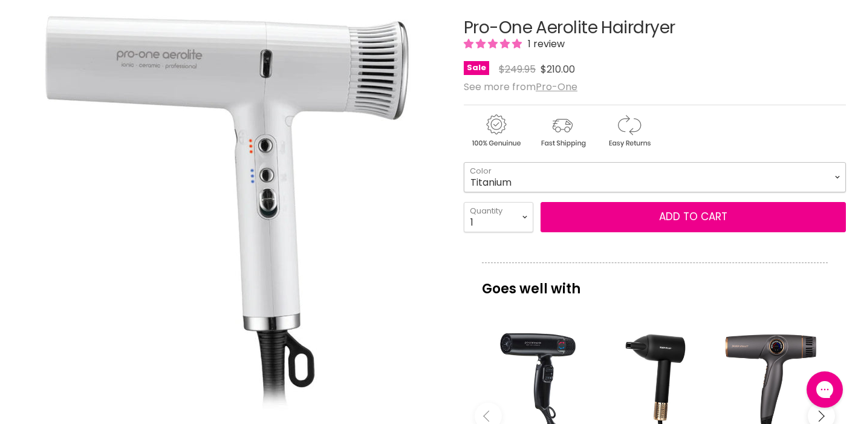
click at [840, 177] on select "Titanium Black Rose Gold Green Emerald Pink Diamond Blue Sapphire Pearl White -…" at bounding box center [655, 177] width 382 height 30
select select "Green Emerald"
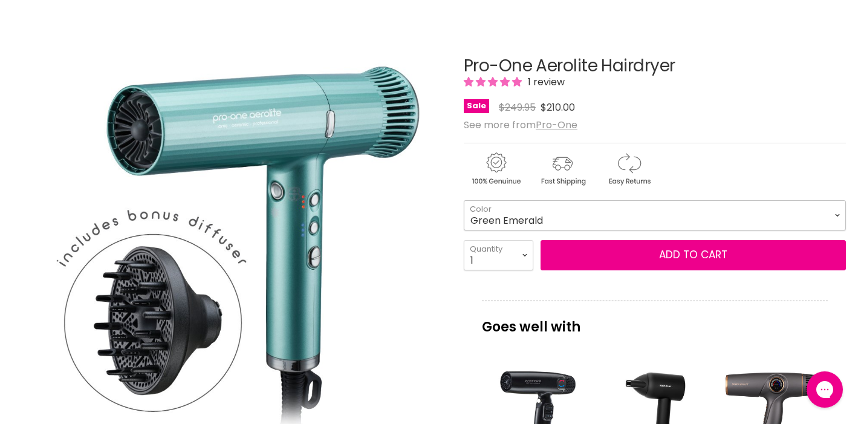
scroll to position [152, 0]
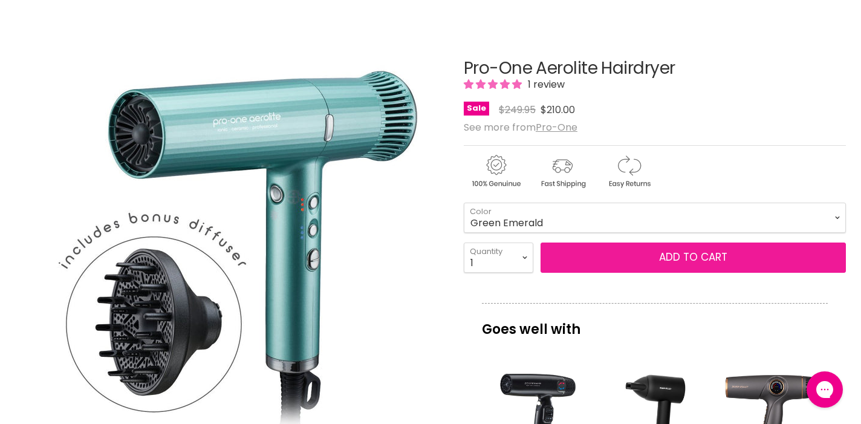
click at [640, 257] on button "Add to cart" at bounding box center [693, 257] width 305 height 30
click at [694, 261] on button "Add to cart" at bounding box center [693, 257] width 305 height 30
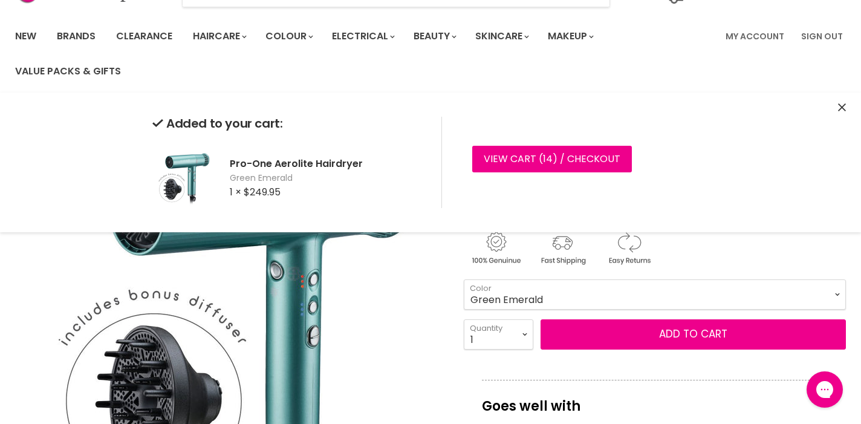
scroll to position [77, 0]
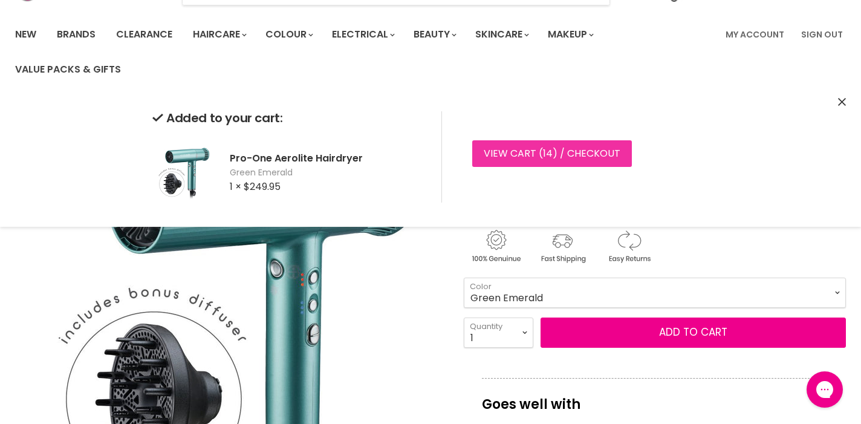
click at [595, 154] on link "View cart ( 14 ) / Checkout" at bounding box center [552, 153] width 160 height 27
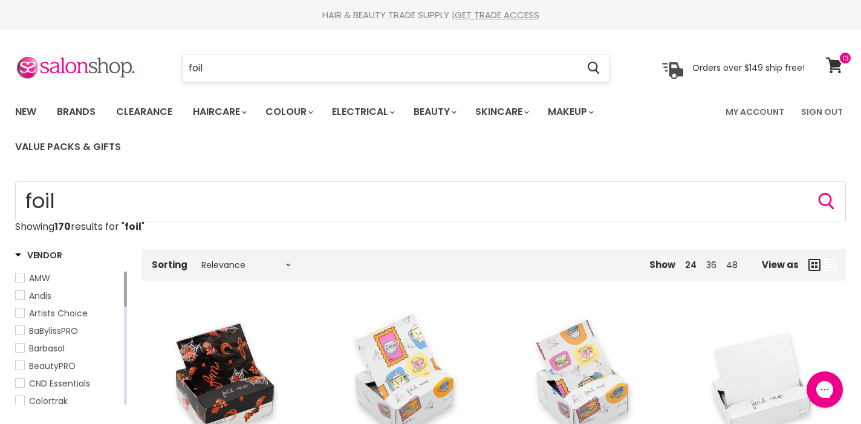
click at [226, 71] on input "foil" at bounding box center [380, 68] width 395 height 28
type input "foil me wide"
click button "Cancel" at bounding box center [0, 0] width 0 height 0
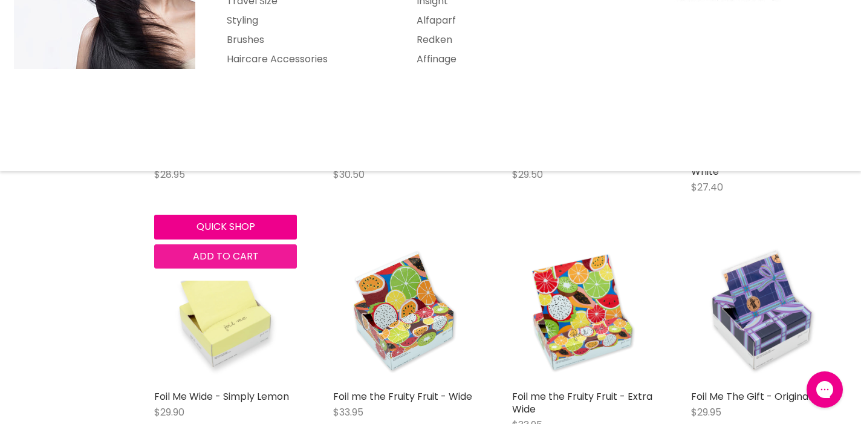
scroll to position [308, 0]
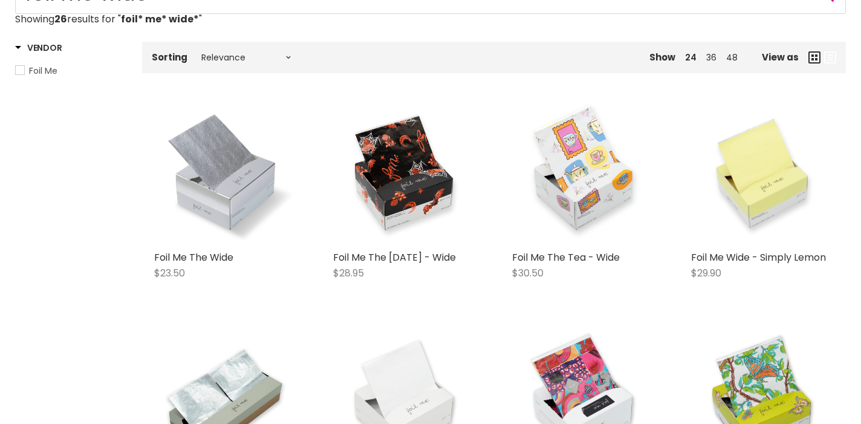
type input "foil* me* wide*"
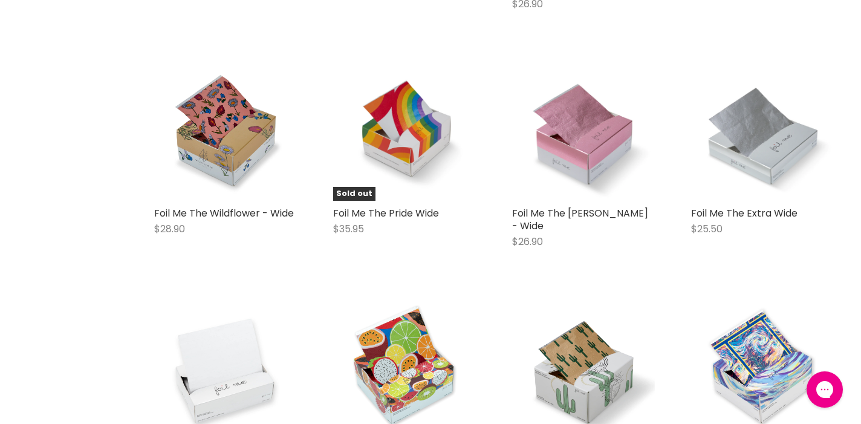
scroll to position [940, 0]
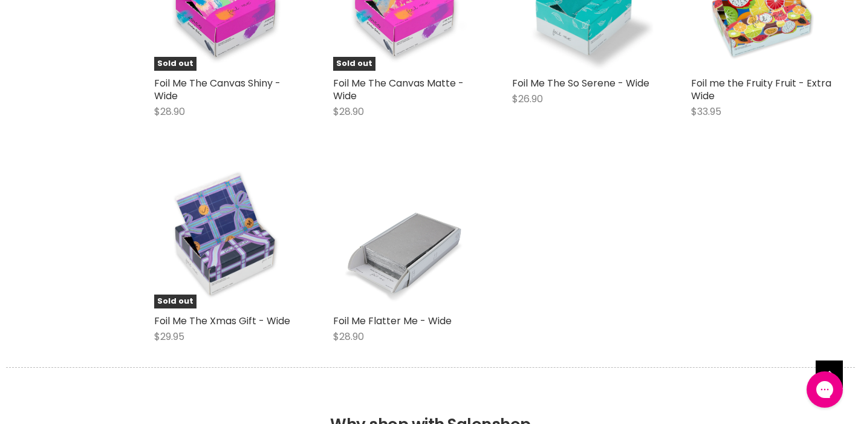
scroll to position [1550, 0]
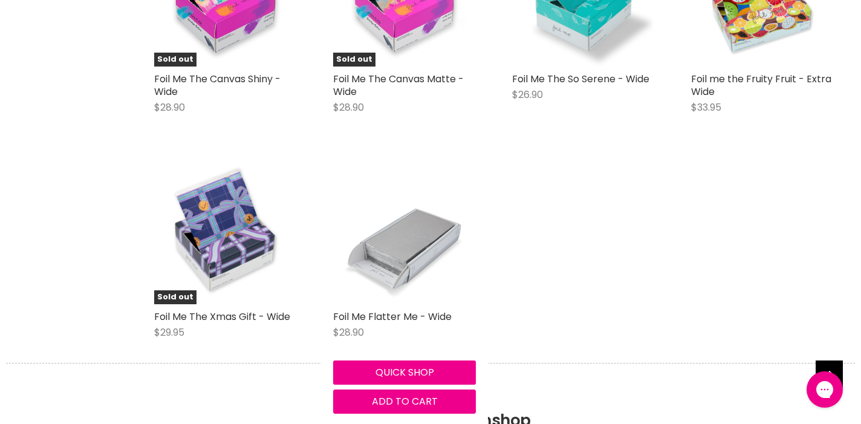
click at [400, 221] on img "Main content" at bounding box center [404, 232] width 143 height 143
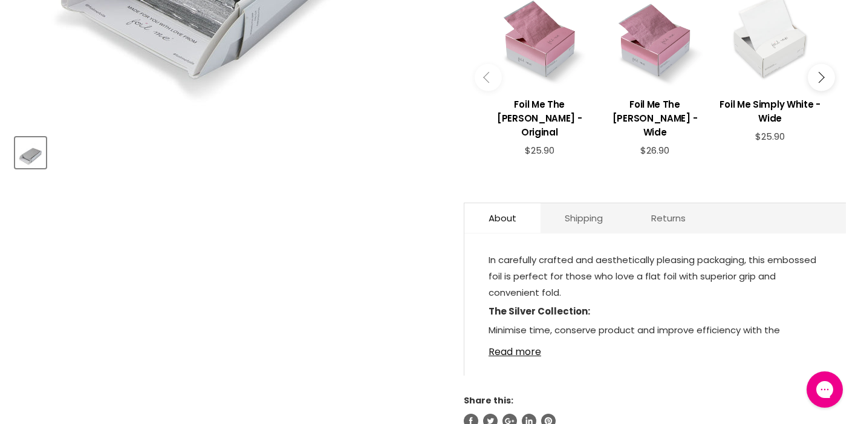
scroll to position [484, 0]
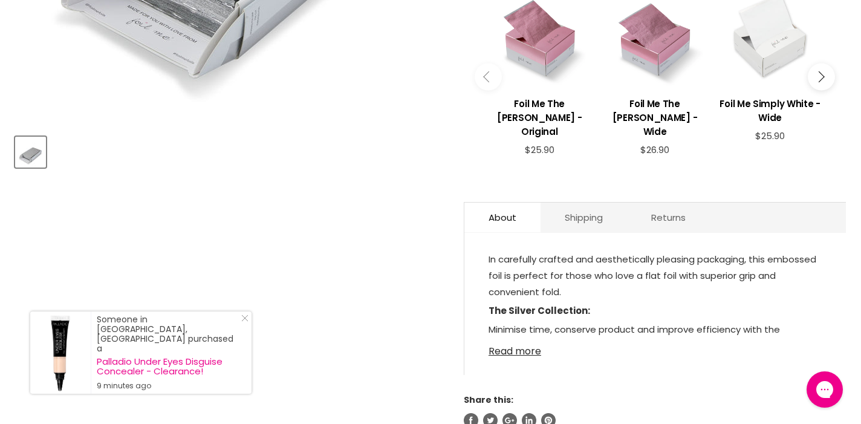
click at [532, 339] on link "Read more" at bounding box center [655, 348] width 333 height 18
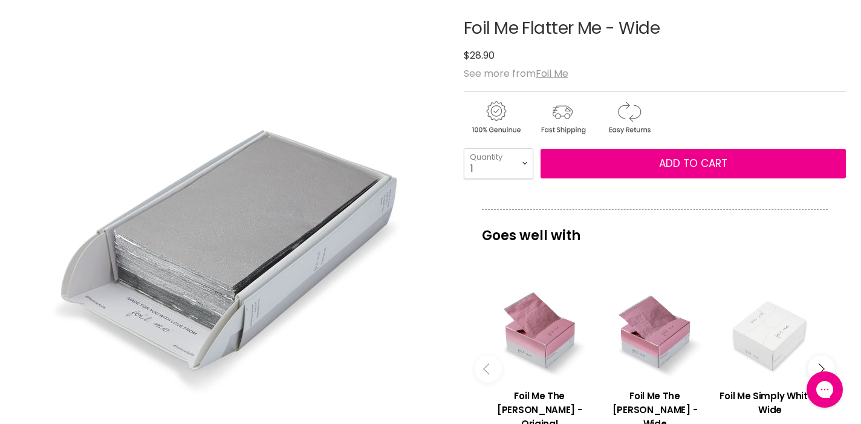
scroll to position [194, 0]
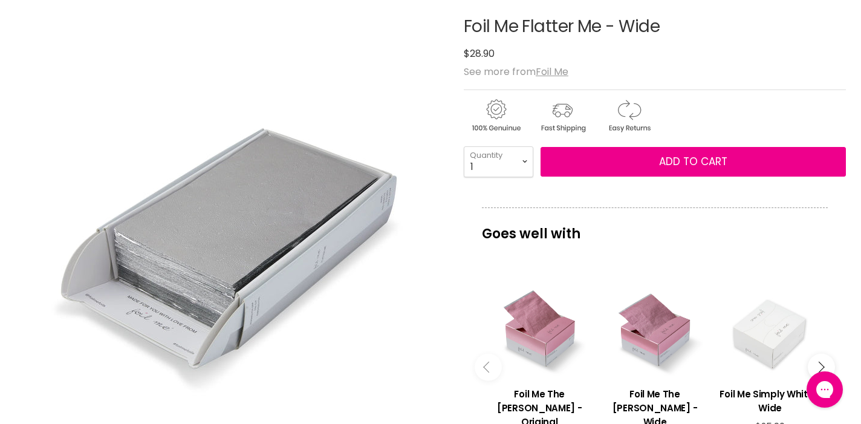
click at [772, 319] on div "Main content" at bounding box center [769, 325] width 103 height 103
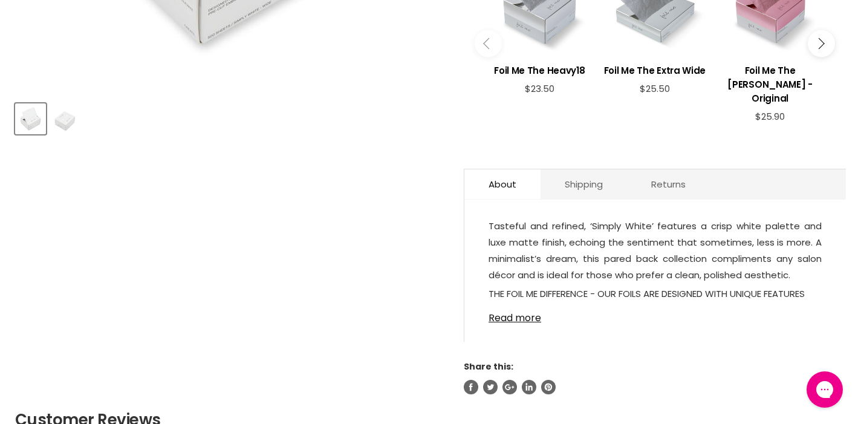
scroll to position [519, 0]
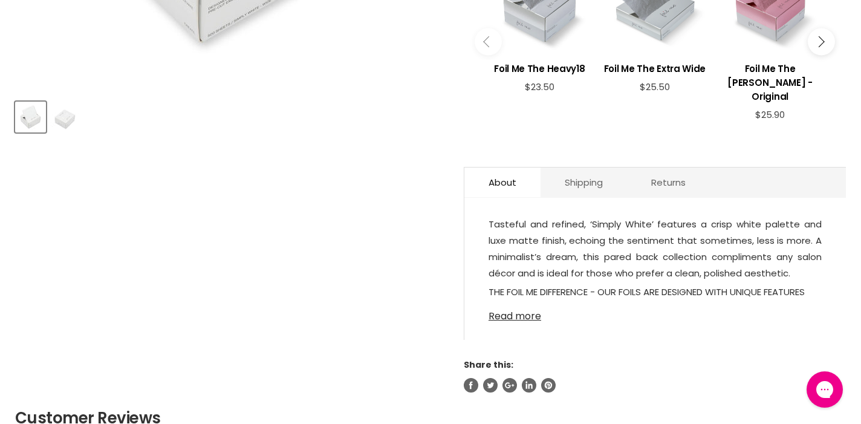
click at [503, 304] on link "Read more" at bounding box center [655, 313] width 333 height 18
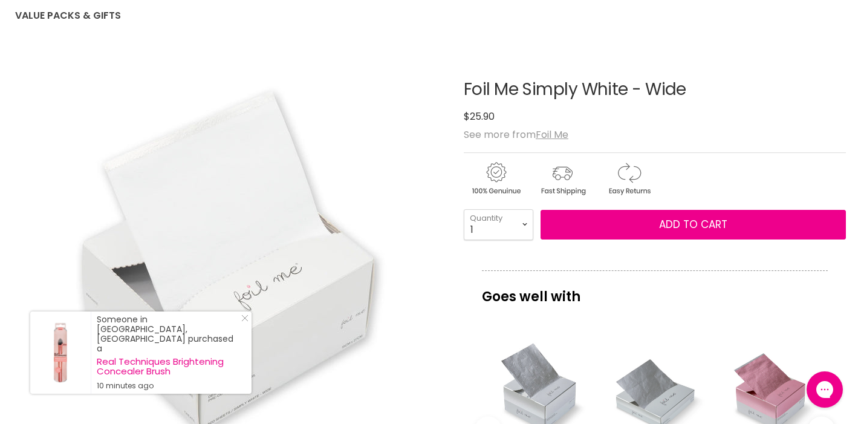
scroll to position [130, 0]
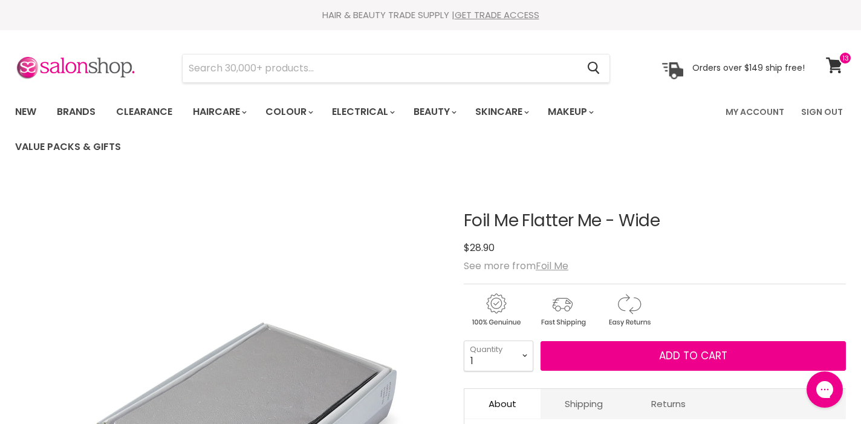
scroll to position [194, 0]
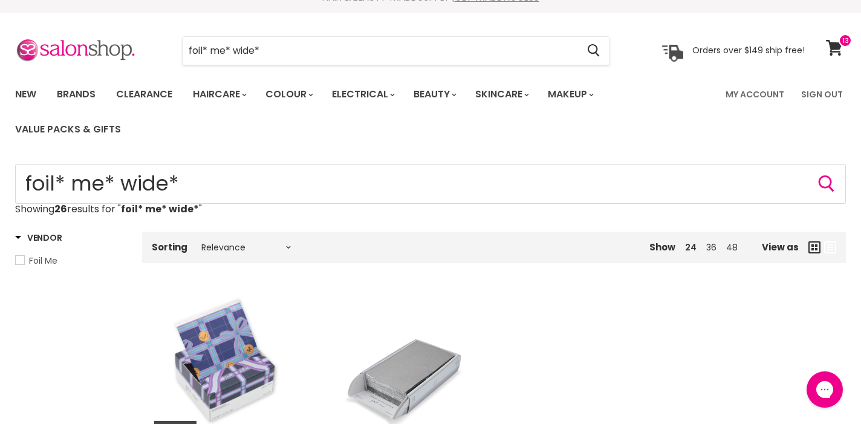
scroll to position [16, 0]
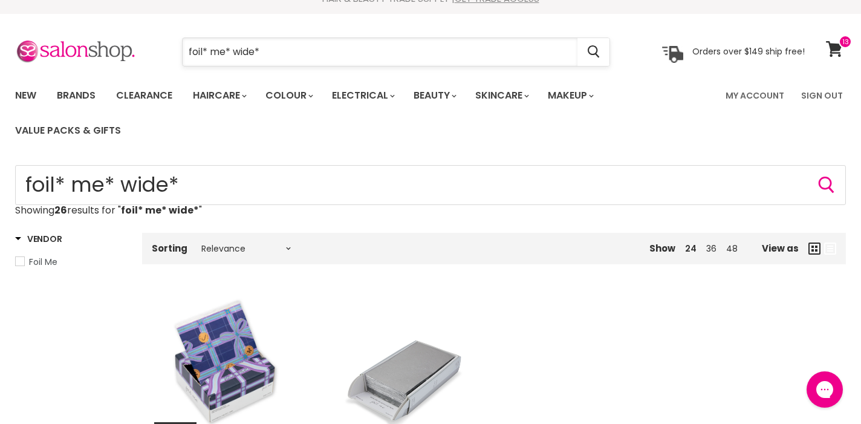
click at [261, 51] on input "foil* me* wide*" at bounding box center [380, 52] width 395 height 28
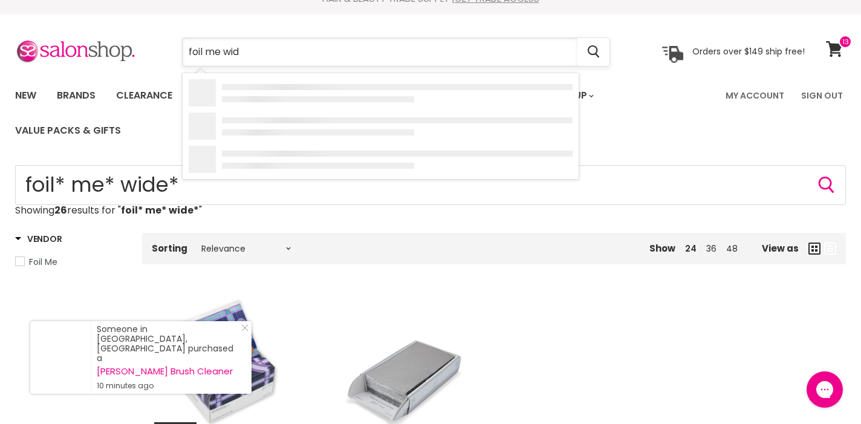
type input "foil me wide"
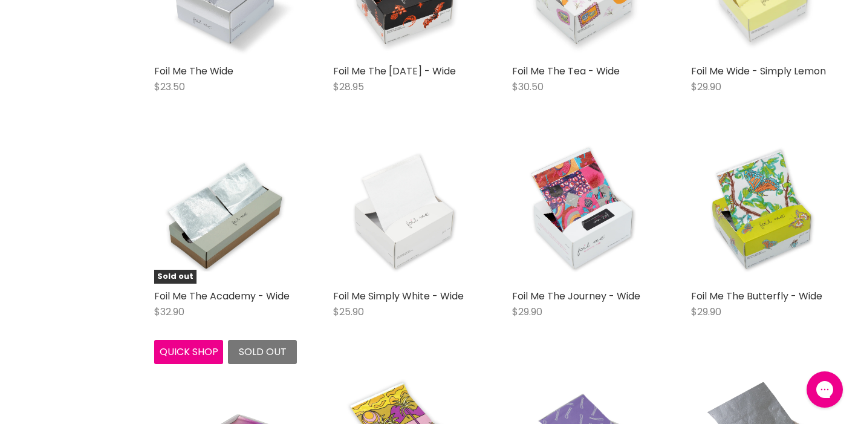
scroll to position [414, 0]
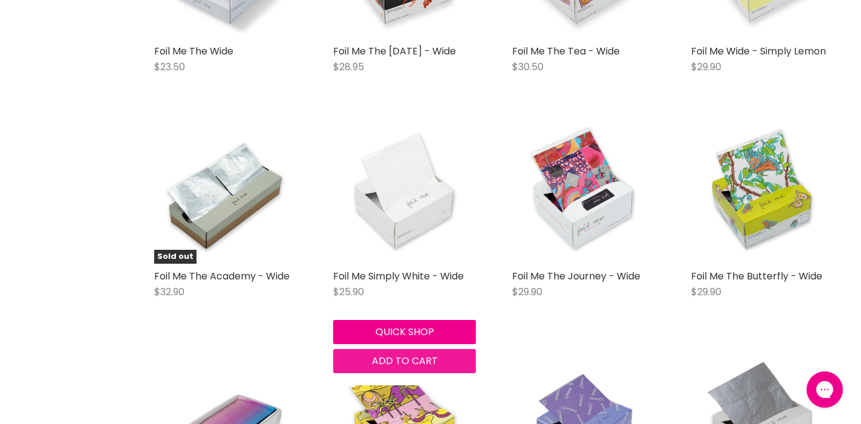
click at [394, 366] on span "Add to cart" at bounding box center [405, 361] width 66 height 14
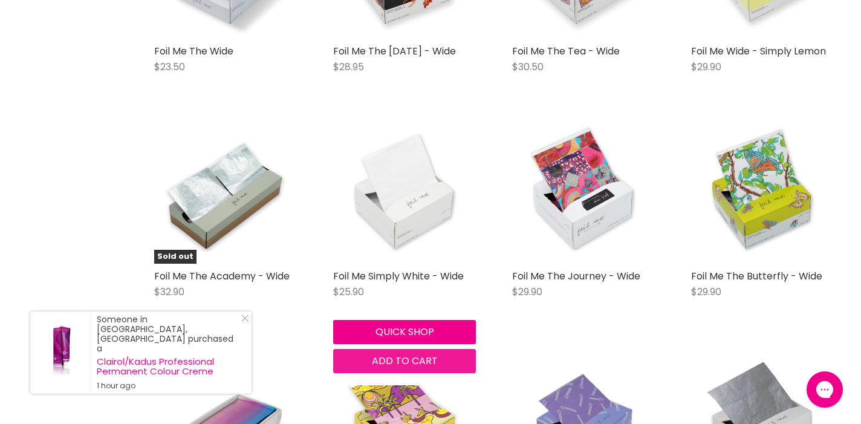
click at [433, 356] on span "Add to cart" at bounding box center [405, 361] width 66 height 14
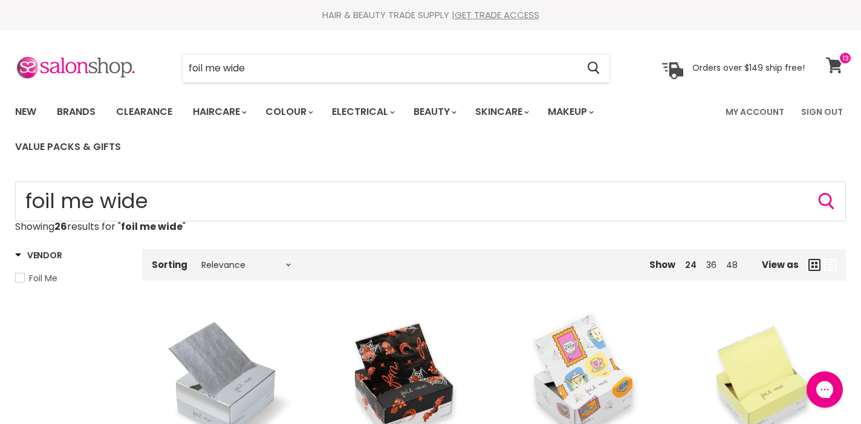
click at [835, 66] on icon at bounding box center [834, 65] width 16 height 16
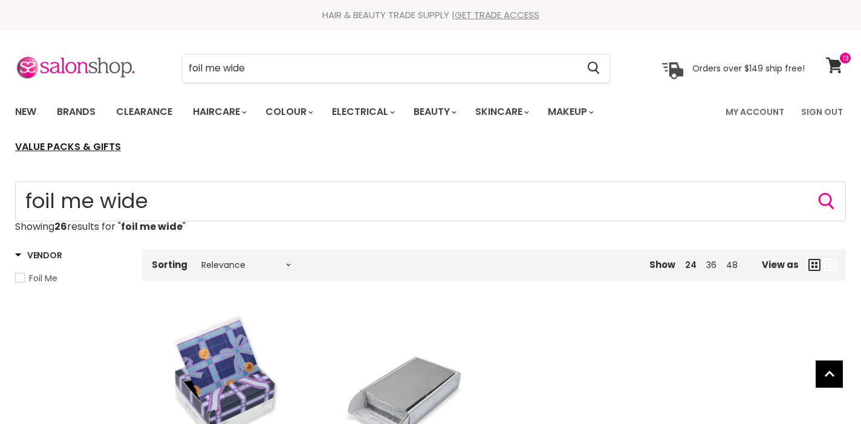
scroll to position [137, 0]
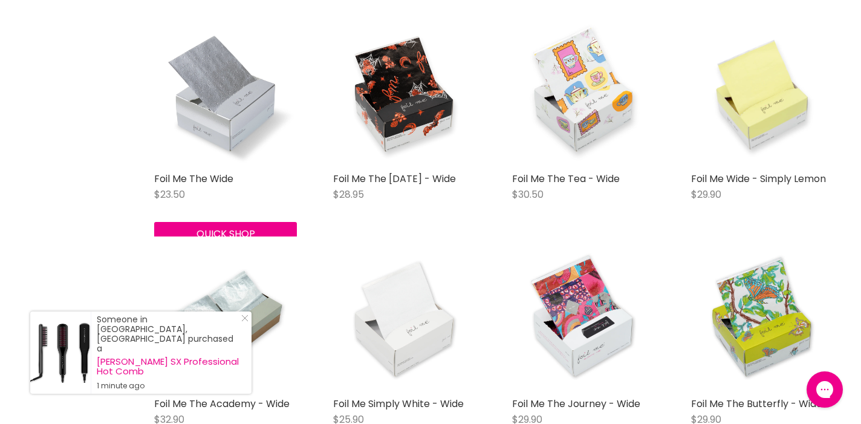
scroll to position [289, 0]
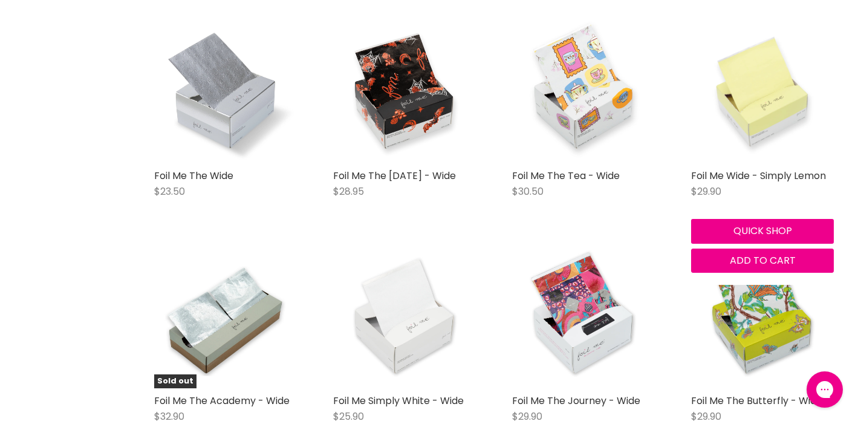
click at [763, 110] on img "Main content" at bounding box center [762, 92] width 143 height 143
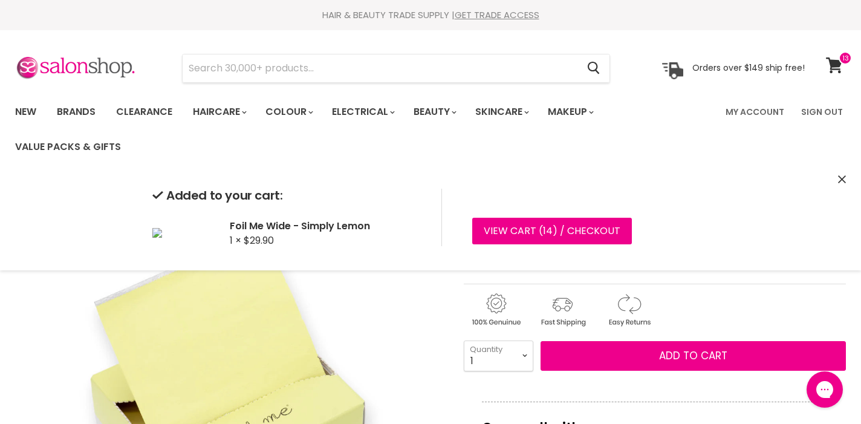
click at [440, 333] on img "Foil Me Wide - Simply Lemon image. Click or Scroll to Zoom." at bounding box center [229, 395] width 428 height 428
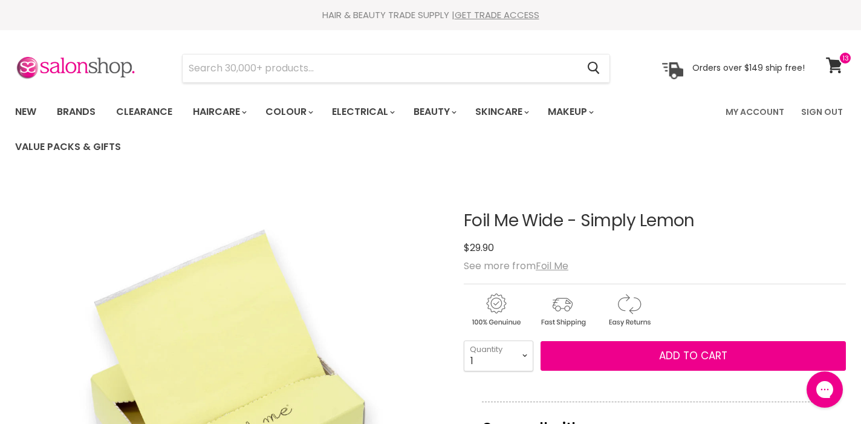
click at [440, 333] on img "Foil Me Wide - Simply Lemon image. Click or Scroll to Zoom." at bounding box center [229, 395] width 428 height 428
click at [839, 62] on span at bounding box center [845, 57] width 13 height 13
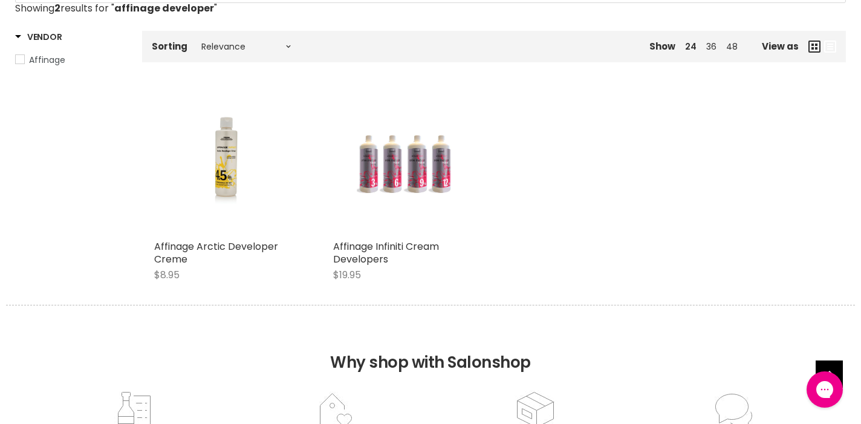
scroll to position [226, 0]
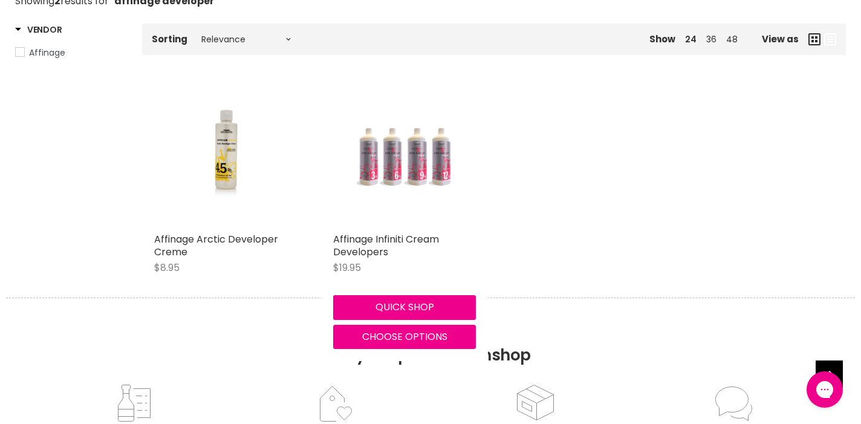
click at [433, 160] on img "Main content" at bounding box center [404, 155] width 95 height 143
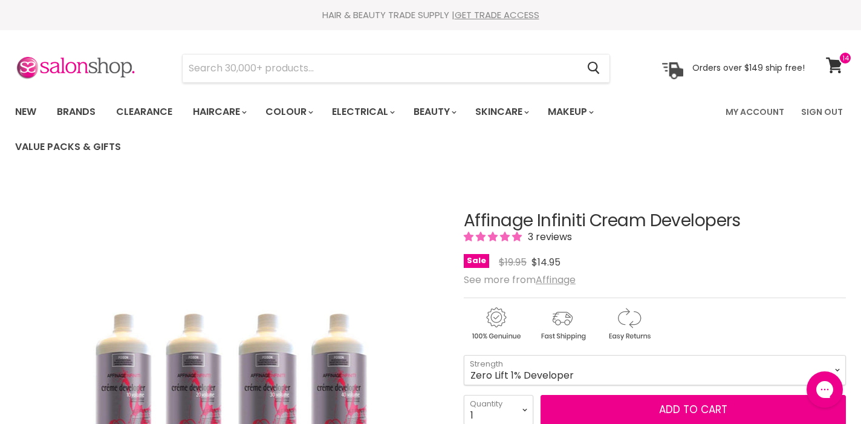
click at [837, 367] on iframe at bounding box center [825, 389] width 48 height 45
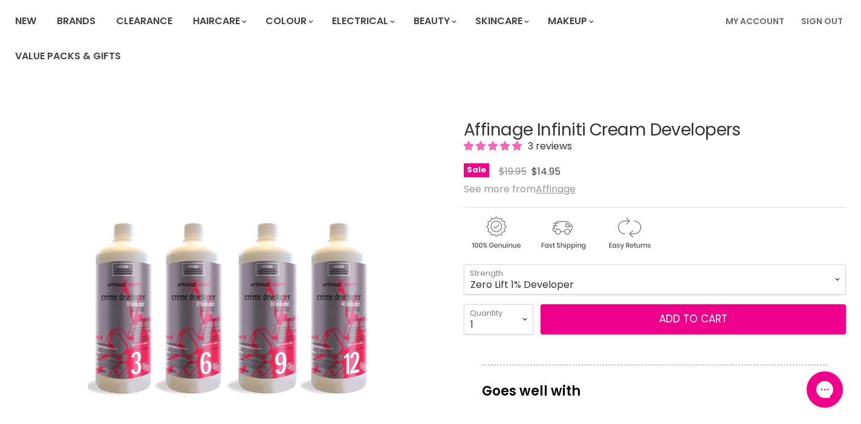
scroll to position [93, 0]
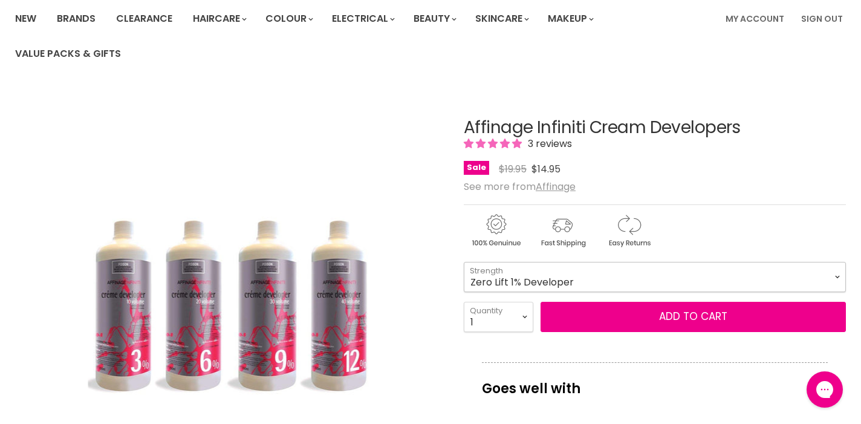
click at [837, 276] on select "Zero Lift 1% Developer 5 Vol 10 Vol 20 Vol 30 Vol 40 Vol" at bounding box center [655, 277] width 382 height 30
select select "5 Vol"
click at [522, 316] on select "1 2 3 4 5 6 7 8 9 10+" at bounding box center [499, 317] width 70 height 30
select select "3"
type input "3"
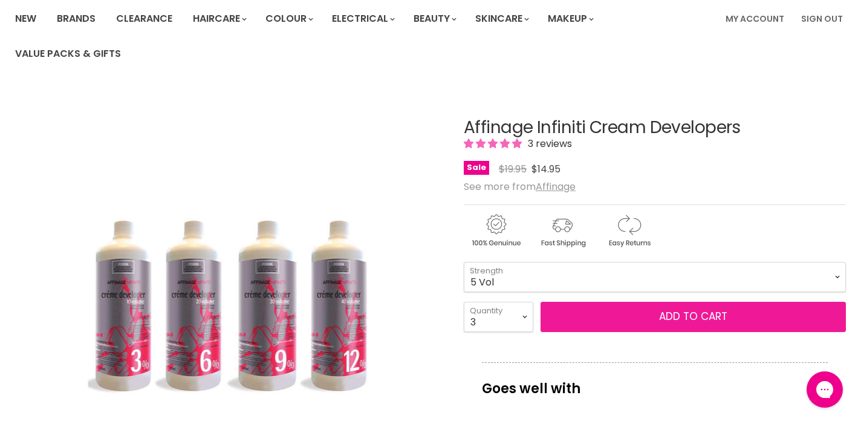
click at [596, 315] on button "Add to cart" at bounding box center [693, 317] width 305 height 30
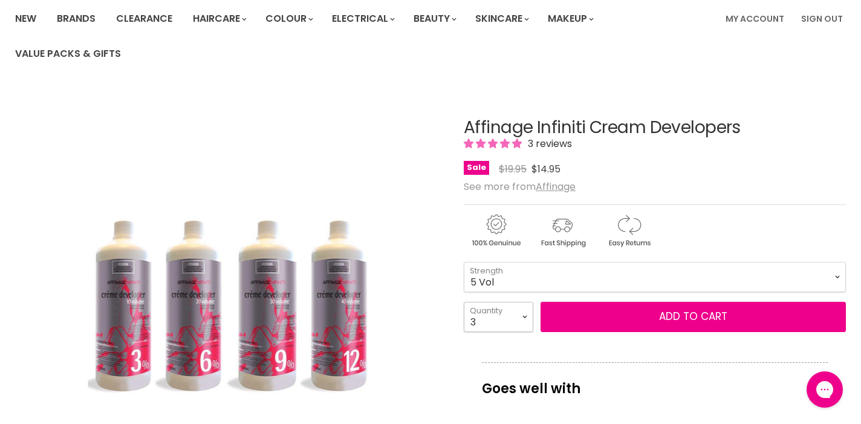
click at [524, 317] on select "1 2 3 4 5 6 7 8 9 10+" at bounding box center [499, 317] width 70 height 30
select select "2"
type input "2"
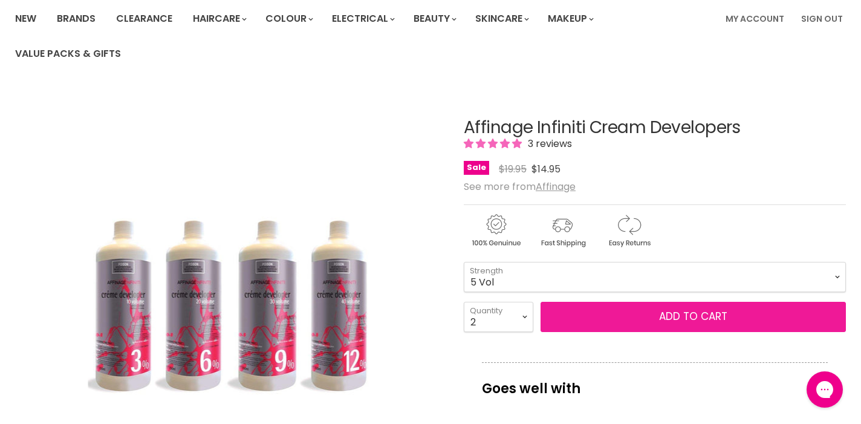
click at [615, 318] on button "Add to cart" at bounding box center [693, 317] width 305 height 30
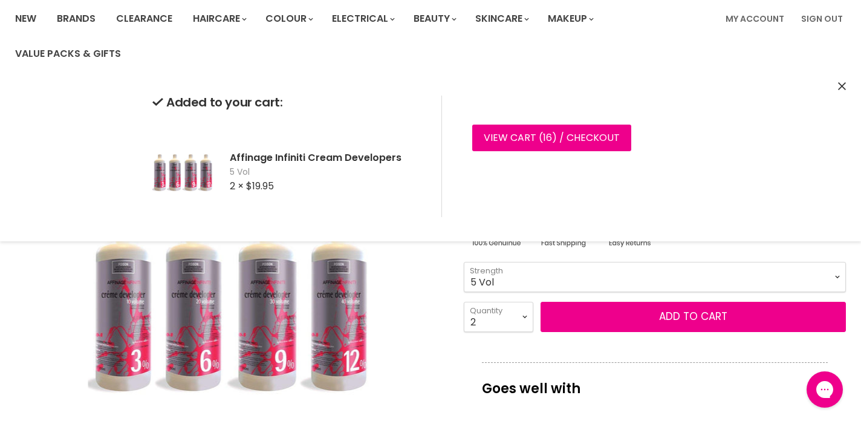
click at [832, 276] on select "Zero Lift 1% Developer 5 Vol 10 Vol 20 Vol 30 Vol 40 Vol" at bounding box center [655, 277] width 382 height 30
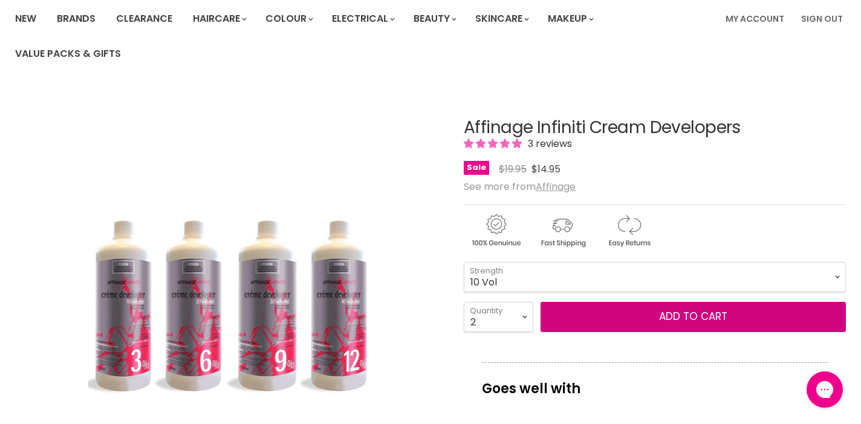
select select "10 Vol"
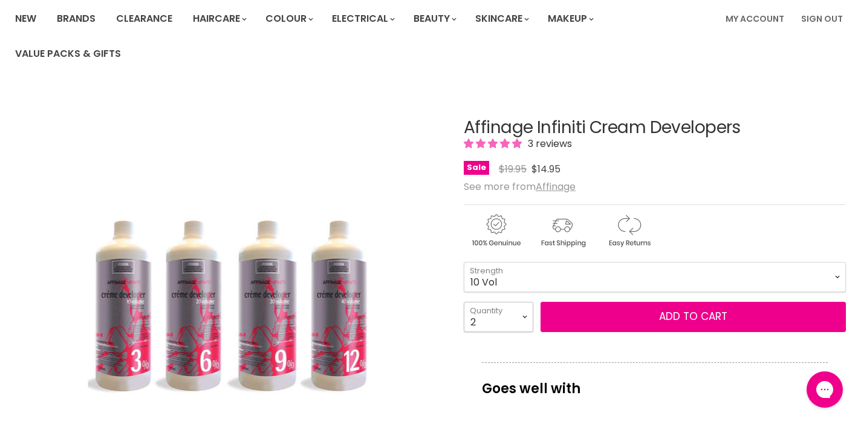
click at [521, 319] on select "1 2 3 4 5 6 7 8 9 10+" at bounding box center [499, 317] width 70 height 30
select select "1"
type input "1"
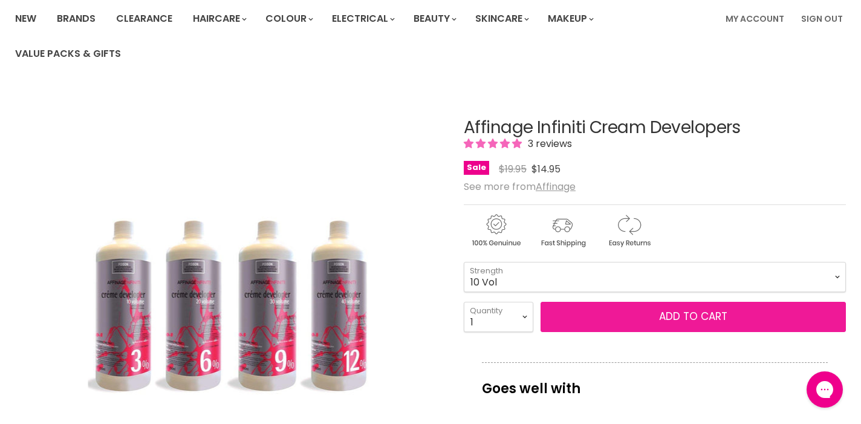
click at [622, 317] on button "Add to cart" at bounding box center [693, 317] width 305 height 30
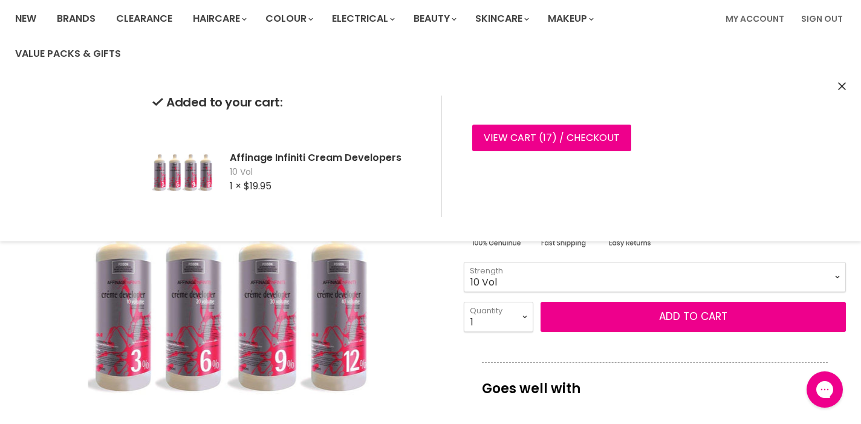
click at [834, 277] on select "Zero Lift 1% Developer 5 Vol 10 Vol 20 Vol 30 Vol 40 Vol" at bounding box center [655, 277] width 382 height 30
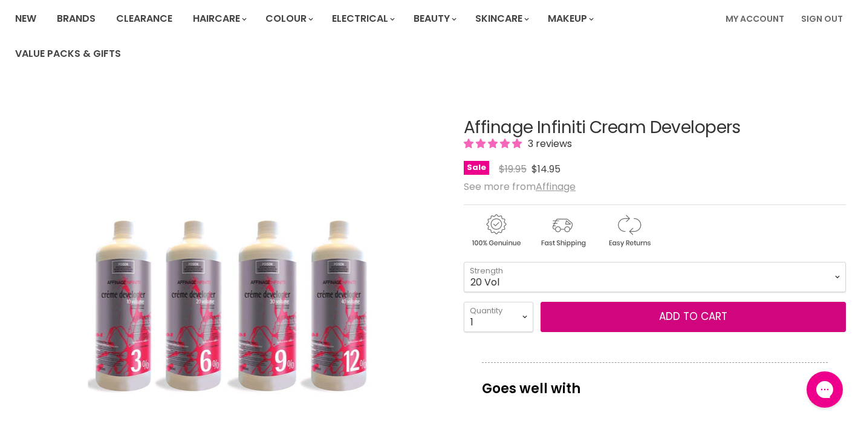
select select "20 Vol"
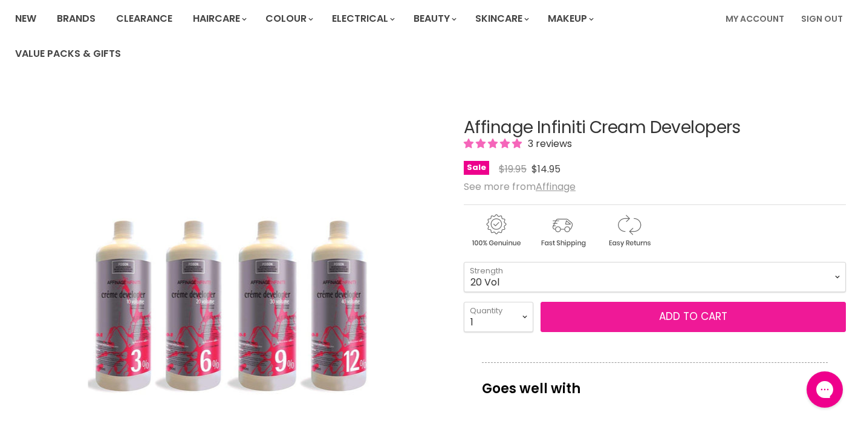
click at [606, 320] on button "Add to cart" at bounding box center [693, 317] width 305 height 30
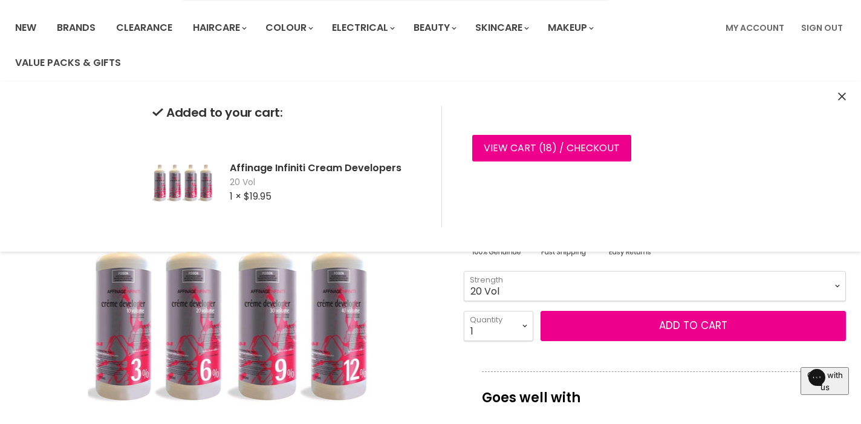
scroll to position [82, 0]
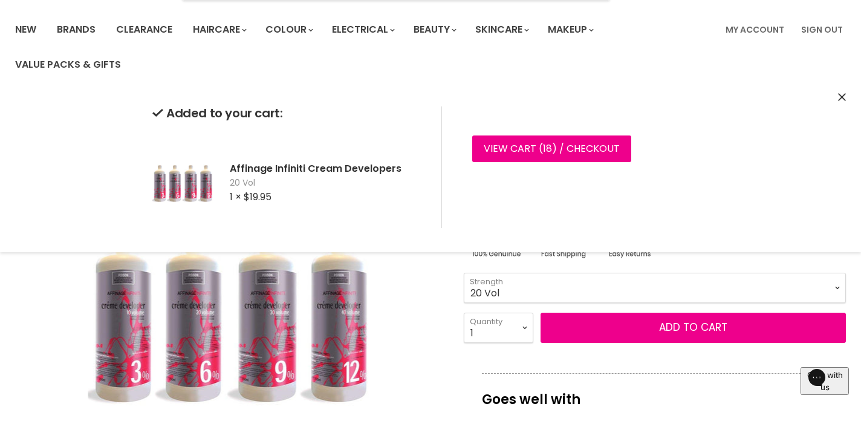
click at [840, 96] on icon "Close" at bounding box center [842, 97] width 8 height 8
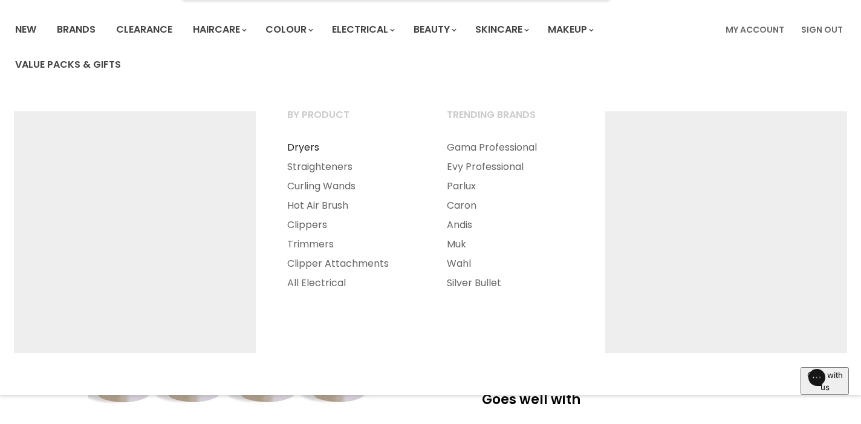
scroll to position [0, 0]
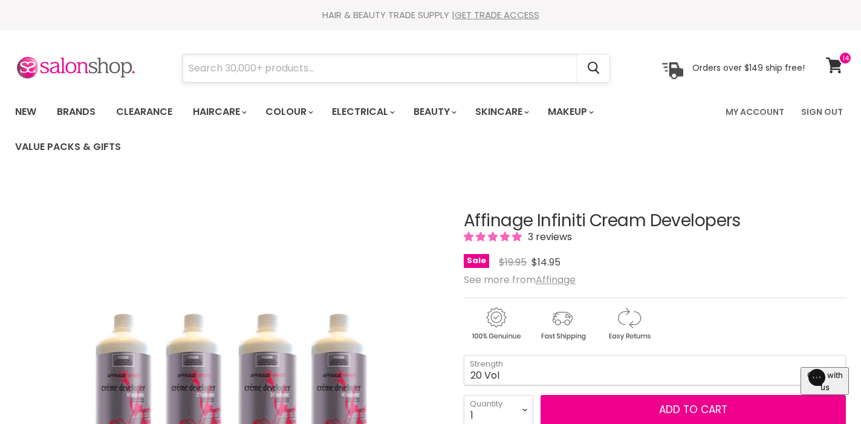
click at [319, 67] on input "Search" at bounding box center [380, 68] width 395 height 28
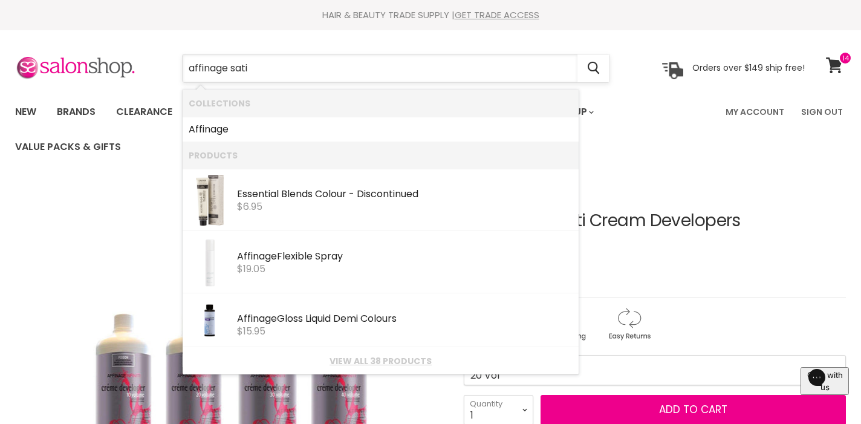
type input "affinage satin"
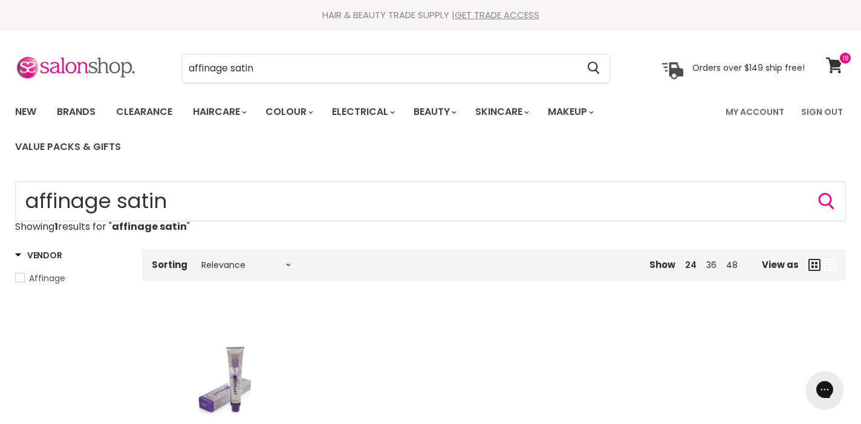
click at [237, 371] on img "Main content" at bounding box center [225, 381] width 95 height 143
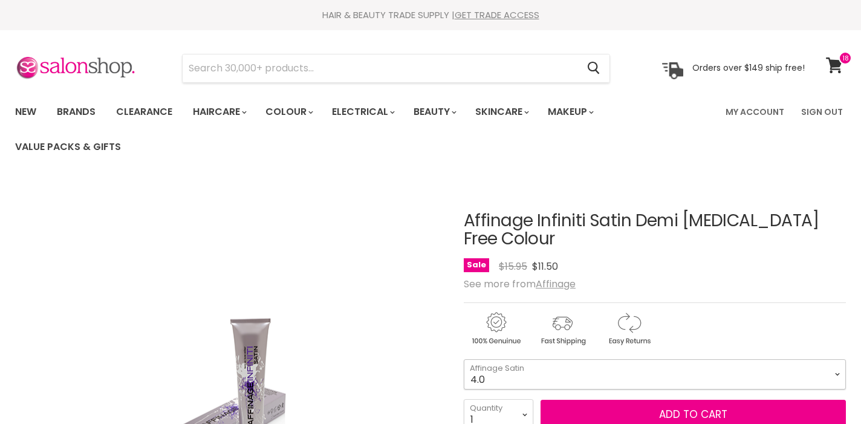
click at [551, 373] on select "4.0 5.0 5.036 6.0 6.036 7.0 7.036 8.0 8.12 8.32 9.046 9.1 9.21 9.32 10.01" at bounding box center [655, 374] width 382 height 30
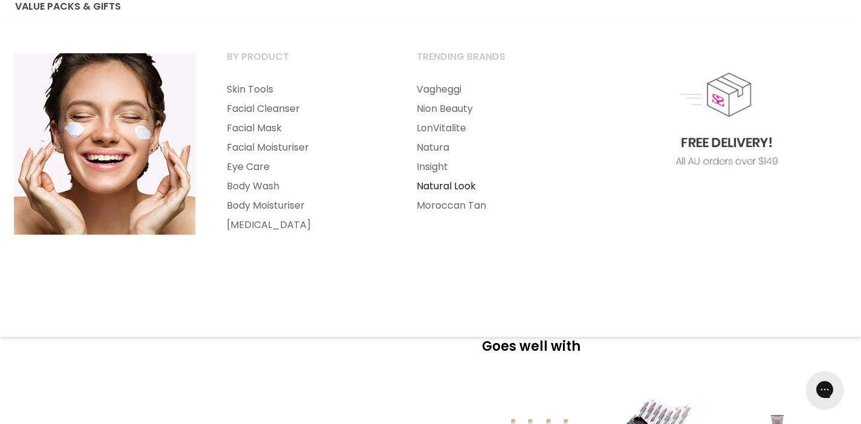
scroll to position [141, 0]
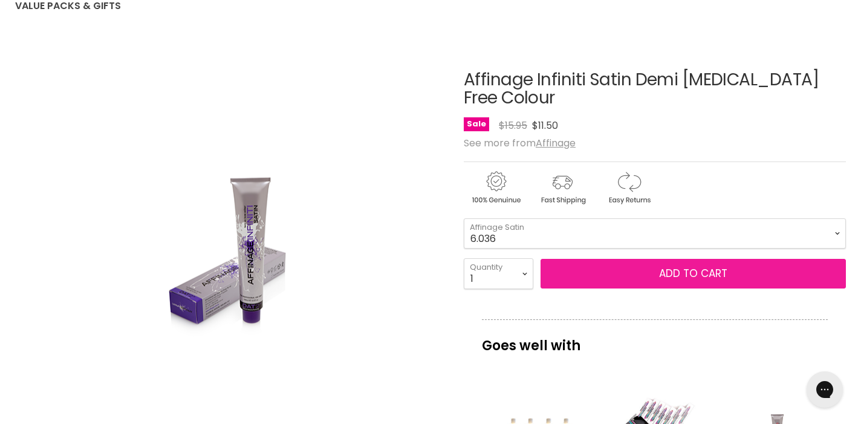
click at [636, 267] on button "Add to cart" at bounding box center [693, 274] width 305 height 30
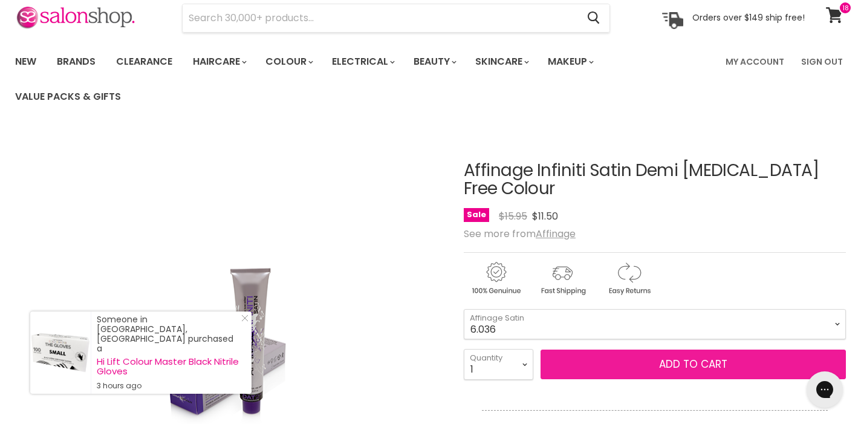
scroll to position [57, 0]
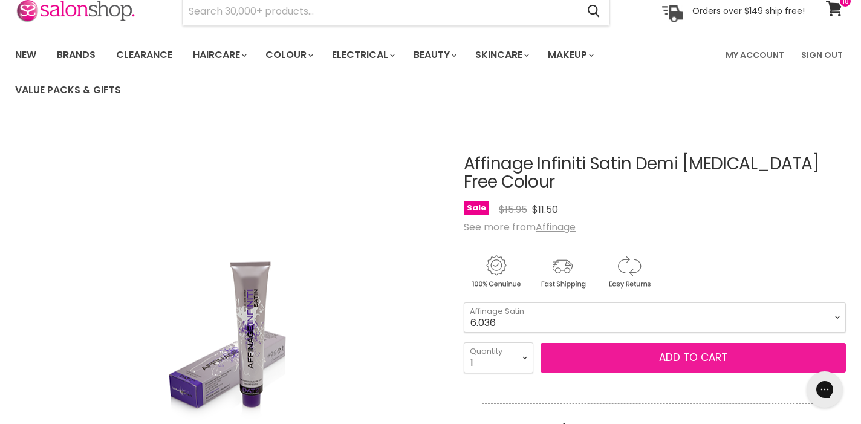
click at [704, 359] on button "Add to cart" at bounding box center [693, 358] width 305 height 30
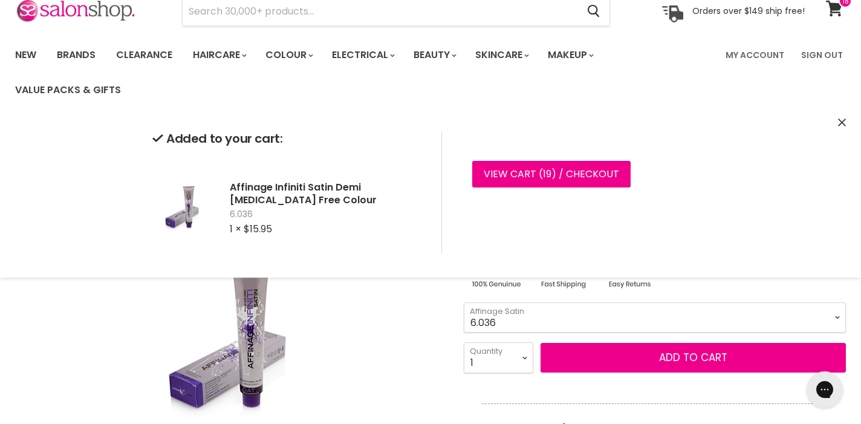
click at [747, 318] on select "4.0 5.0 5.036 6.0 6.036 7.0 7.036 8.0 8.12 8.32 9.046 9.1 9.21 9.32 10.01" at bounding box center [655, 317] width 382 height 30
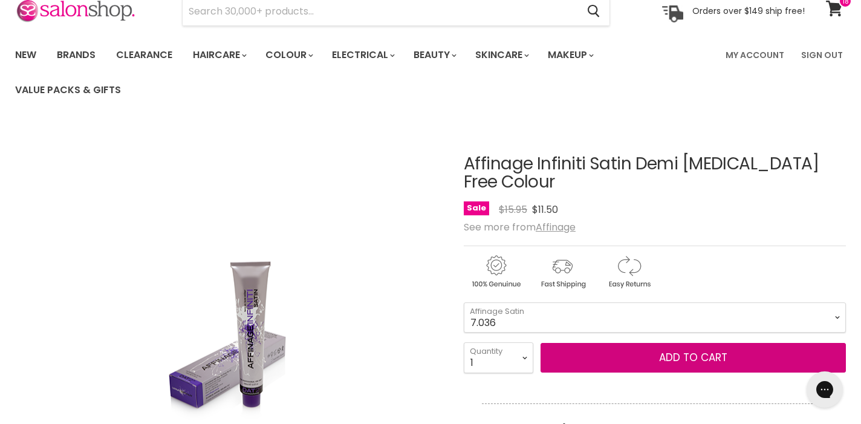
select select "7.036"
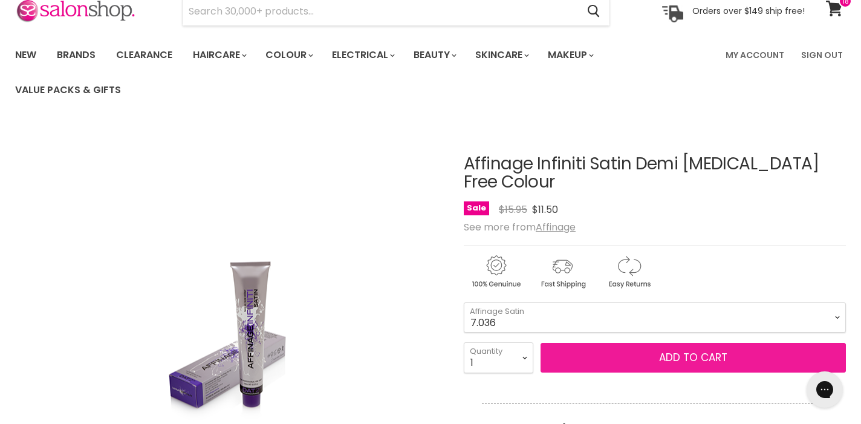
click at [715, 364] on button "Add to cart" at bounding box center [693, 358] width 305 height 30
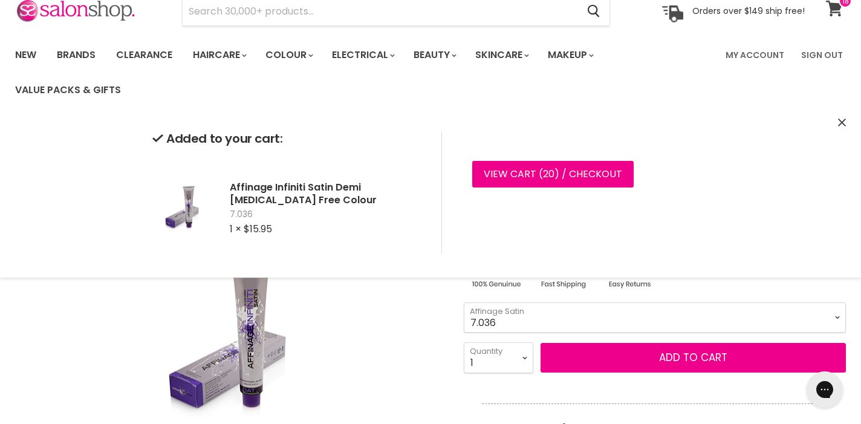
click at [834, 11] on icon at bounding box center [834, 9] width 16 height 16
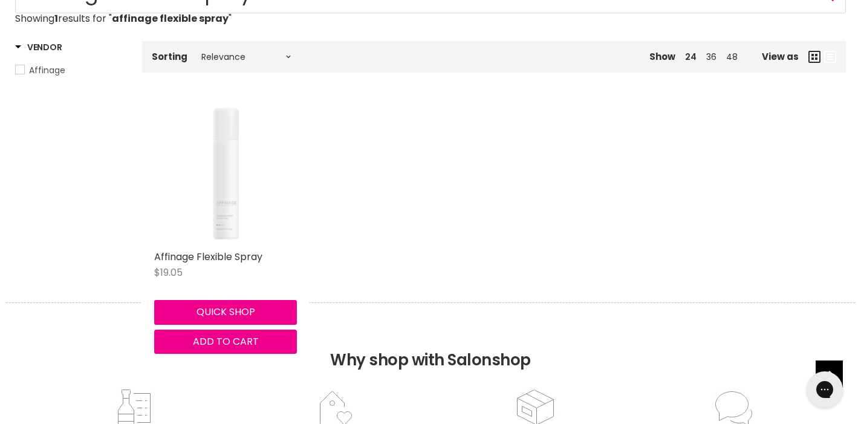
click at [222, 201] on img "Main content" at bounding box center [225, 173] width 37 height 143
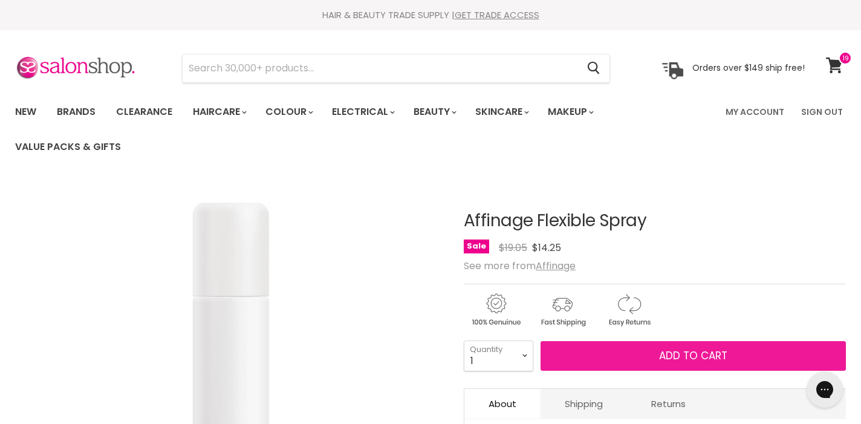
click at [608, 349] on button "Add to cart" at bounding box center [693, 356] width 305 height 30
click at [672, 358] on span "Add to cart" at bounding box center [693, 355] width 68 height 15
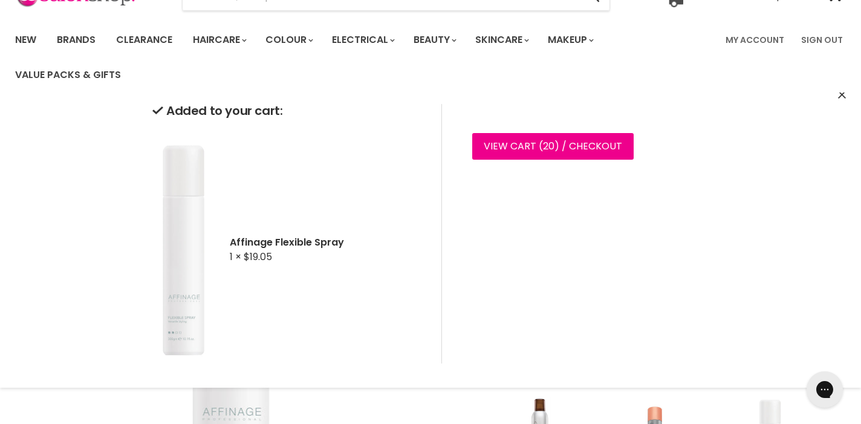
scroll to position [91, 0]
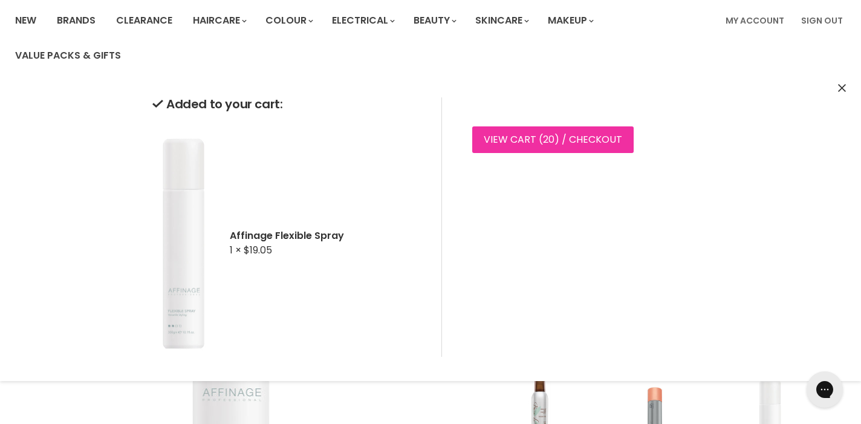
click at [593, 139] on link "View cart ( 20 ) / Checkout" at bounding box center [552, 139] width 161 height 27
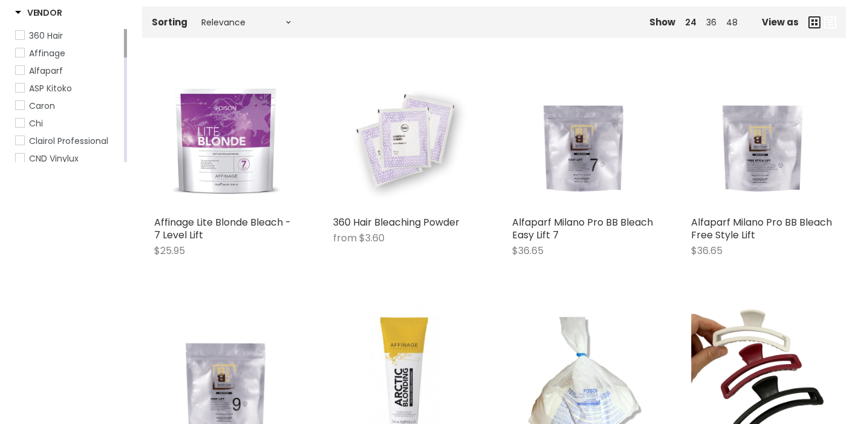
scroll to position [242, 0]
type input "bleach"
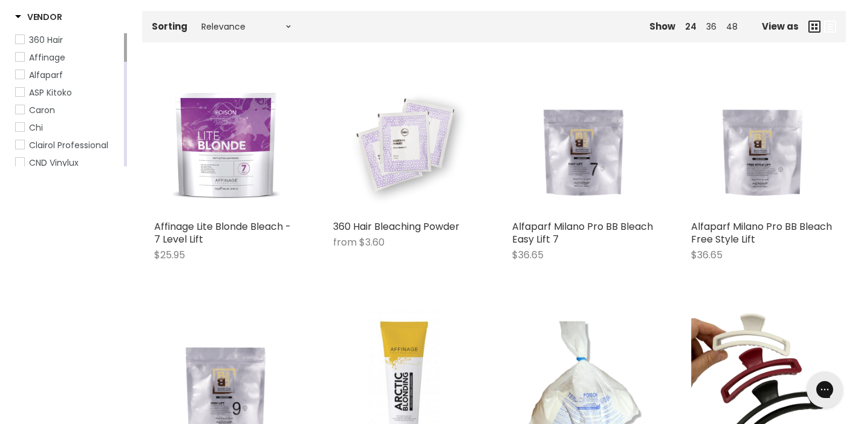
scroll to position [0, 0]
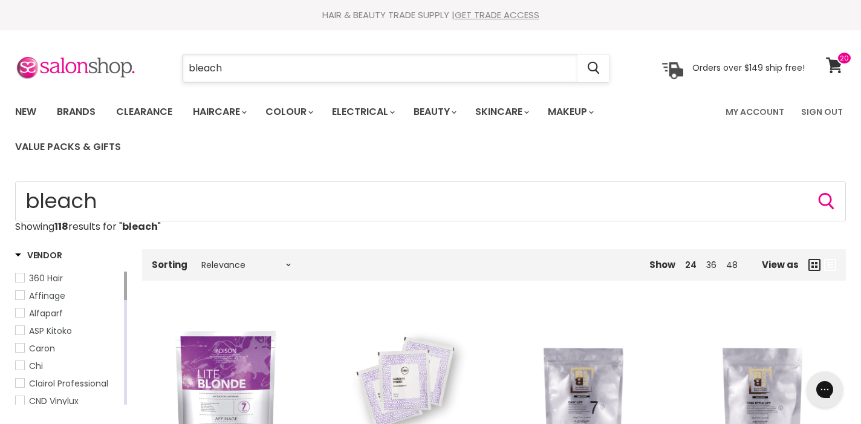
click at [189, 63] on input "bleach" at bounding box center [380, 68] width 395 height 28
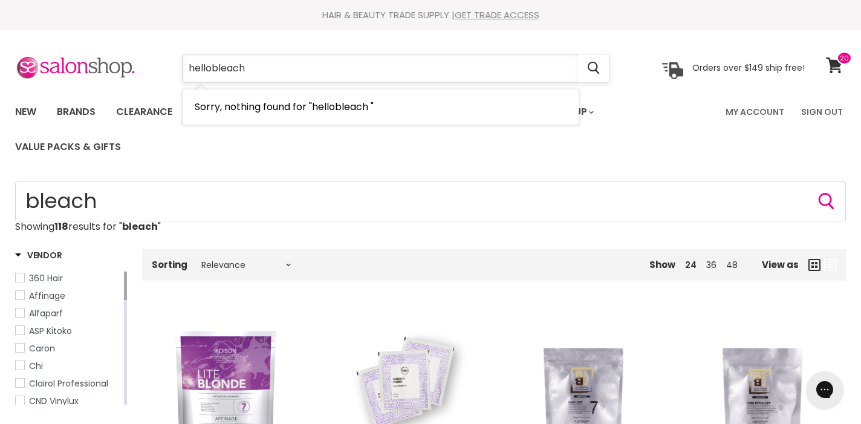
type input "hello bleach"
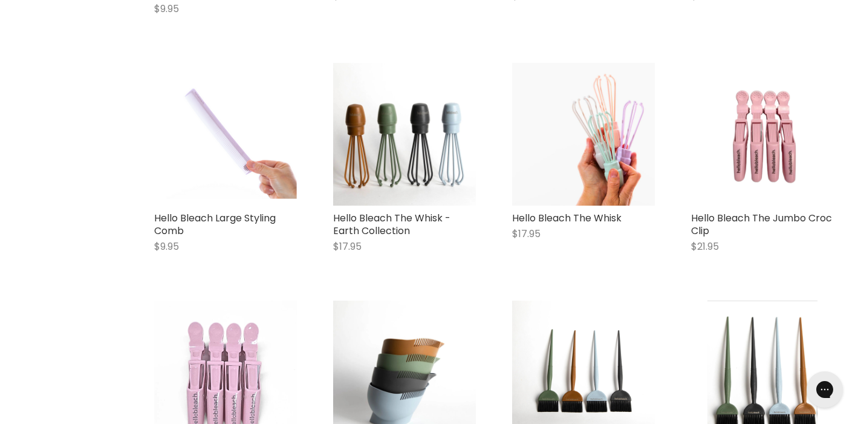
scroll to position [979, 0]
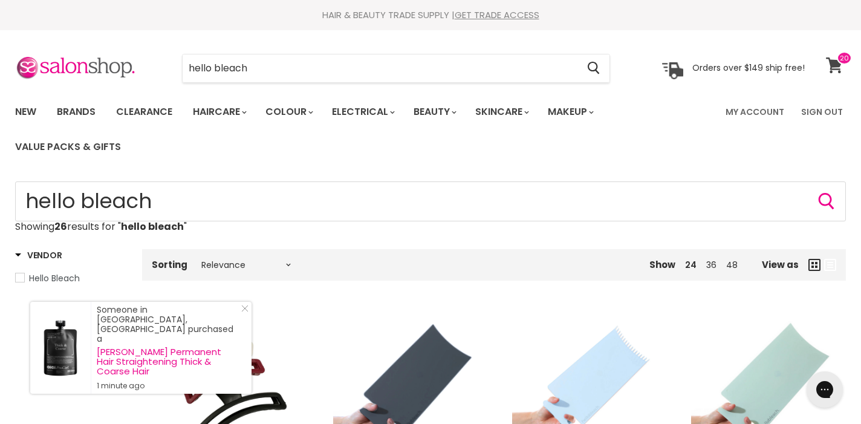
click at [836, 62] on icon at bounding box center [834, 65] width 16 height 16
